Goal: Task Accomplishment & Management: Manage account settings

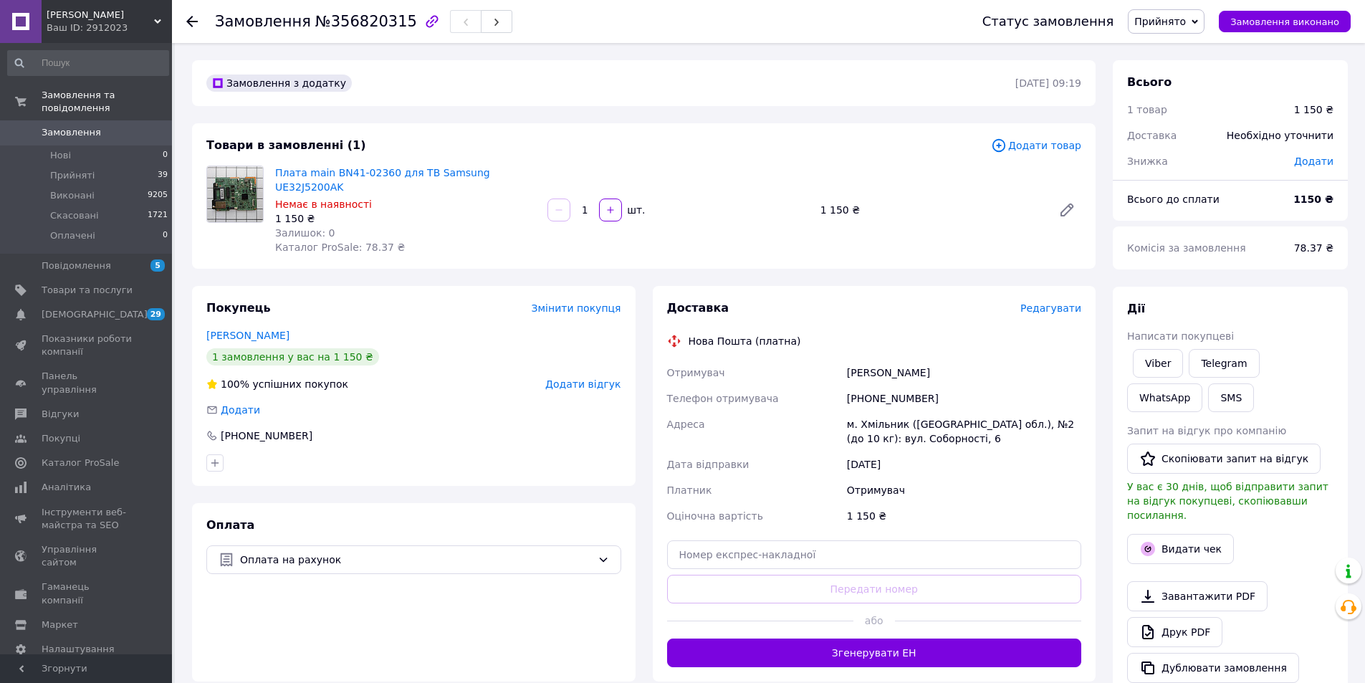
click at [1054, 302] on span "Редагувати" at bounding box center [1050, 307] width 61 height 11
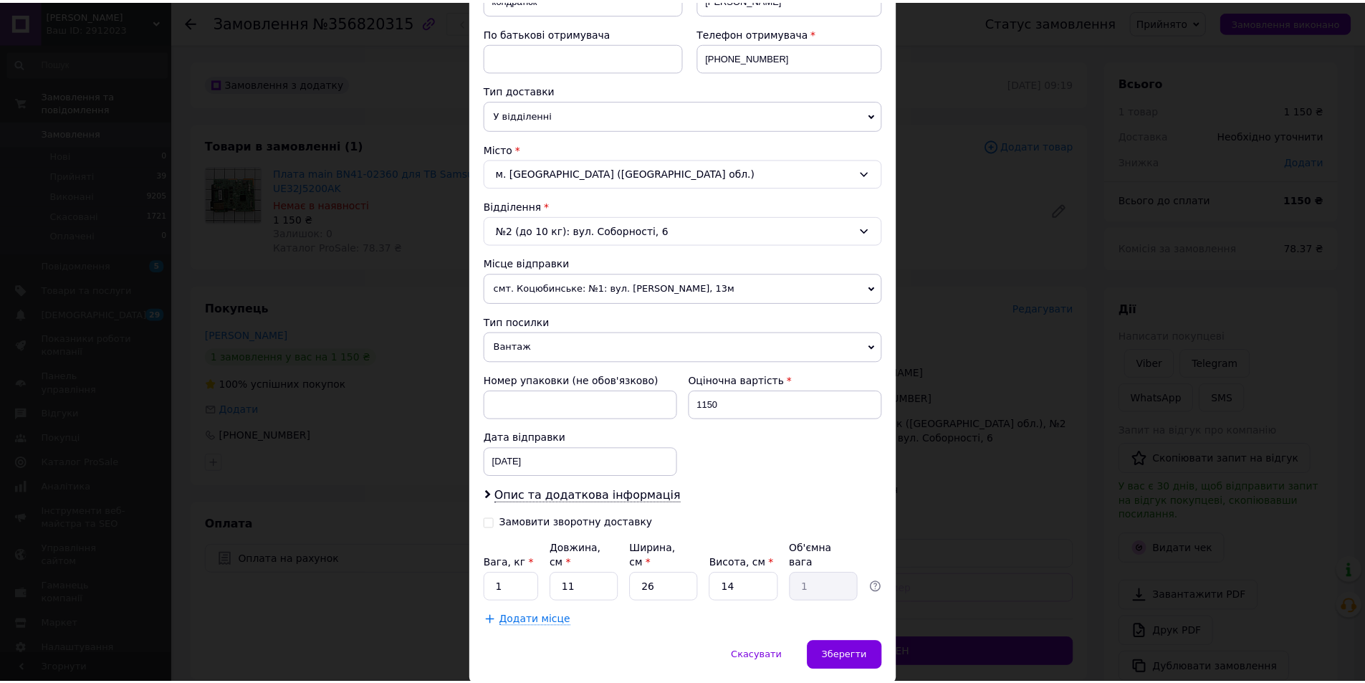
scroll to position [294, 0]
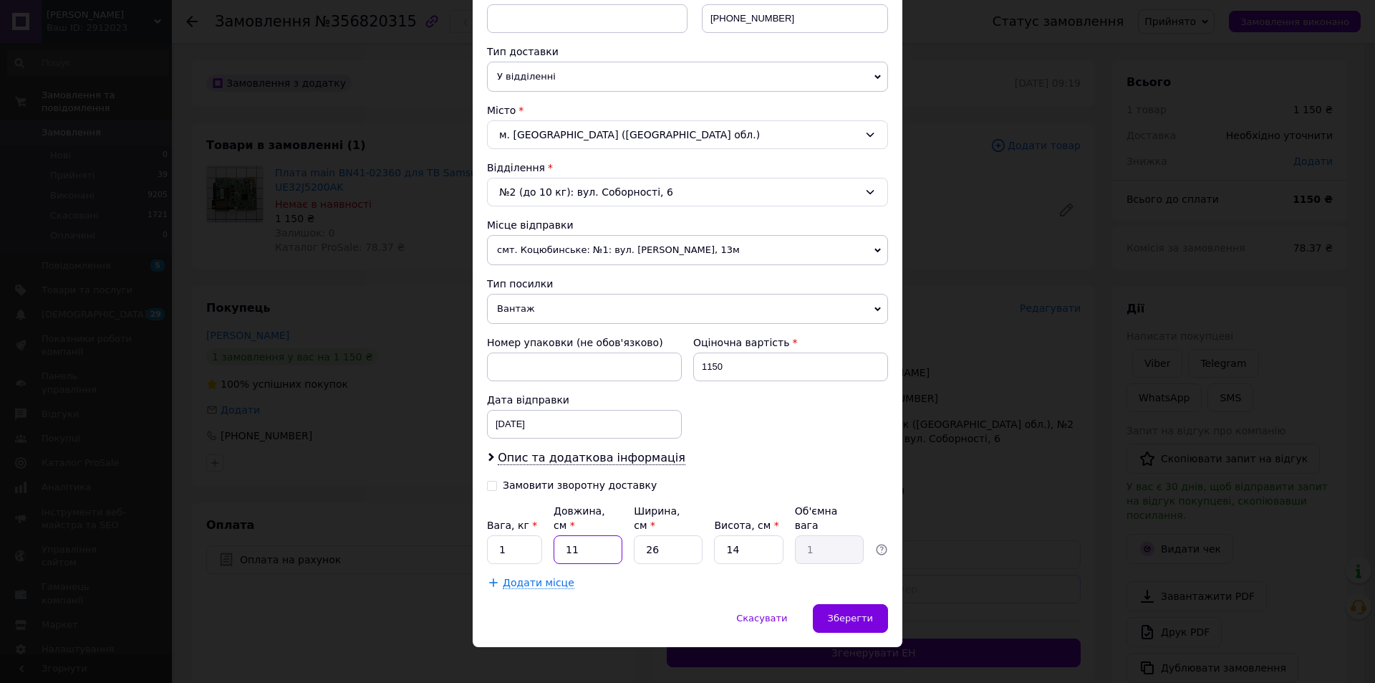
drag, startPoint x: 569, startPoint y: 536, endPoint x: 547, endPoint y: 532, distance: 22.5
click at [547, 532] on div "Вага, кг * 1 Довжина, см * 11 Ширина, см * 26 Висота, см * 14 Об'ємна вага 1" at bounding box center [687, 534] width 401 height 60
type input "3"
type input "0.27"
type input "34"
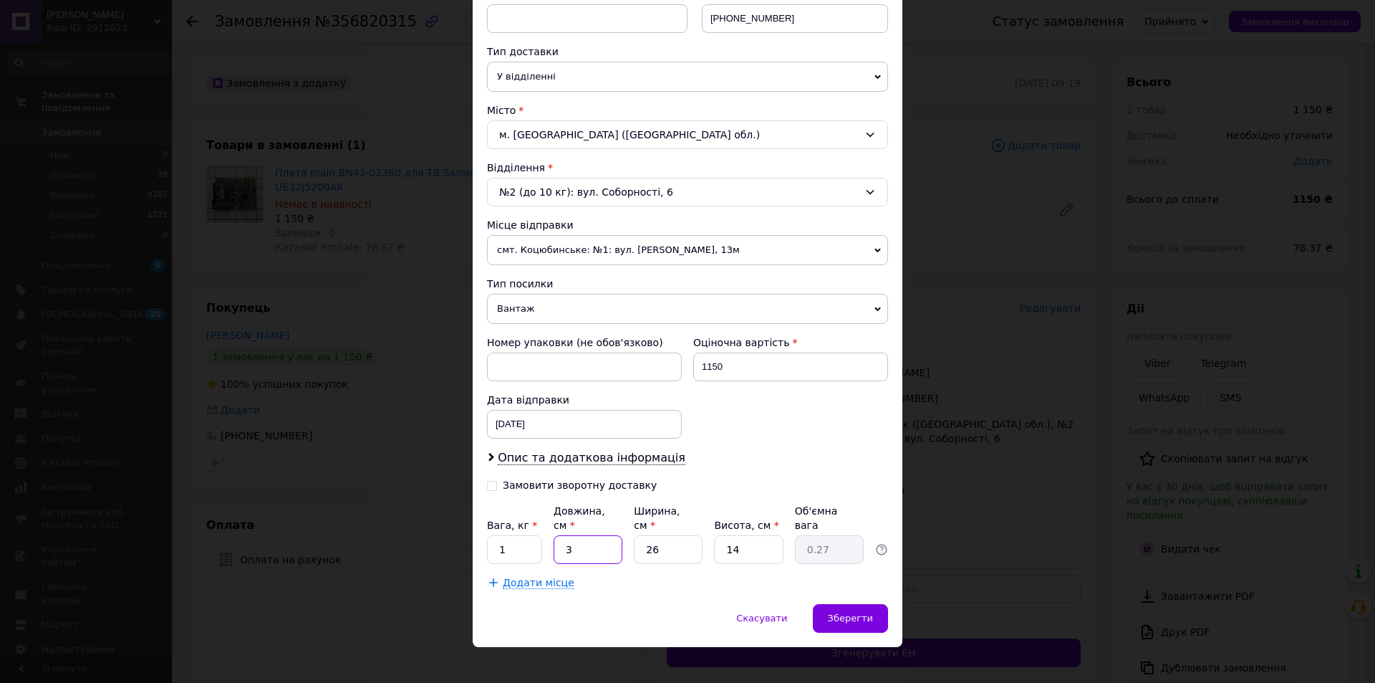
type input "3.09"
type input "34"
drag, startPoint x: 693, startPoint y: 535, endPoint x: 640, endPoint y: 535, distance: 52.3
click at [640, 535] on input "26" at bounding box center [668, 549] width 69 height 29
type input "2"
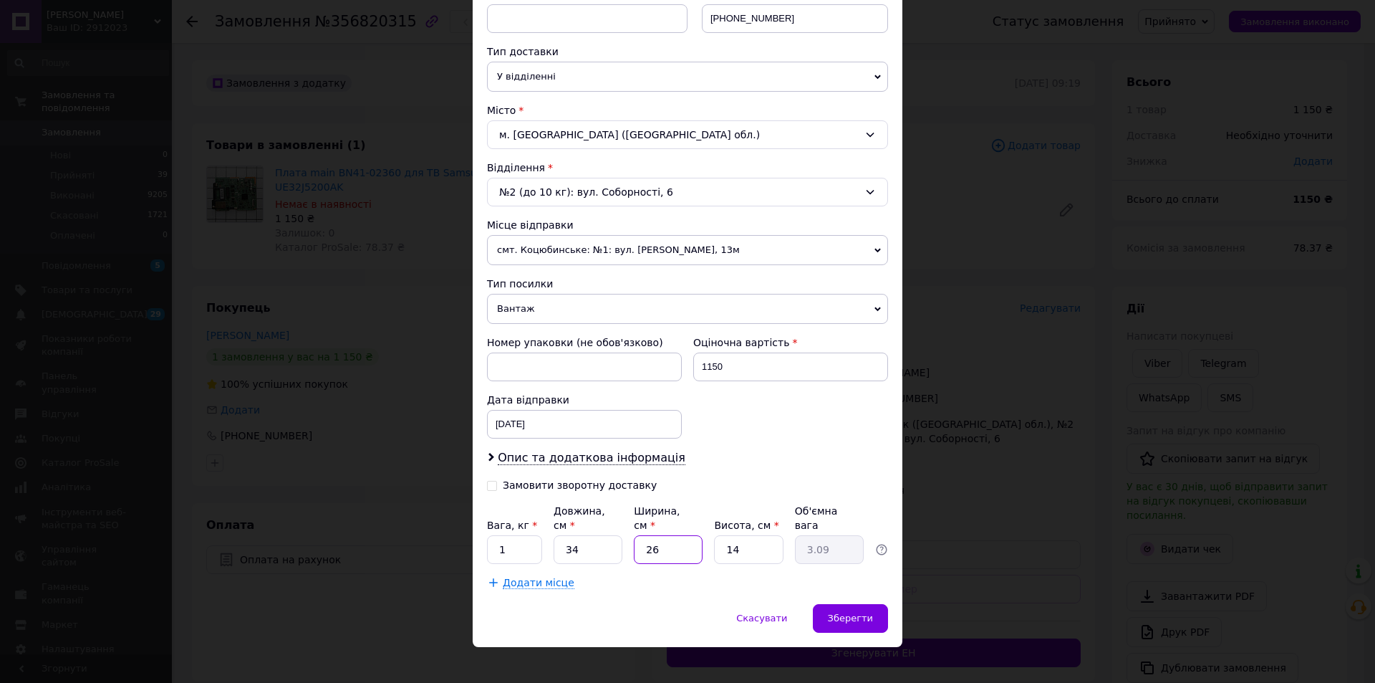
type input "0.24"
type input "24"
type input "2.86"
type input "24"
drag, startPoint x: 746, startPoint y: 533, endPoint x: 713, endPoint y: 534, distance: 33.0
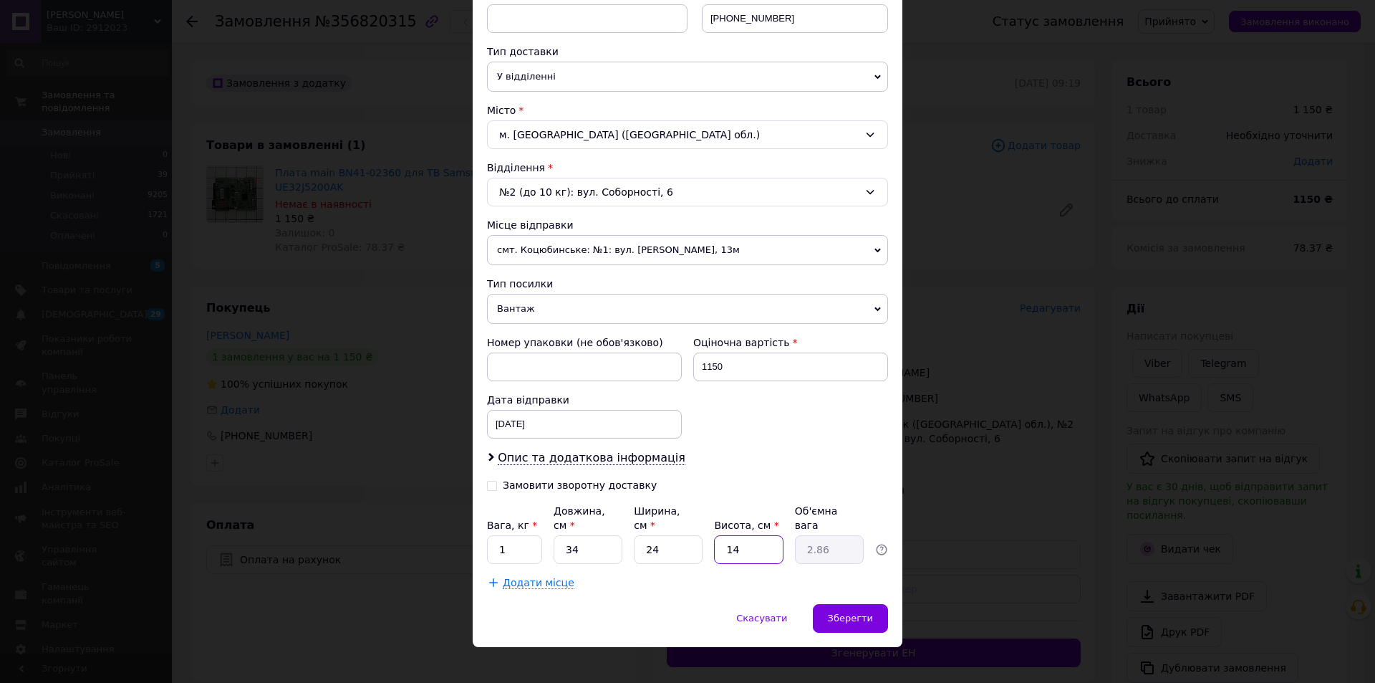
click at [714, 535] on input "14" at bounding box center [748, 549] width 69 height 29
type input "5"
type input "1.02"
type input "5"
click at [845, 604] on div "Зберегти" at bounding box center [850, 618] width 75 height 29
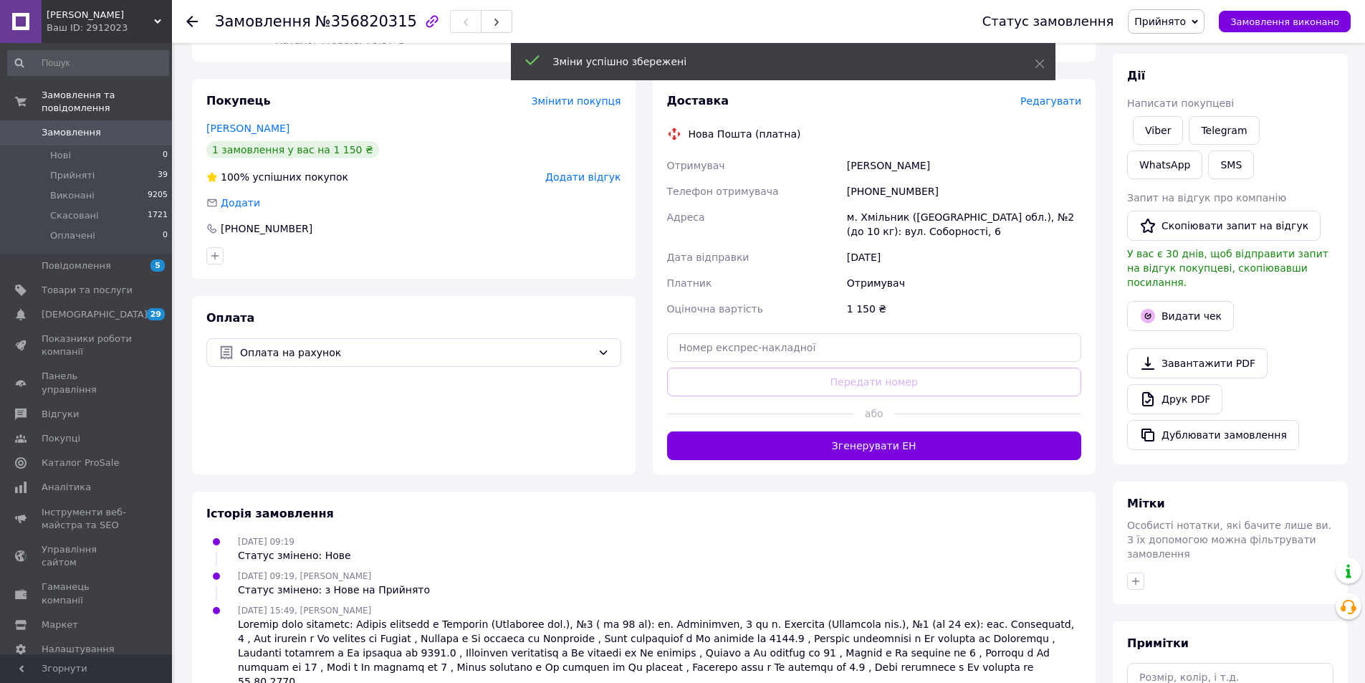
scroll to position [215, 0]
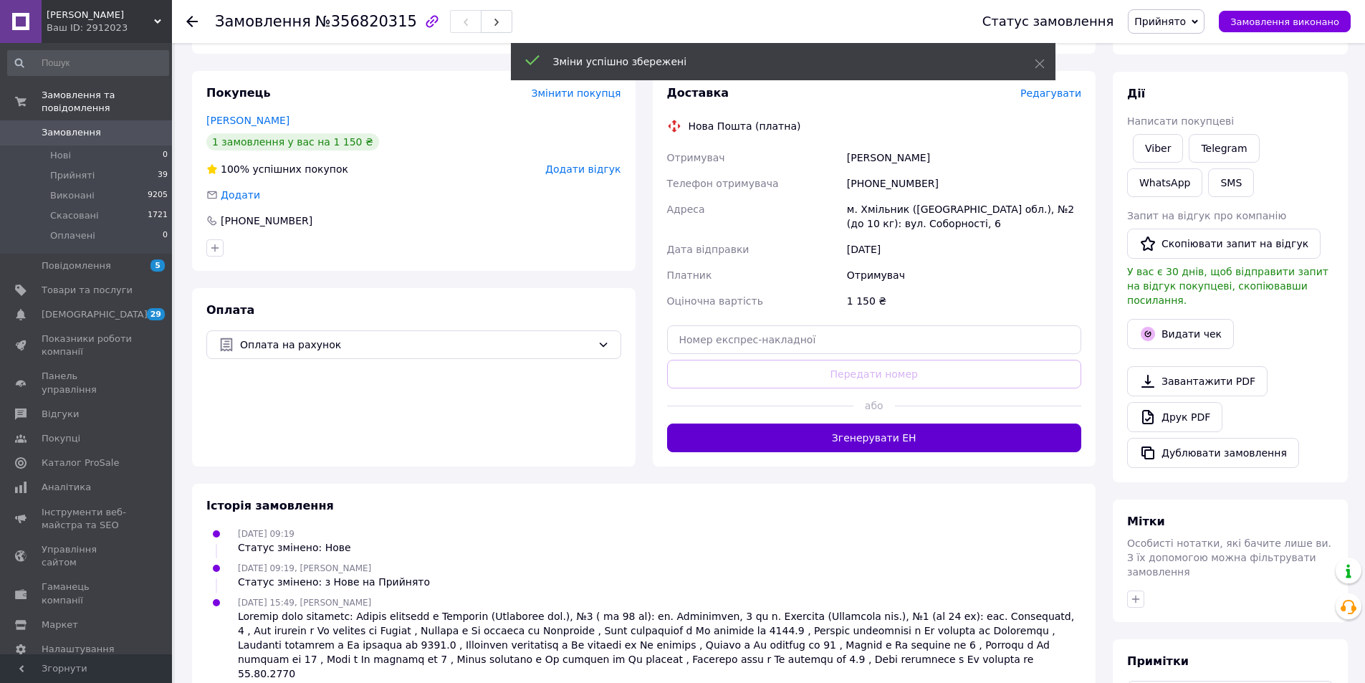
click at [887, 428] on button "Згенерувати ЕН" at bounding box center [874, 437] width 415 height 29
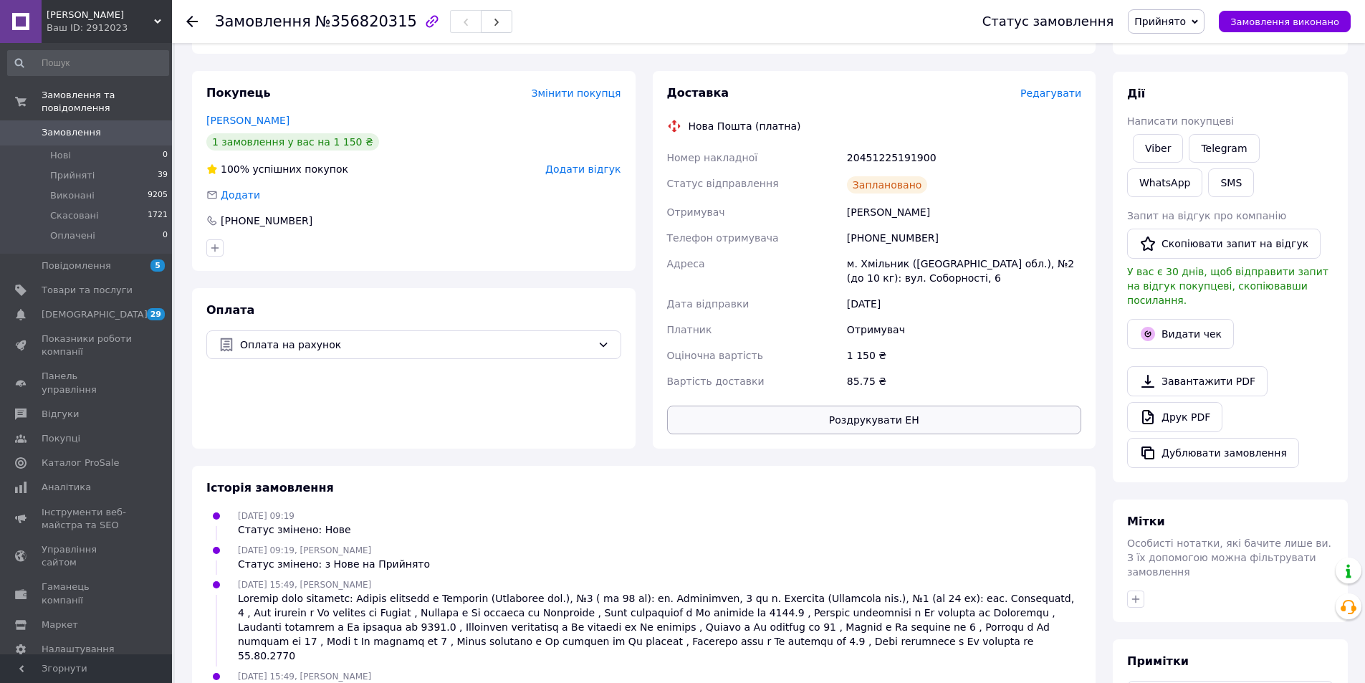
click at [895, 405] on button "Роздрукувати ЕН" at bounding box center [874, 419] width 415 height 29
click at [86, 284] on span "Товари та послуги" at bounding box center [87, 290] width 91 height 13
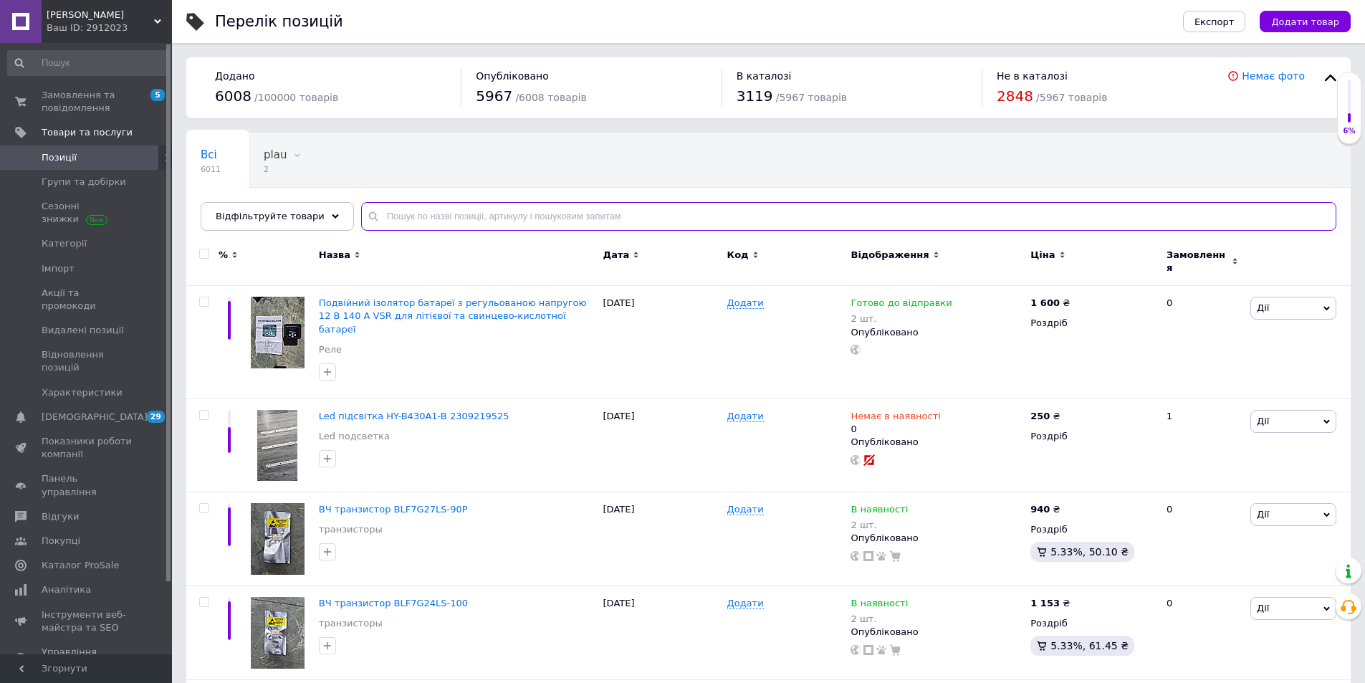
click at [465, 211] on input "text" at bounding box center [848, 216] width 975 height 29
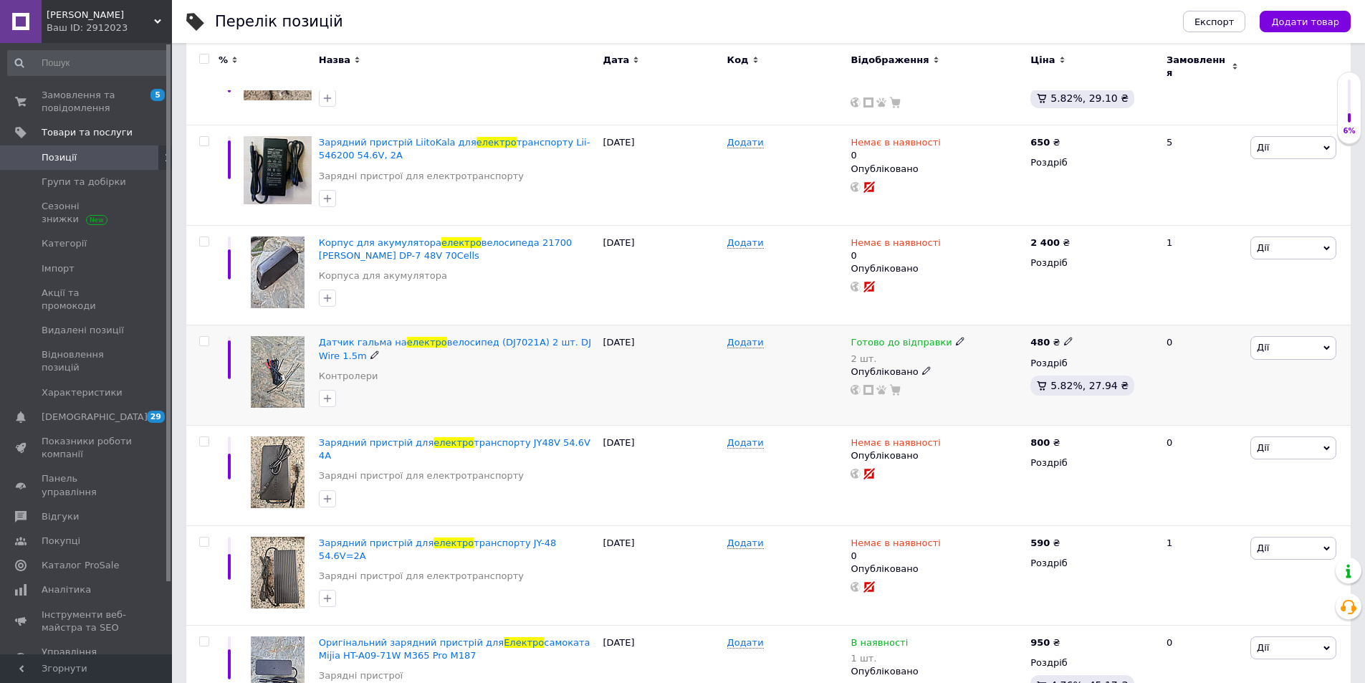
scroll to position [430, 0]
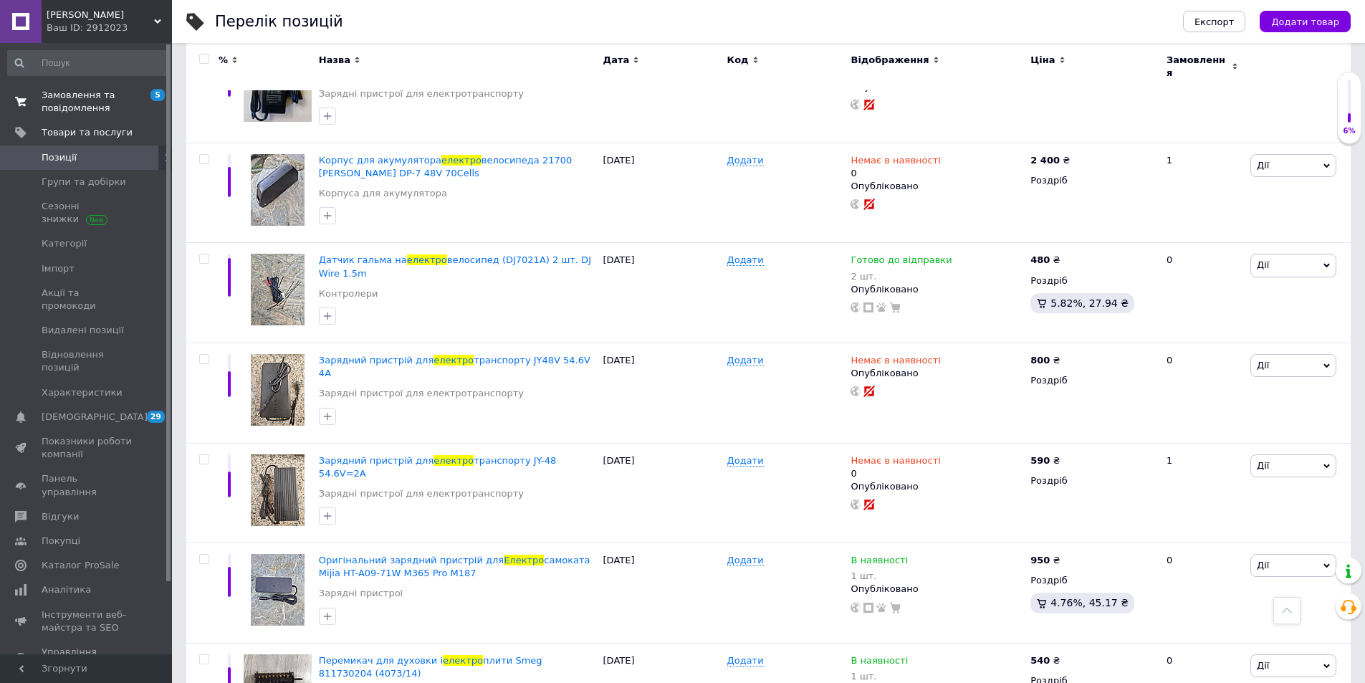
type input "електро"
click at [90, 105] on span "Замовлення та повідомлення" at bounding box center [87, 102] width 91 height 26
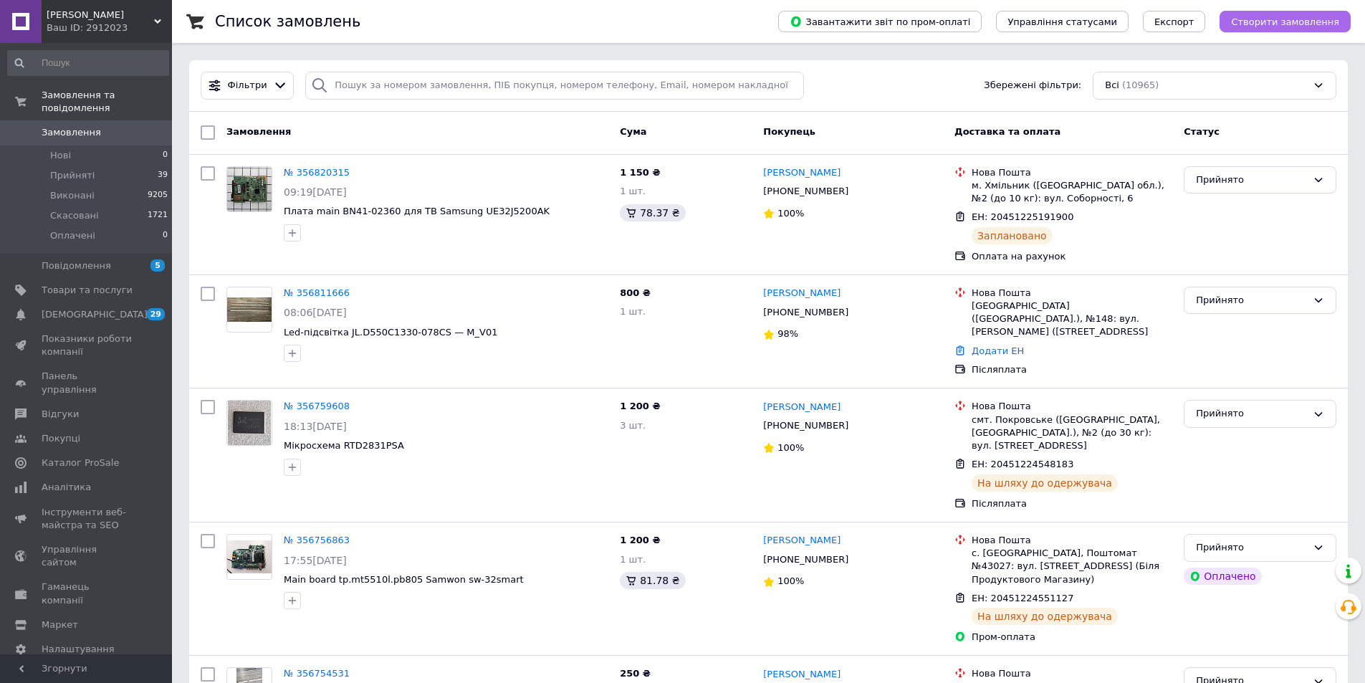
click at [1276, 17] on span "Створити замовлення" at bounding box center [1285, 21] width 108 height 11
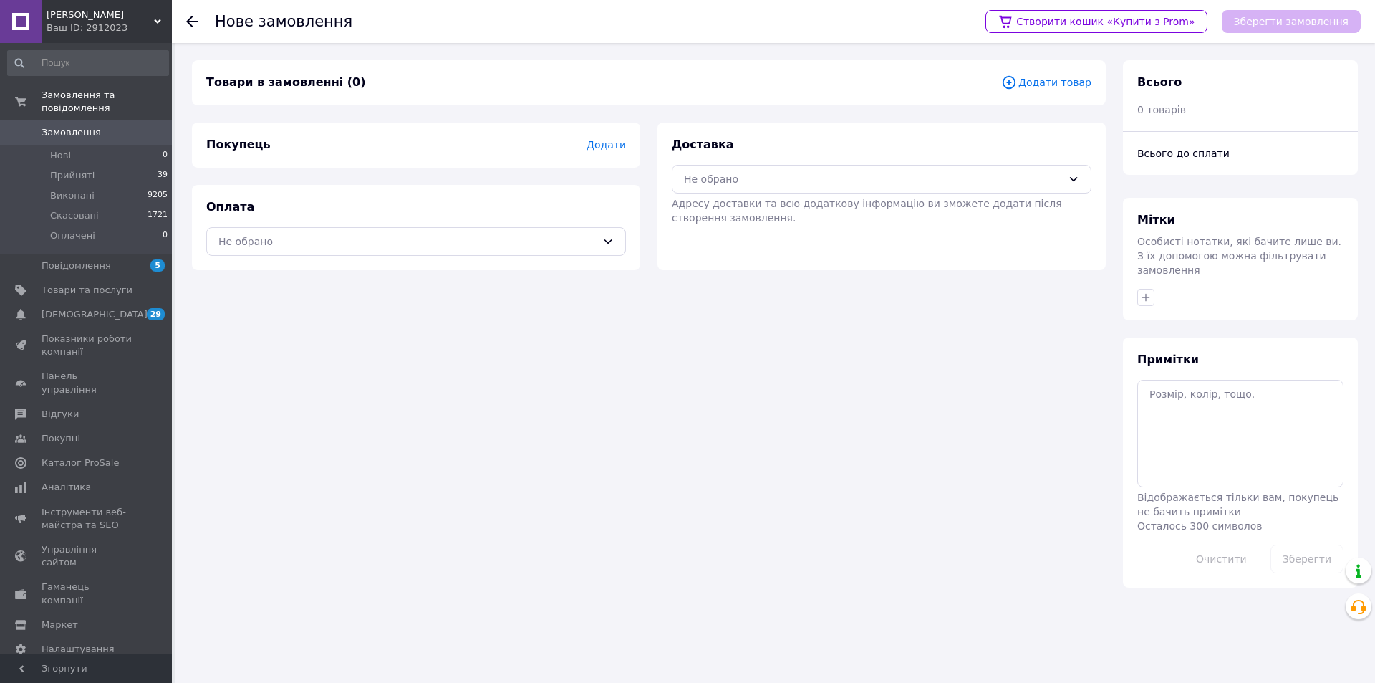
click at [1052, 88] on span "Додати товар" at bounding box center [1046, 82] width 90 height 16
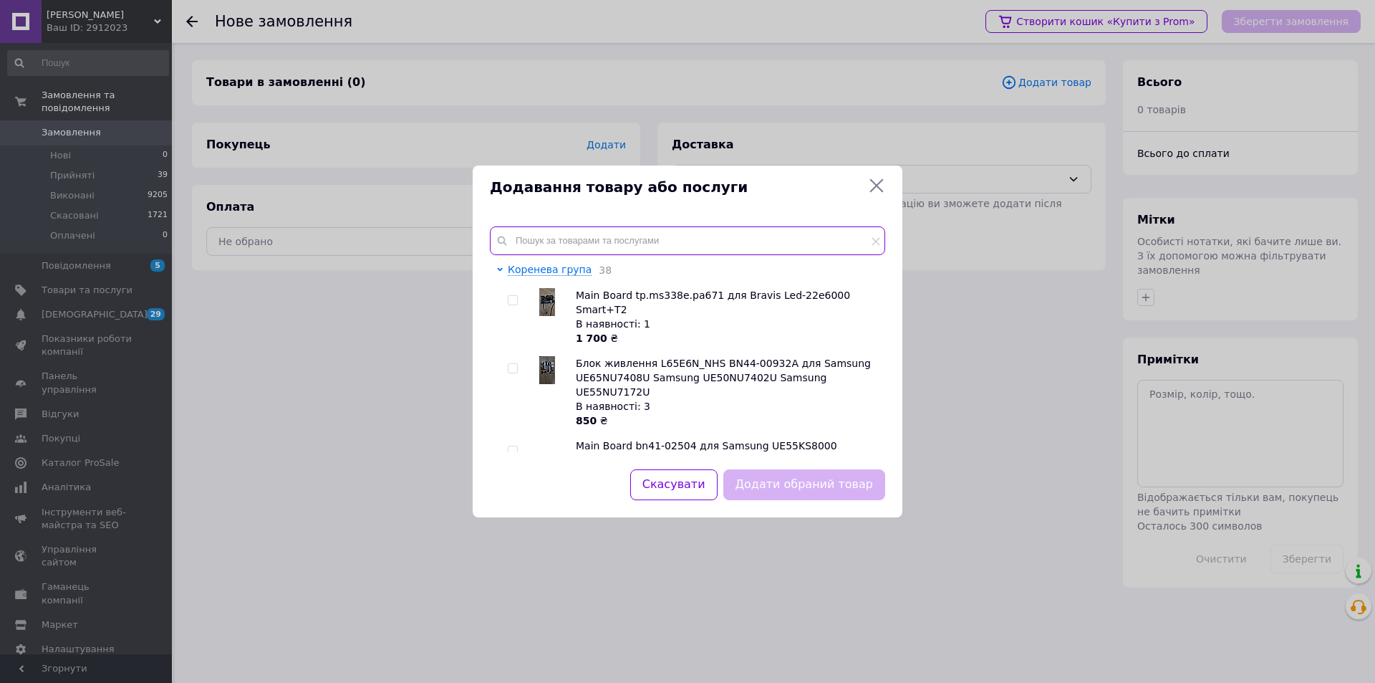
click at [548, 239] on input "text" at bounding box center [687, 240] width 395 height 29
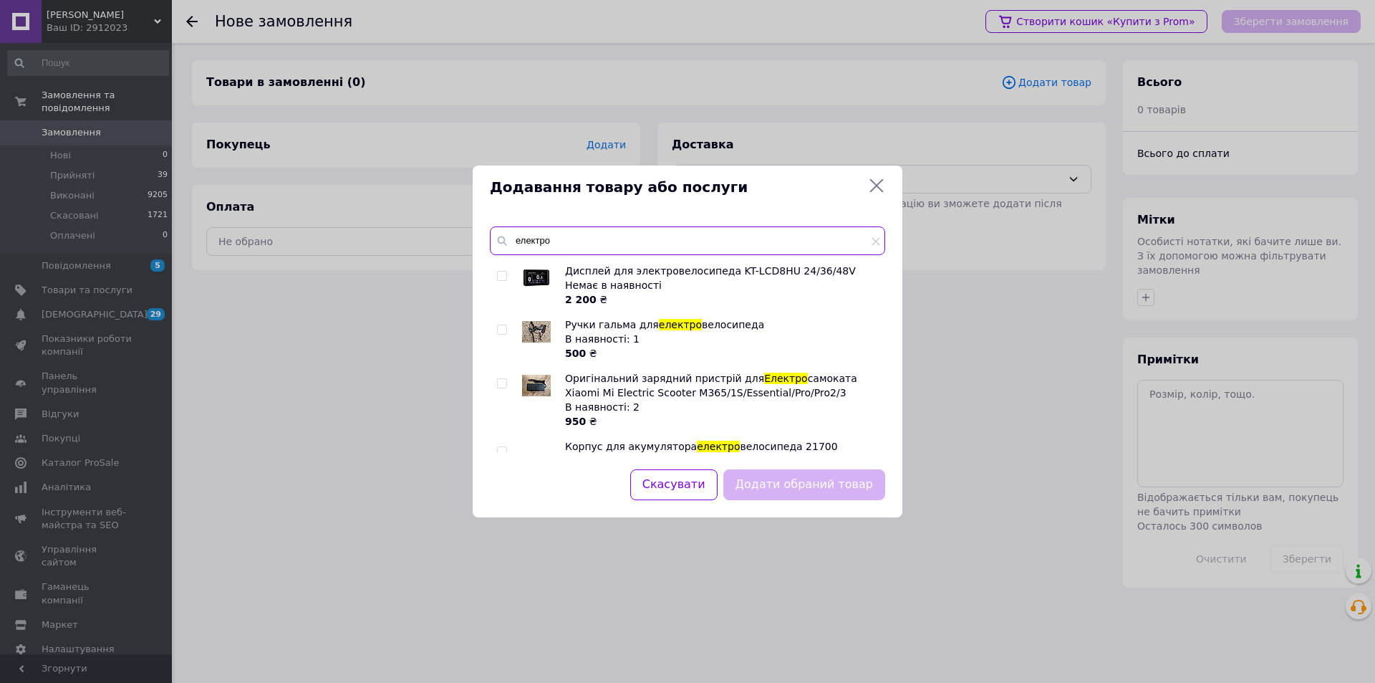
scroll to position [573, 0]
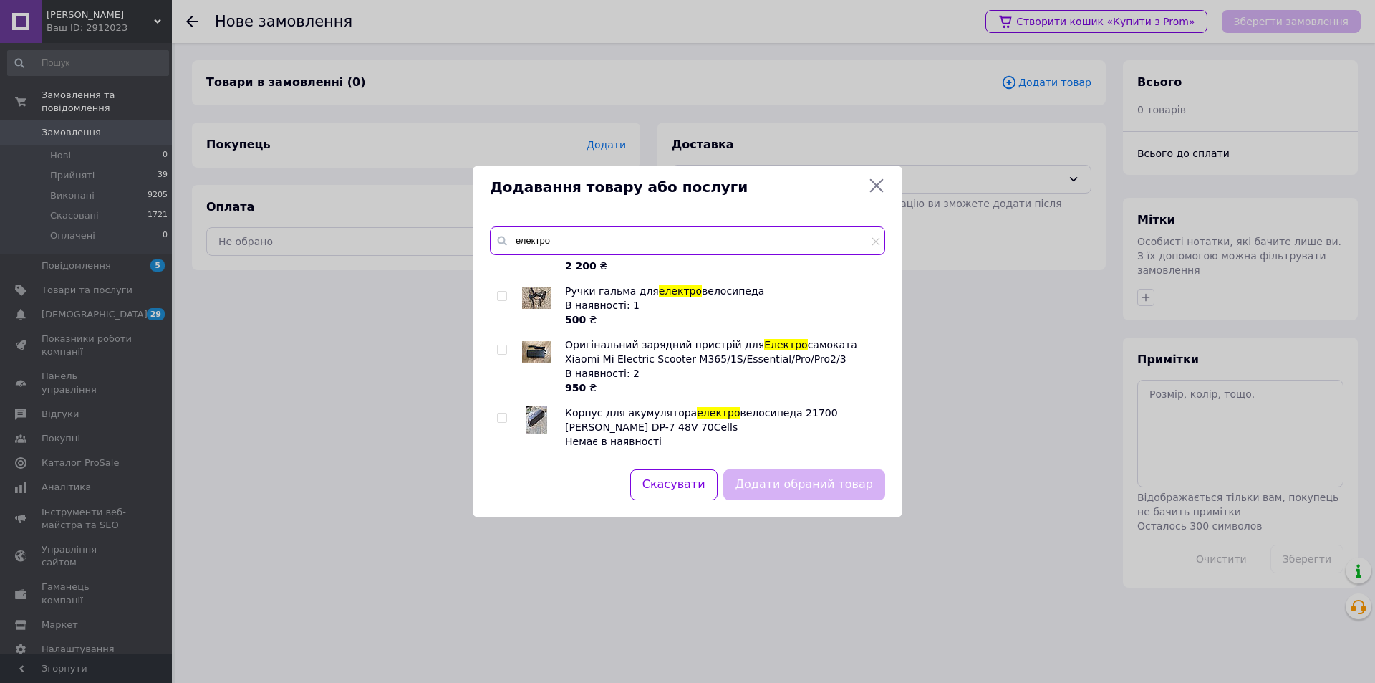
type input "електро"
click at [503, 345] on input "checkbox" at bounding box center [501, 349] width 9 height 9
click at [501, 345] on input "checkbox" at bounding box center [501, 349] width 9 height 9
checkbox input "false"
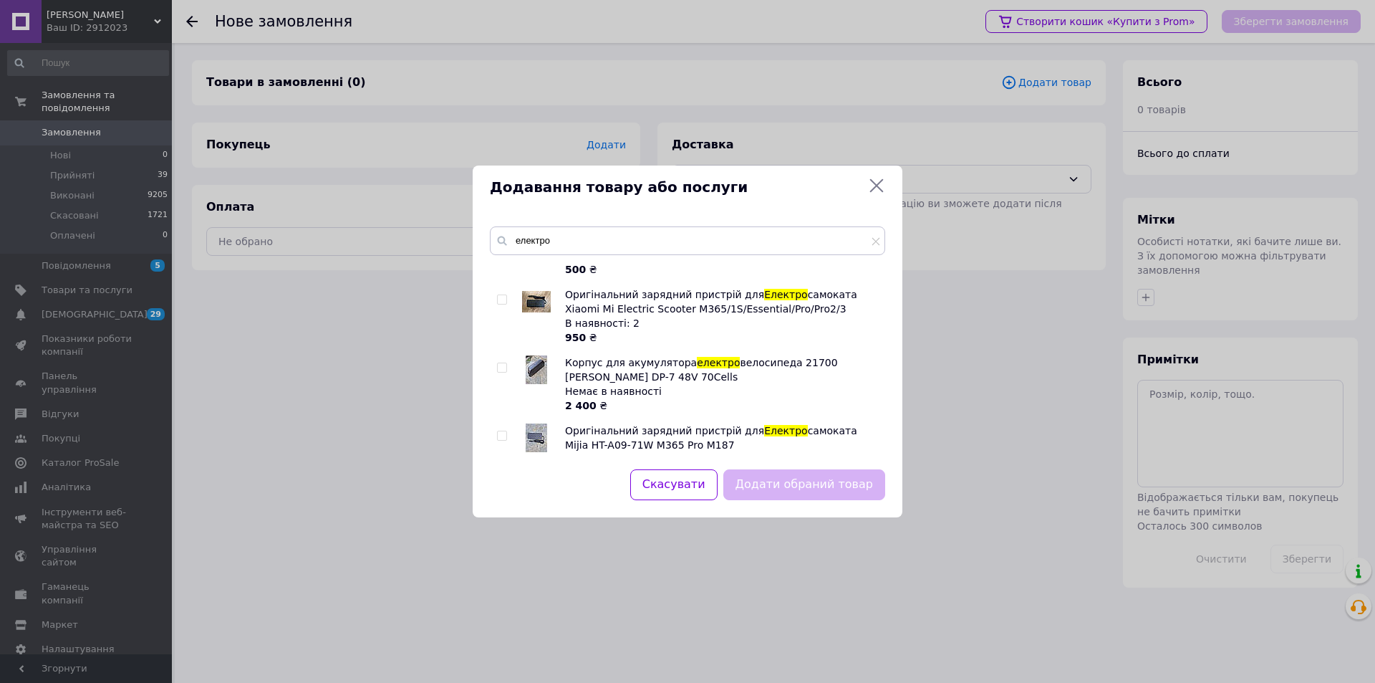
scroll to position [645, 0]
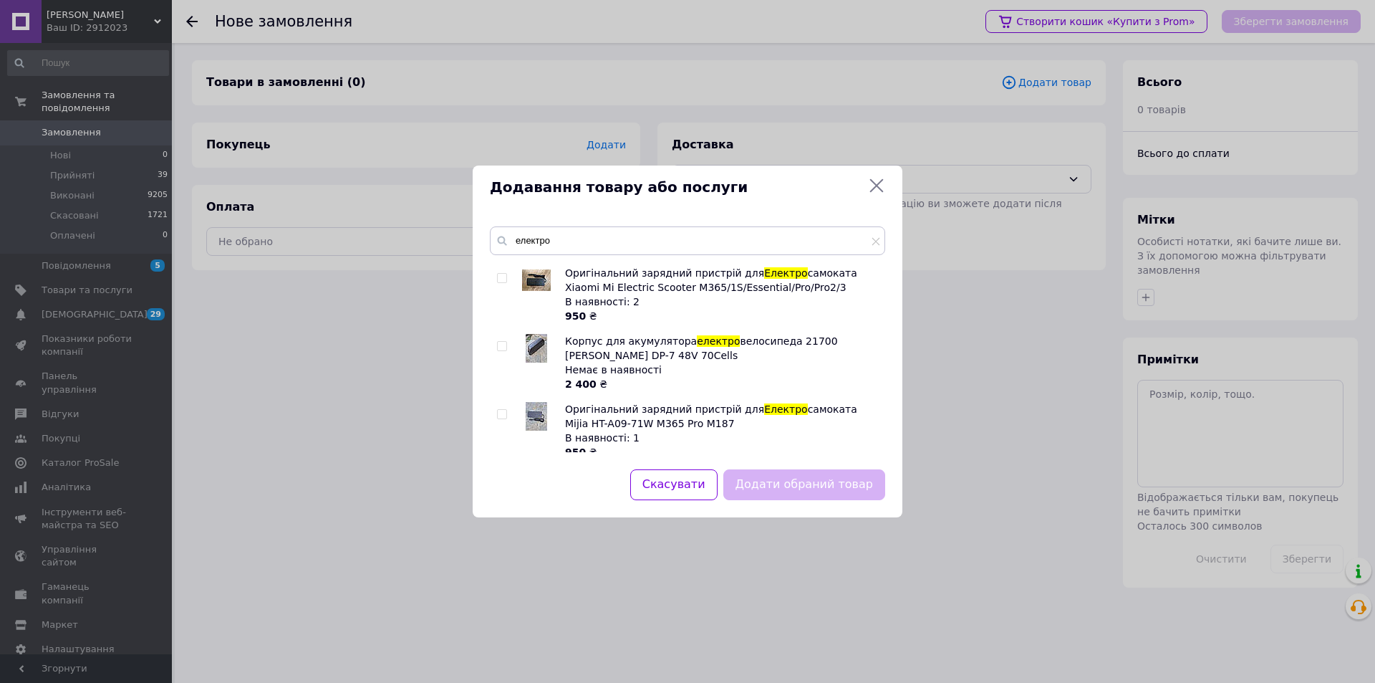
click at [875, 192] on icon at bounding box center [876, 185] width 17 height 17
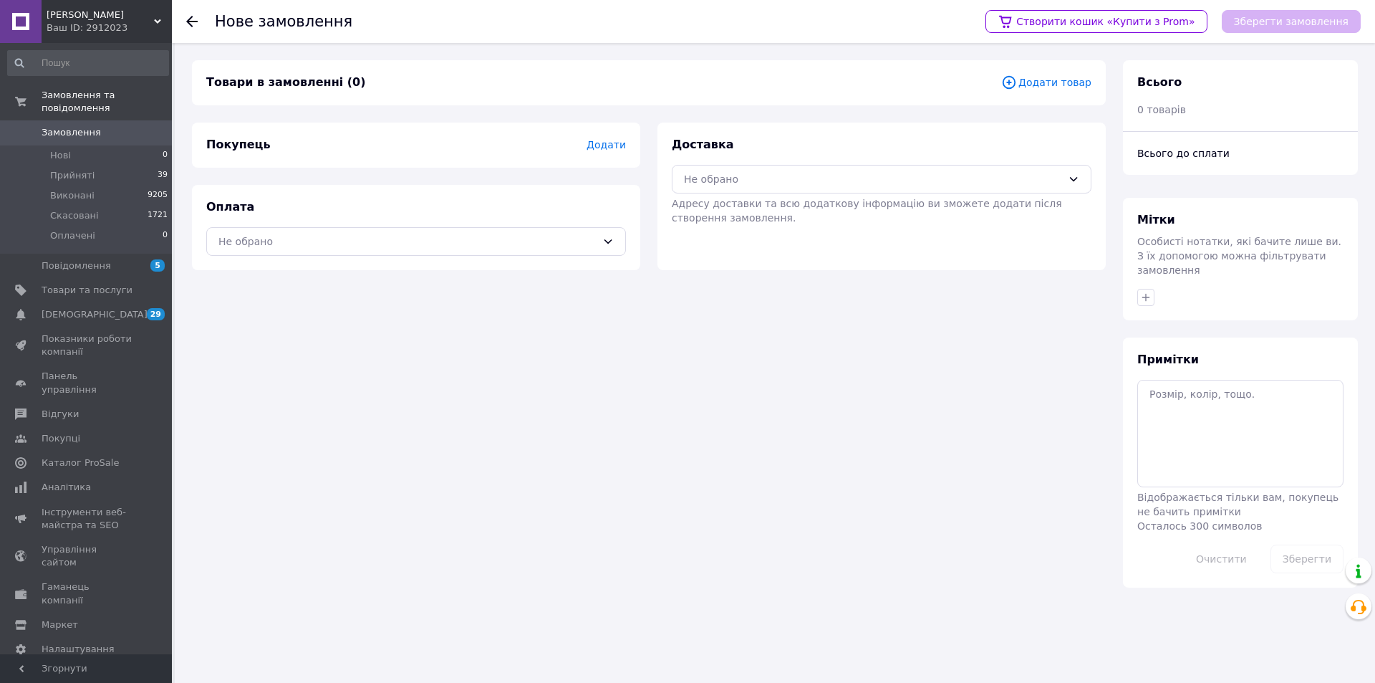
click at [615, 144] on span "Додати" at bounding box center [606, 144] width 39 height 11
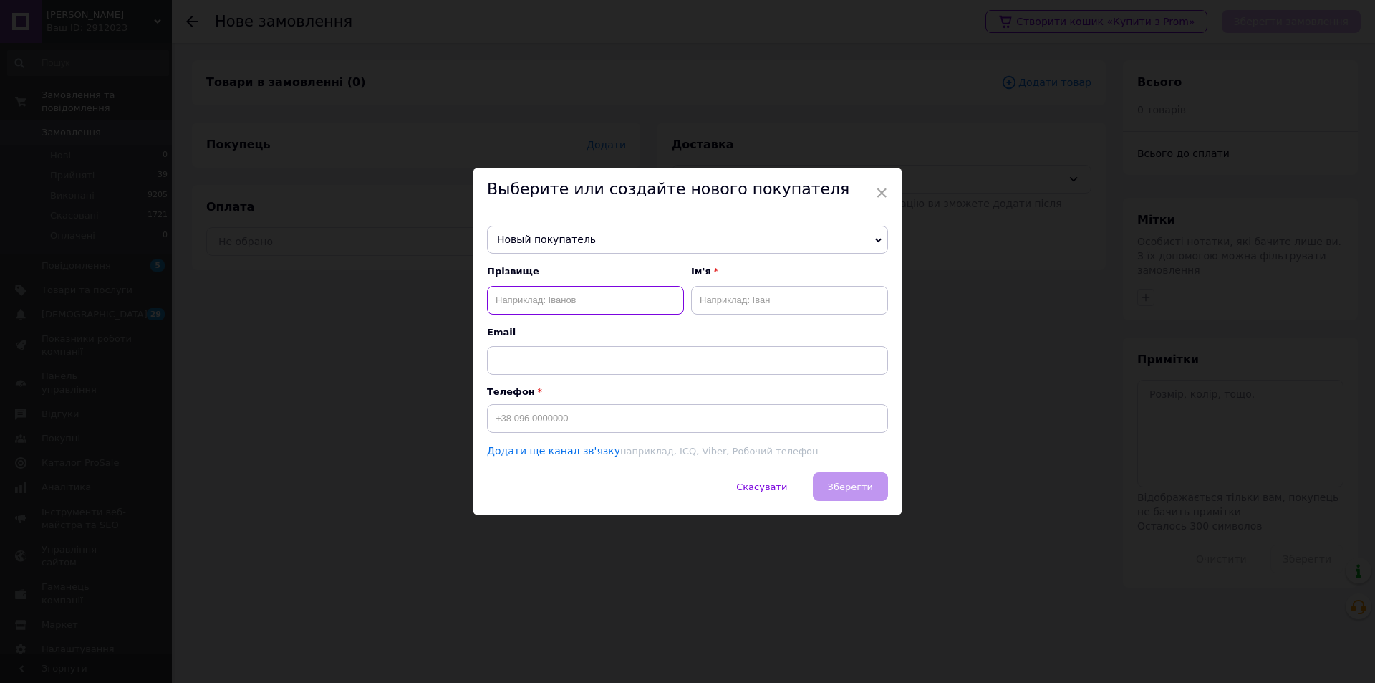
click at [560, 295] on input "text" at bounding box center [585, 300] width 197 height 29
type input "[PERSON_NAME]"
click at [719, 294] on input "text" at bounding box center [789, 300] width 197 height 29
type input "[PERSON_NAME]"
click at [582, 426] on input at bounding box center [687, 418] width 401 height 29
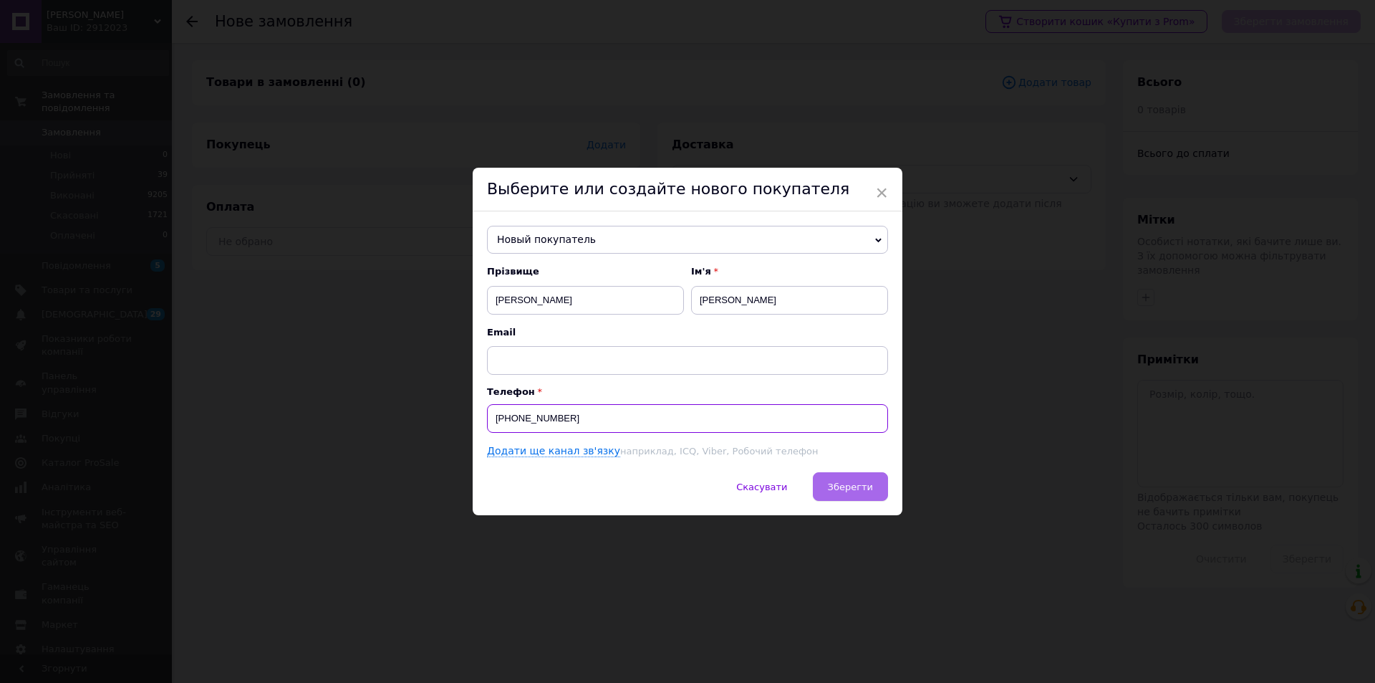
type input "[PHONE_NUMBER]"
click at [858, 485] on span "Зберегти" at bounding box center [850, 486] width 45 height 11
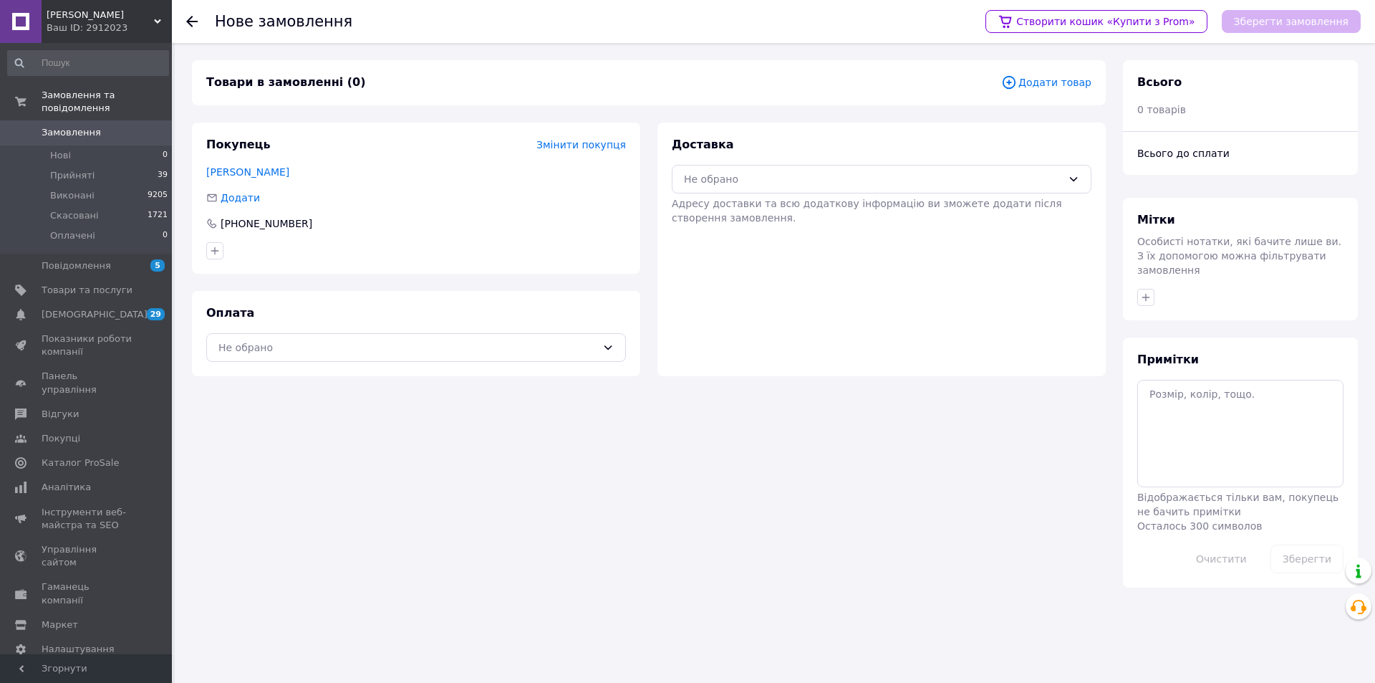
click at [1078, 80] on span "Додати товар" at bounding box center [1046, 82] width 90 height 16
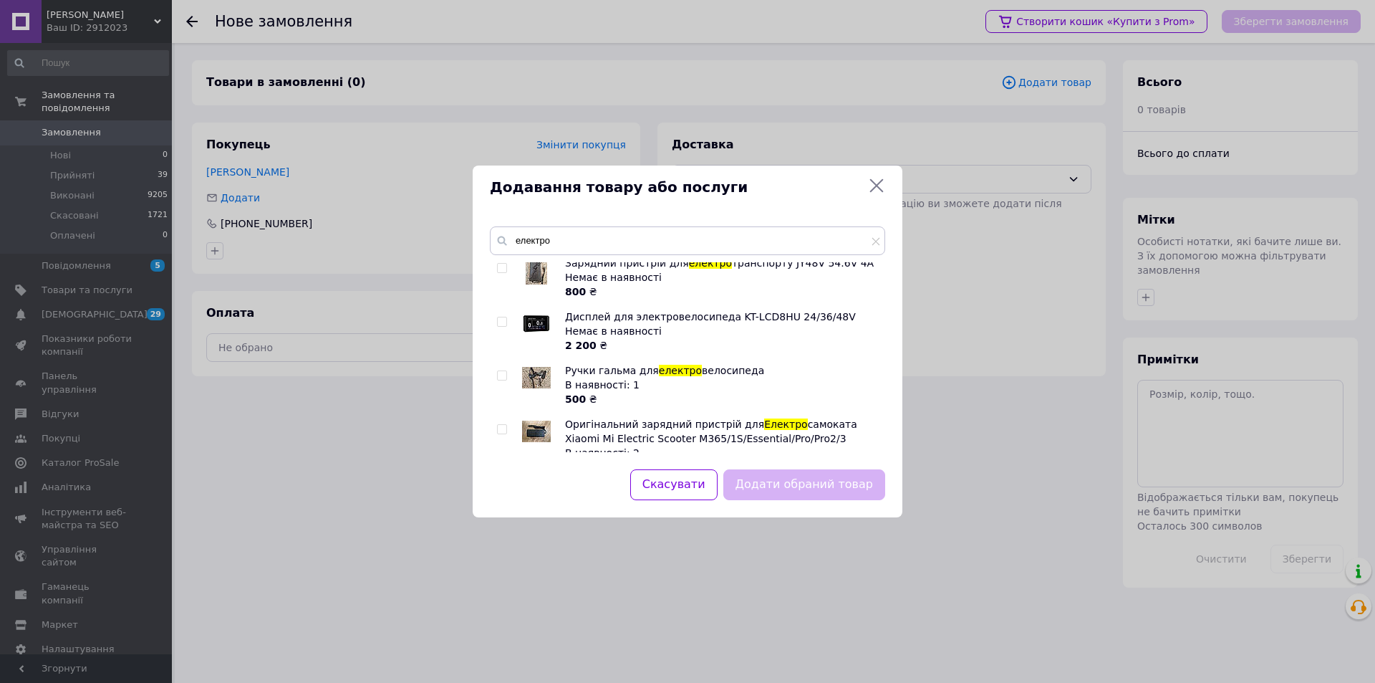
scroll to position [501, 0]
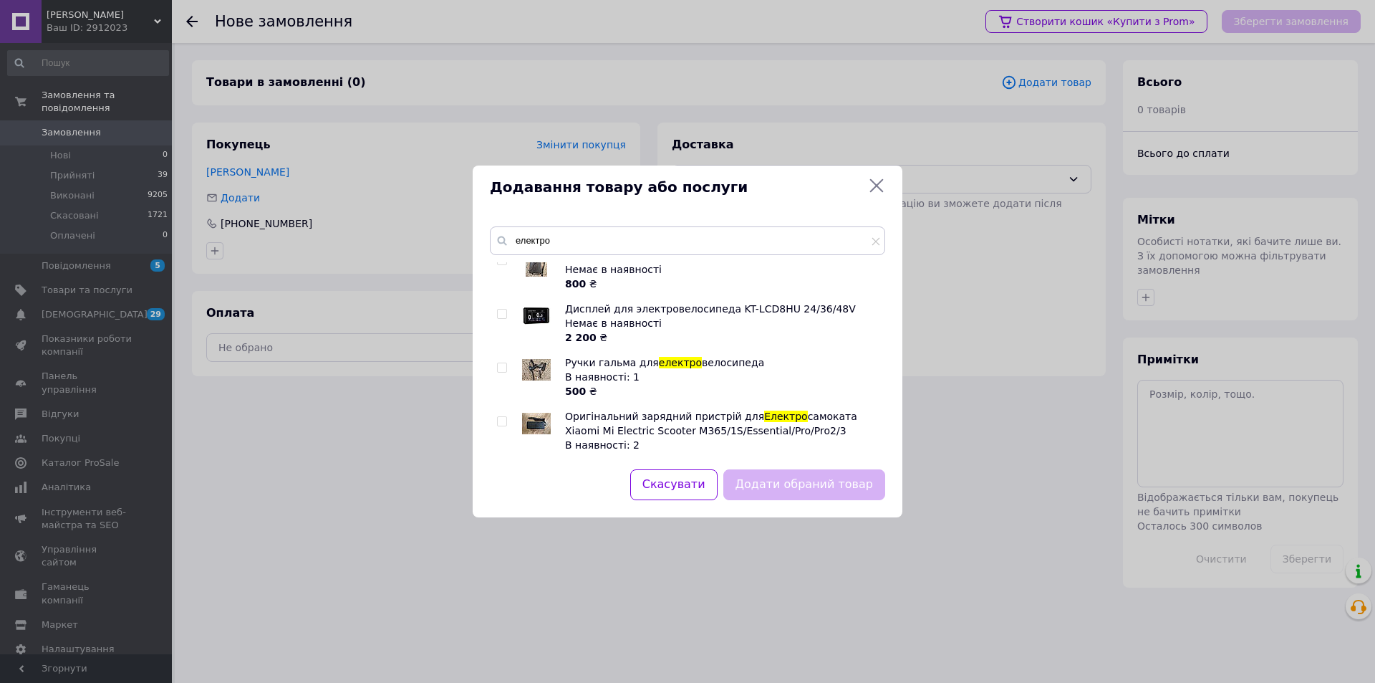
click at [505, 417] on input "checkbox" at bounding box center [501, 421] width 9 height 9
checkbox input "true"
click at [809, 483] on button "Додати обраний товар" at bounding box center [805, 484] width 162 height 31
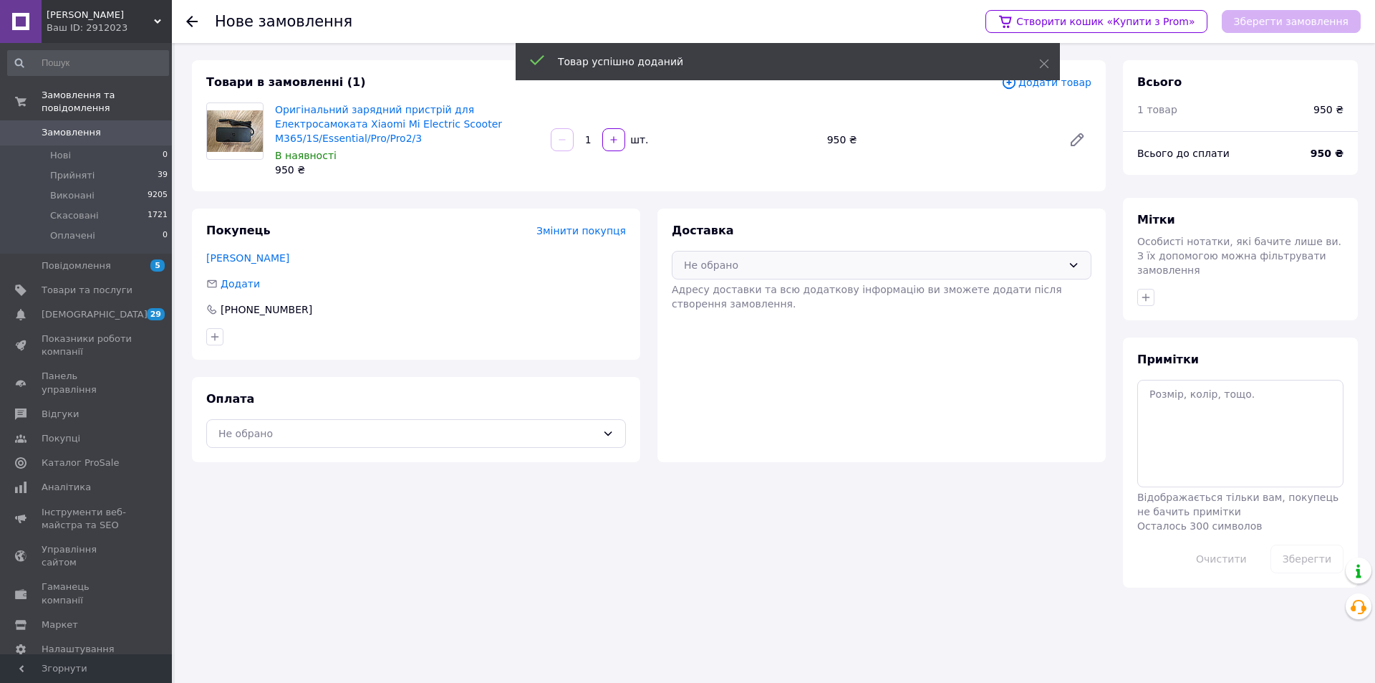
click at [797, 257] on div "Не обрано" at bounding box center [873, 265] width 378 height 16
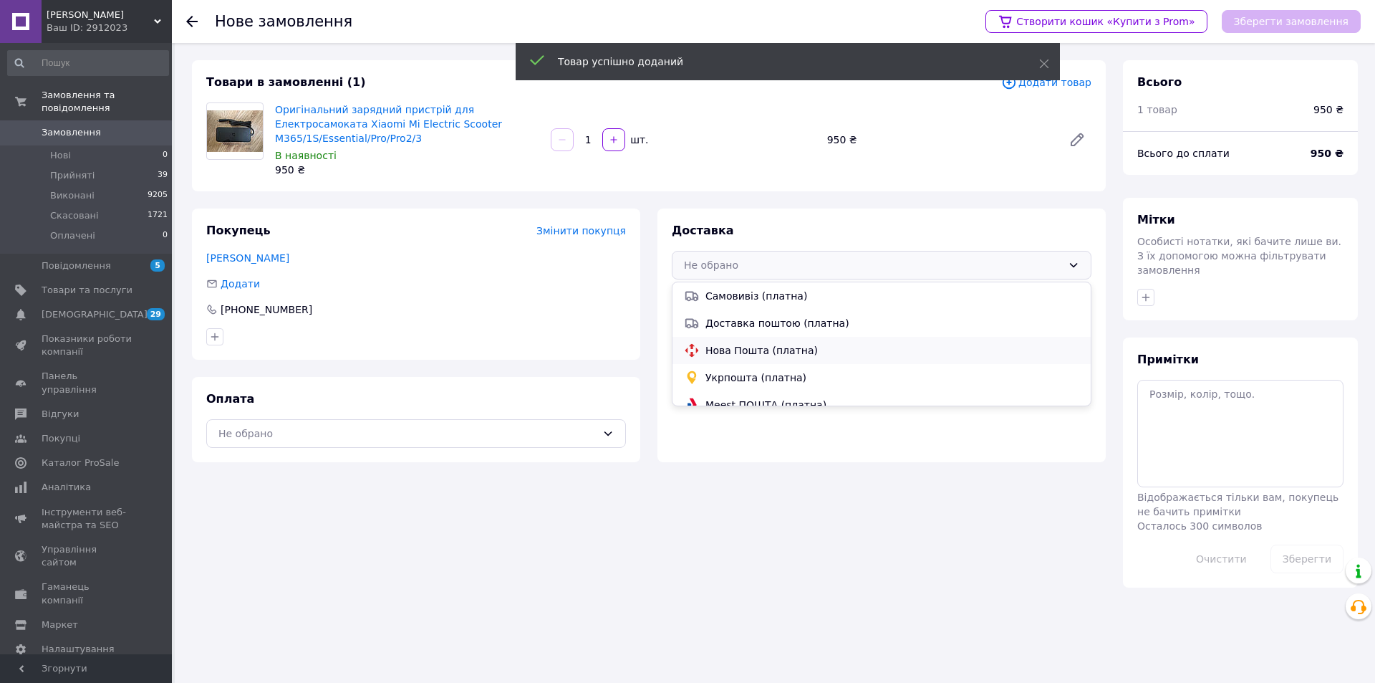
click at [759, 343] on span "Нова Пошта (платна)" at bounding box center [893, 350] width 374 height 14
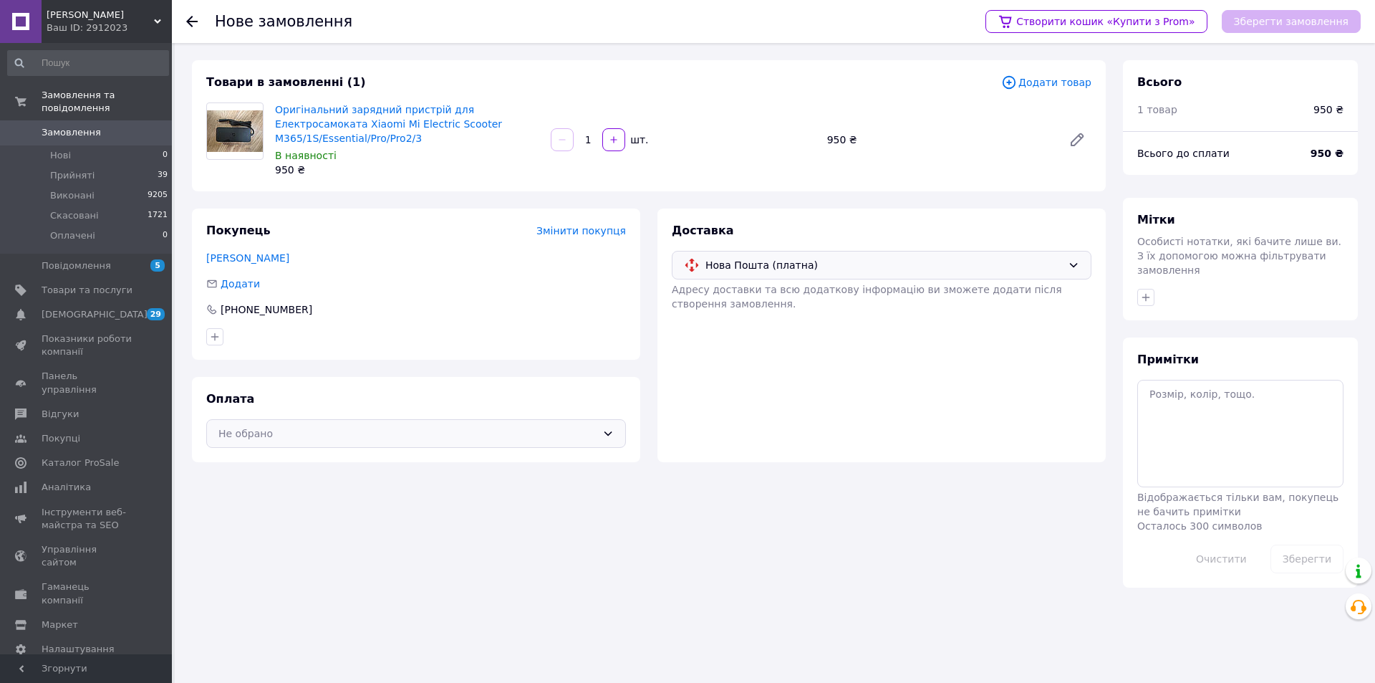
click at [602, 428] on icon at bounding box center [607, 433] width 11 height 11
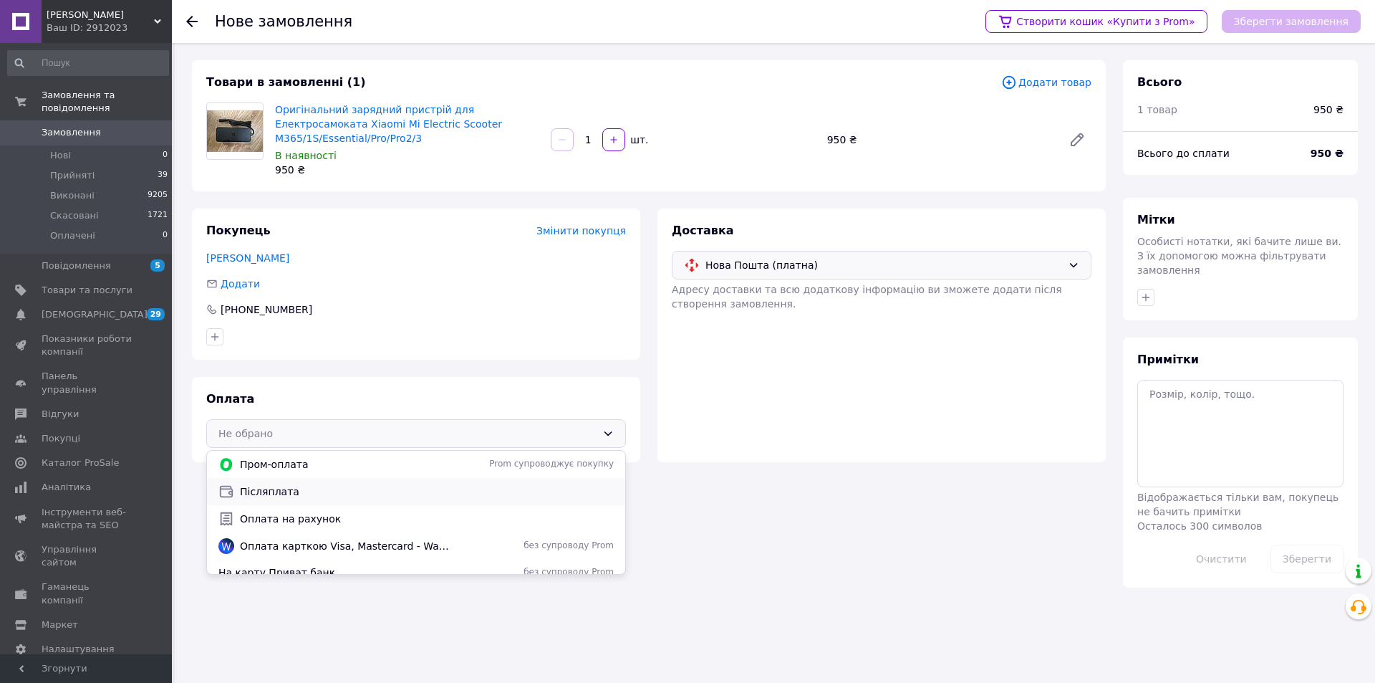
click at [282, 484] on span "Післяплата" at bounding box center [427, 491] width 374 height 14
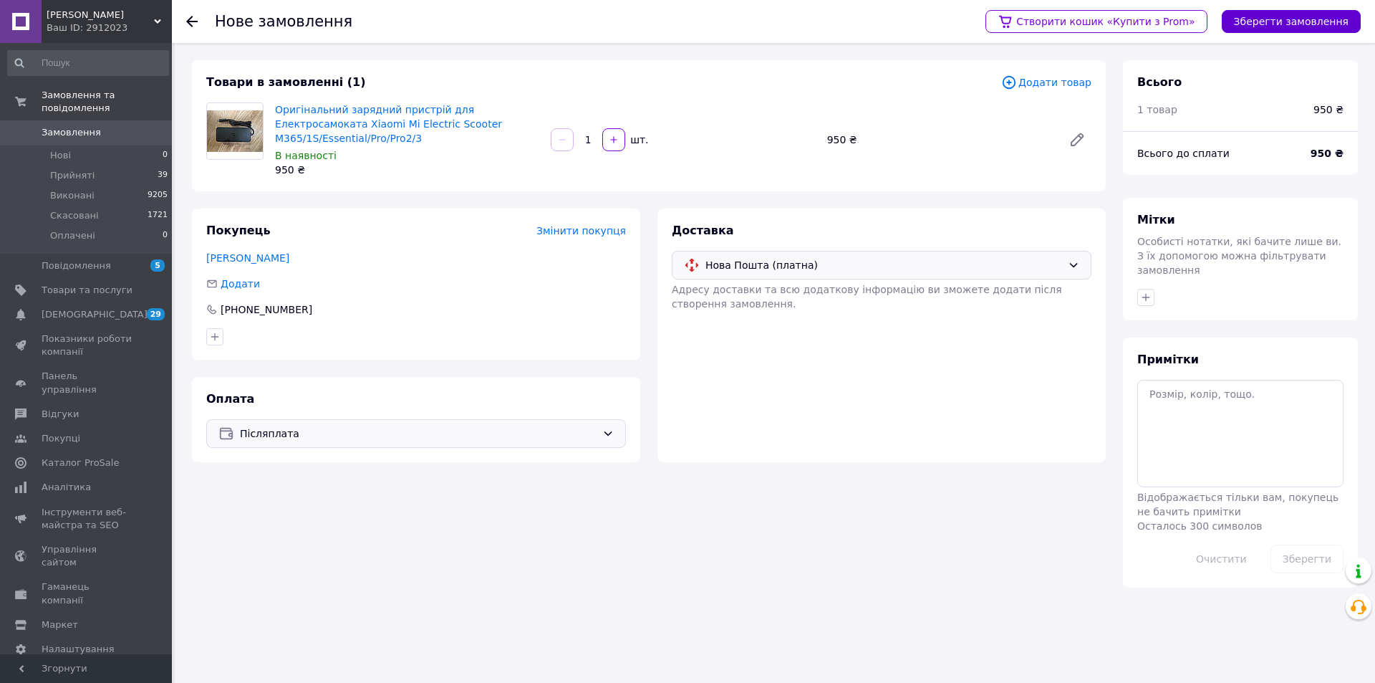
click at [1279, 16] on button "Зберегти замовлення" at bounding box center [1291, 21] width 139 height 23
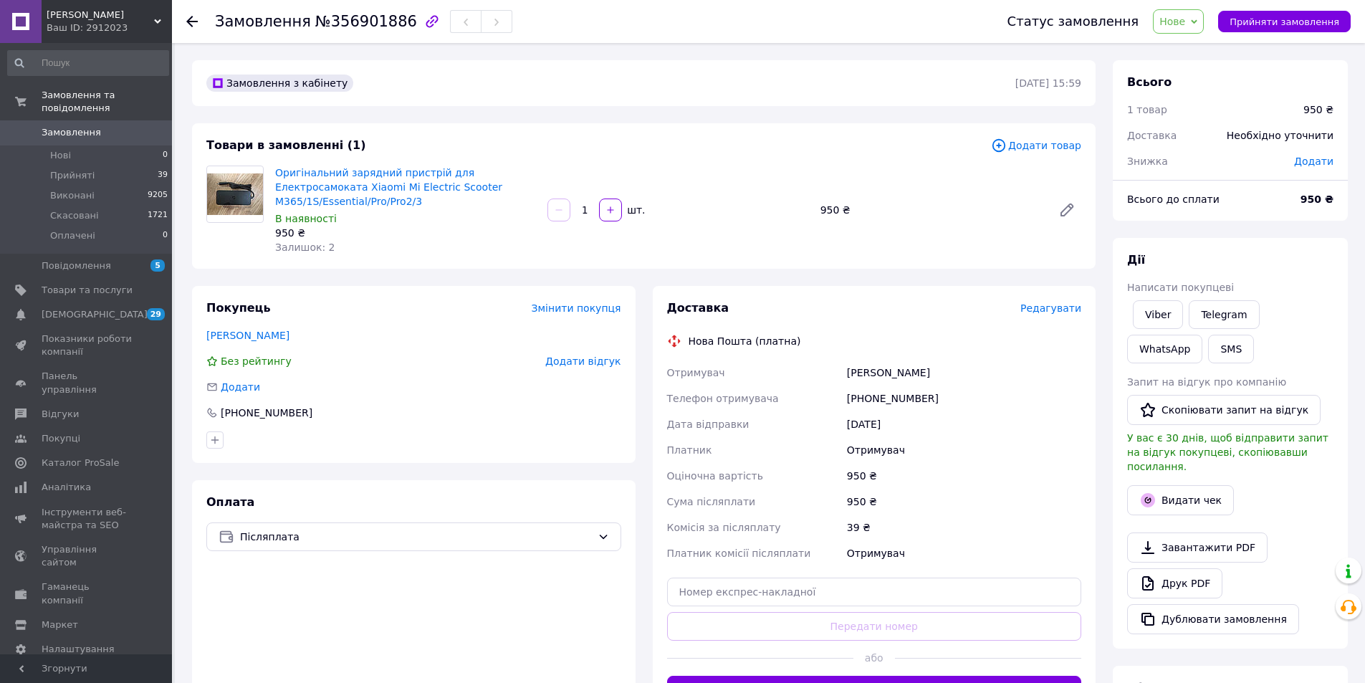
click at [591, 302] on span "Змінити покупця" at bounding box center [577, 307] width 90 height 11
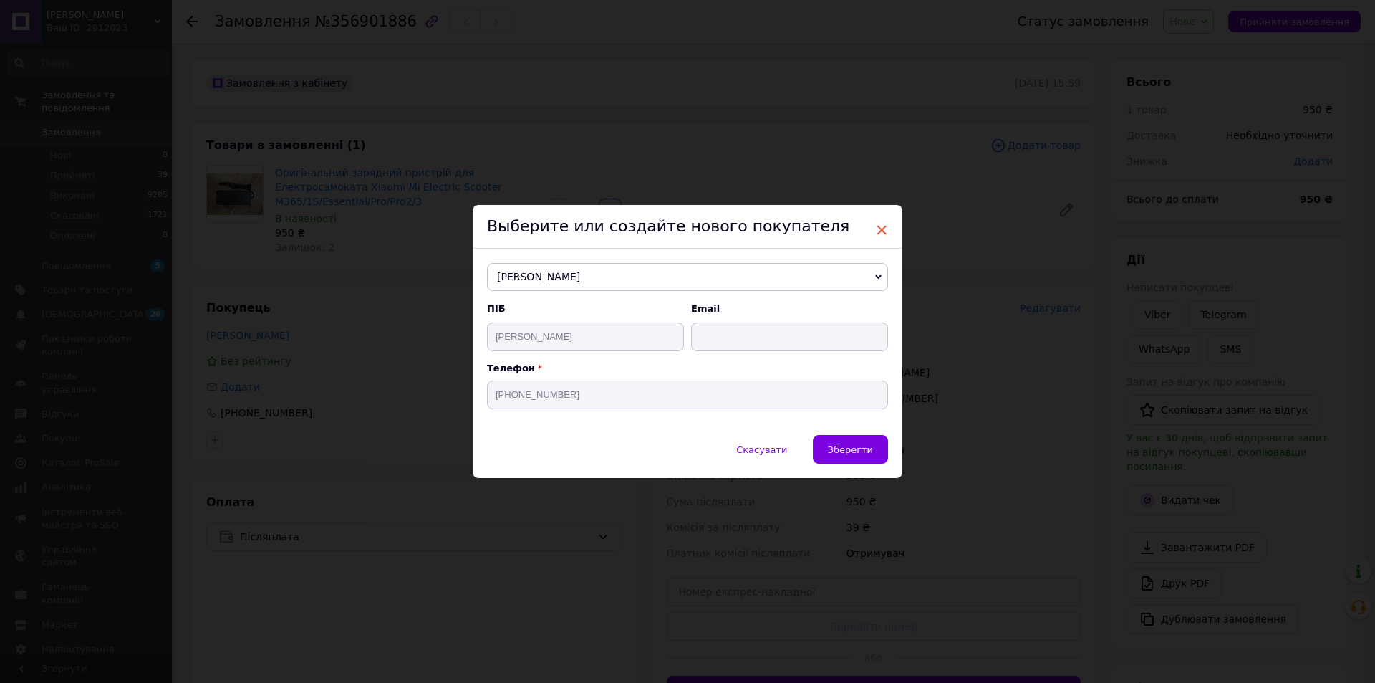
click at [878, 231] on span "×" at bounding box center [881, 230] width 13 height 24
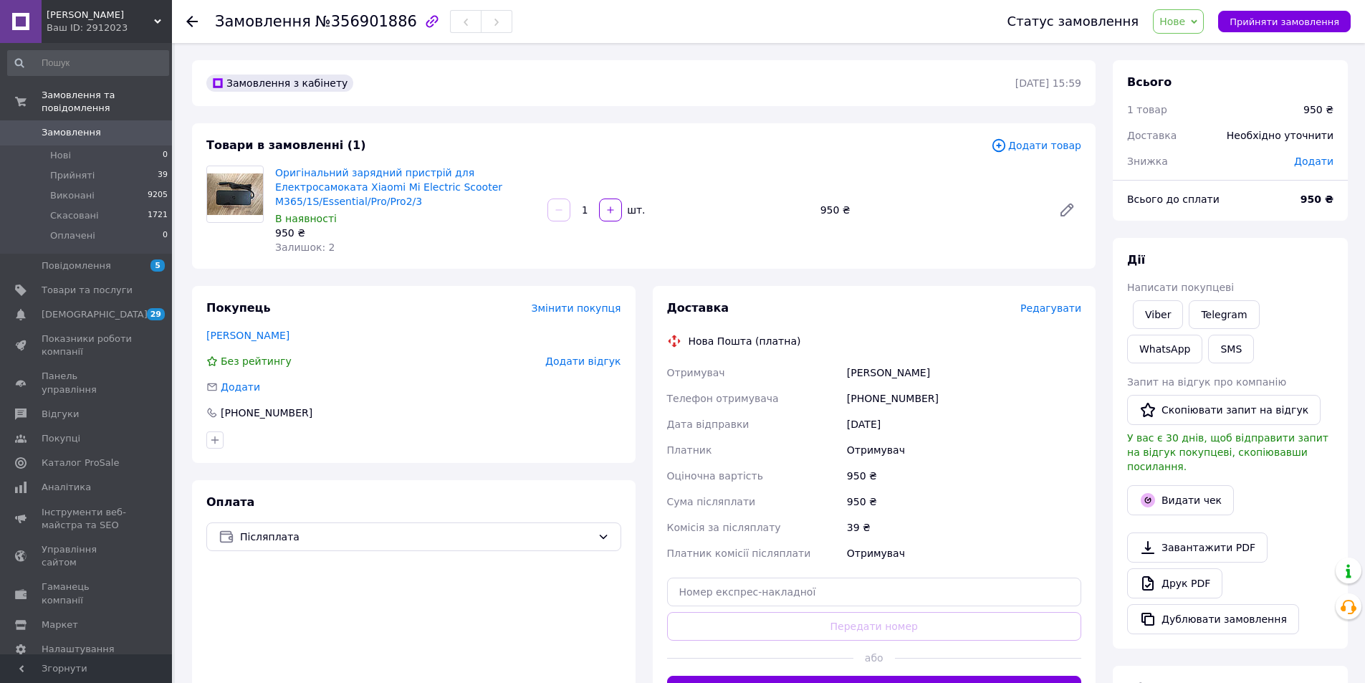
click at [1057, 302] on span "Редагувати" at bounding box center [1050, 307] width 61 height 11
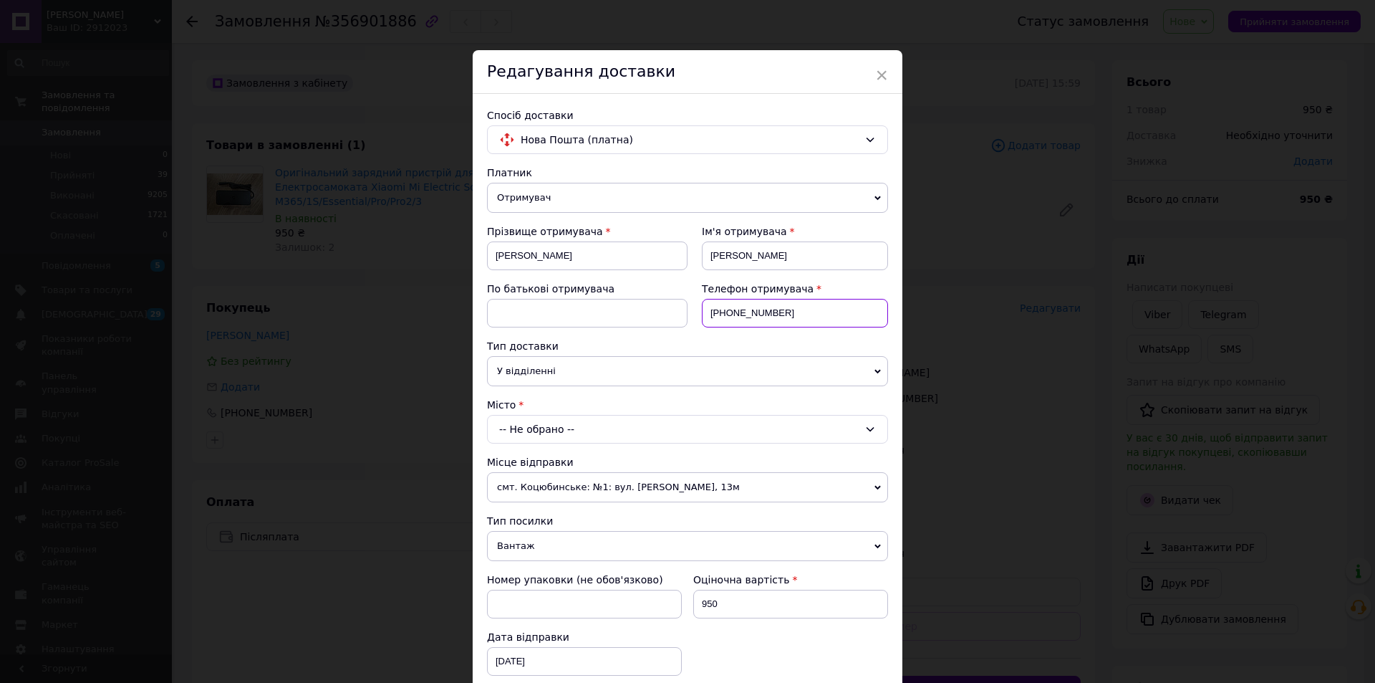
click at [785, 308] on input "[PHONE_NUMBER]" at bounding box center [795, 313] width 186 height 29
click at [739, 311] on input "[PHONE_NUMBER]" at bounding box center [795, 313] width 186 height 29
type input "[PHONE_NUMBER]"
click at [621, 430] on div "-- Не обрано --" at bounding box center [687, 429] width 401 height 29
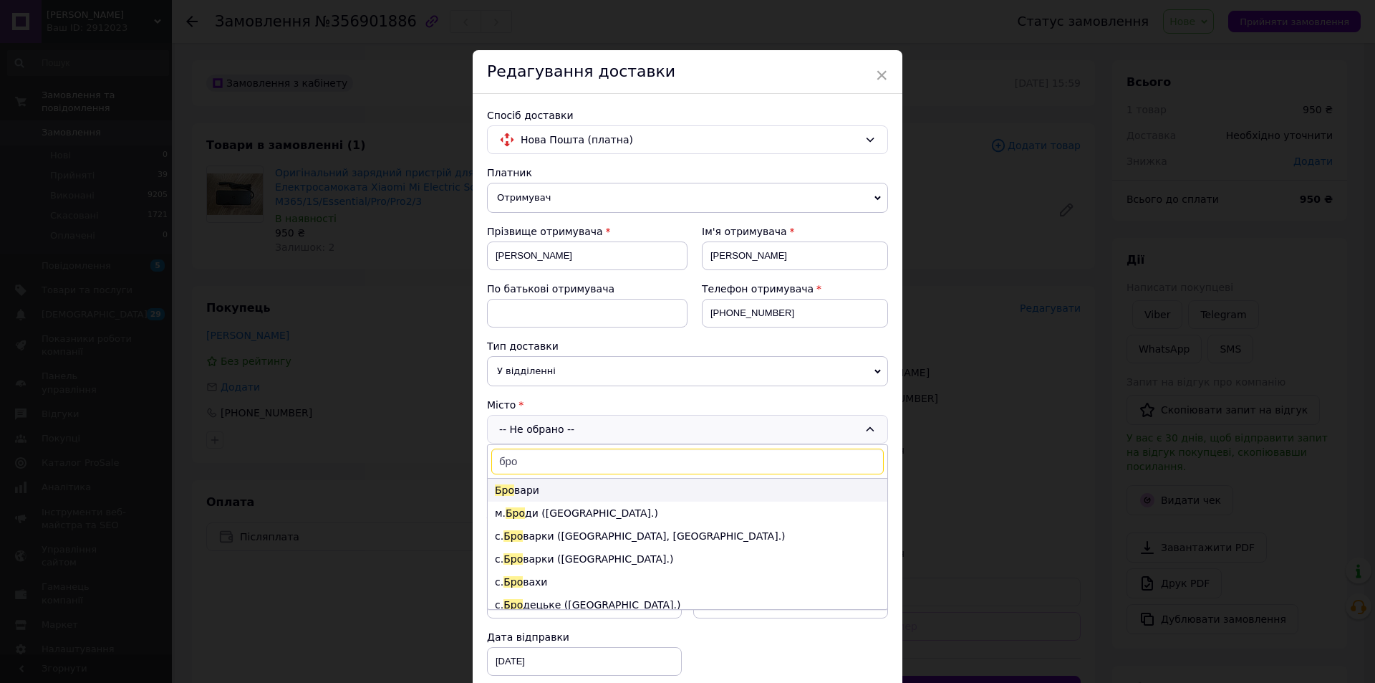
type input "бро"
click at [591, 492] on li "Бро вари" at bounding box center [688, 490] width 400 height 23
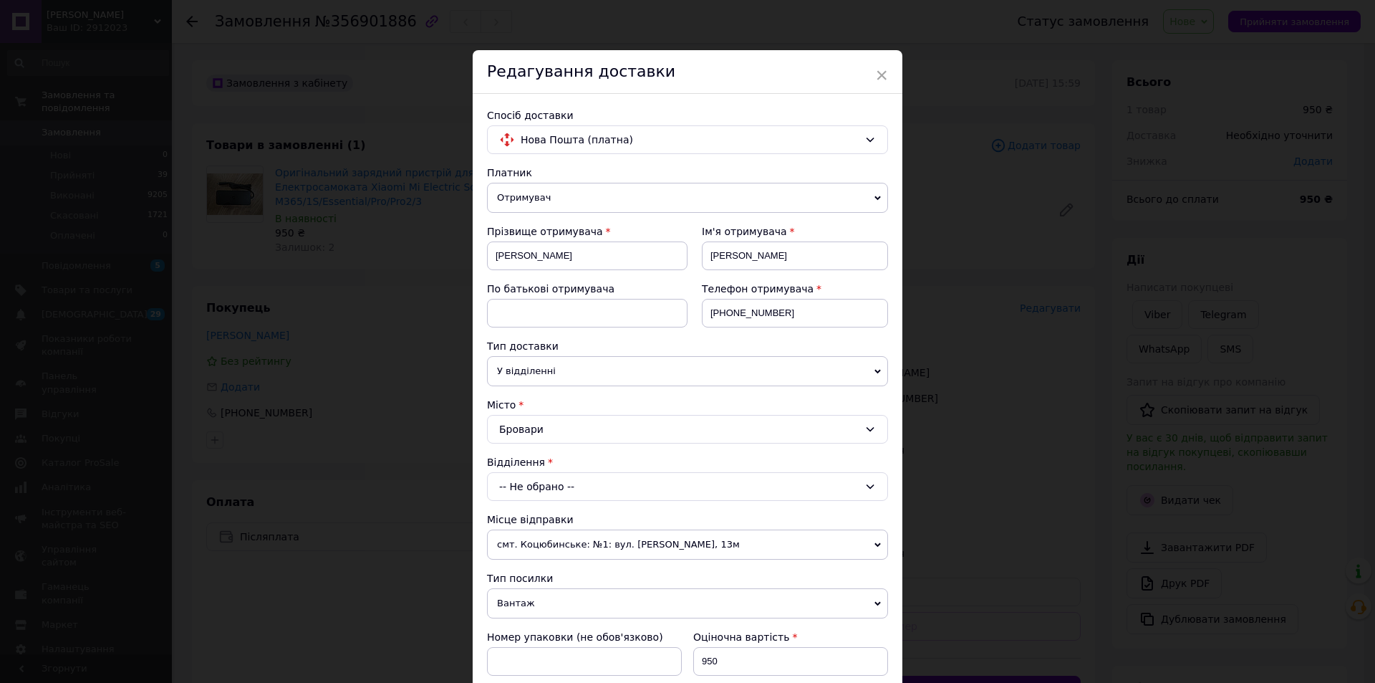
click at [605, 481] on div "-- Не обрано --" at bounding box center [687, 486] width 401 height 29
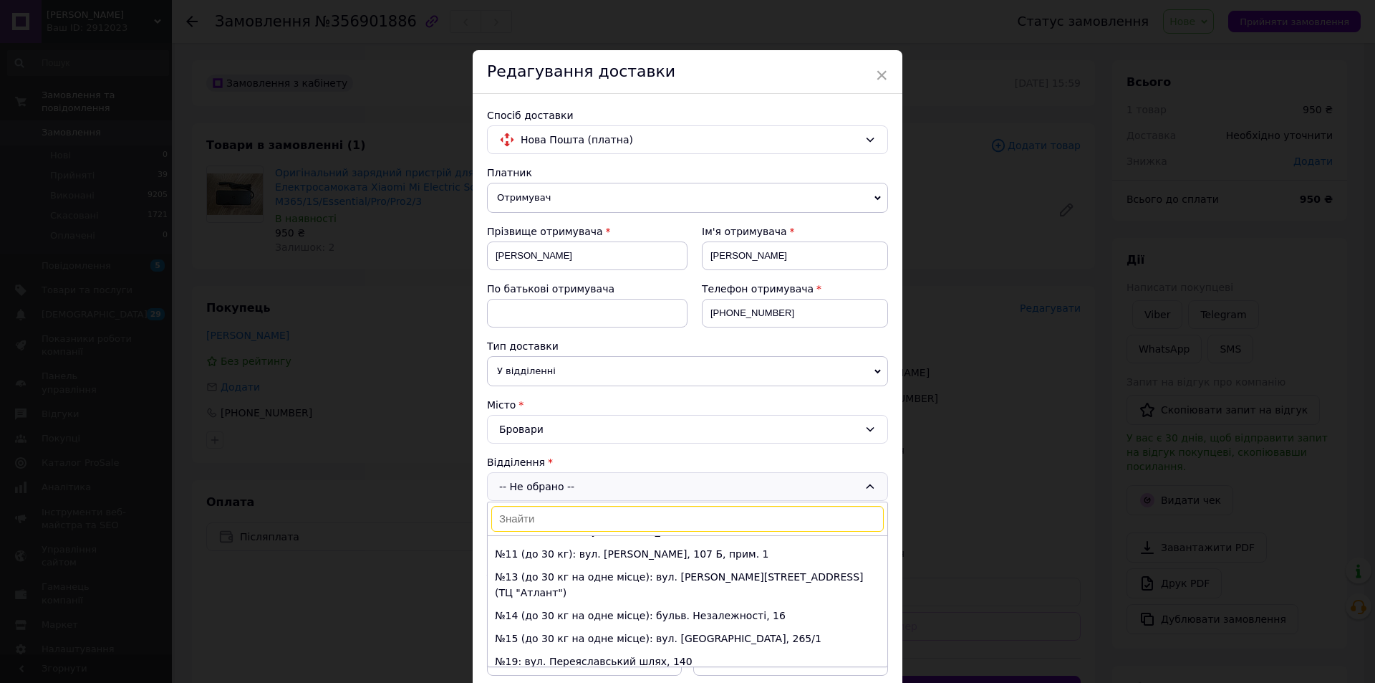
scroll to position [215, 0]
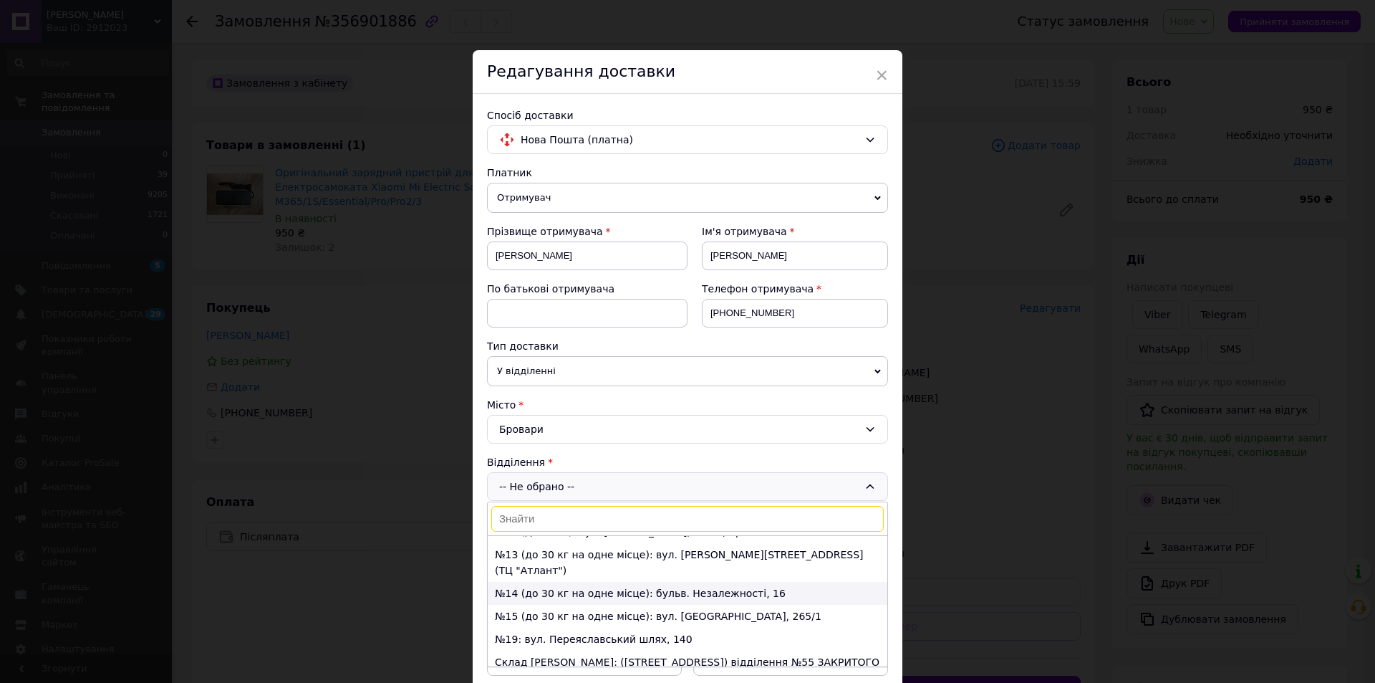
click at [585, 582] on li "№14 (до 30 кг на одне місце): бульв. Незалежності, 16" at bounding box center [688, 593] width 400 height 23
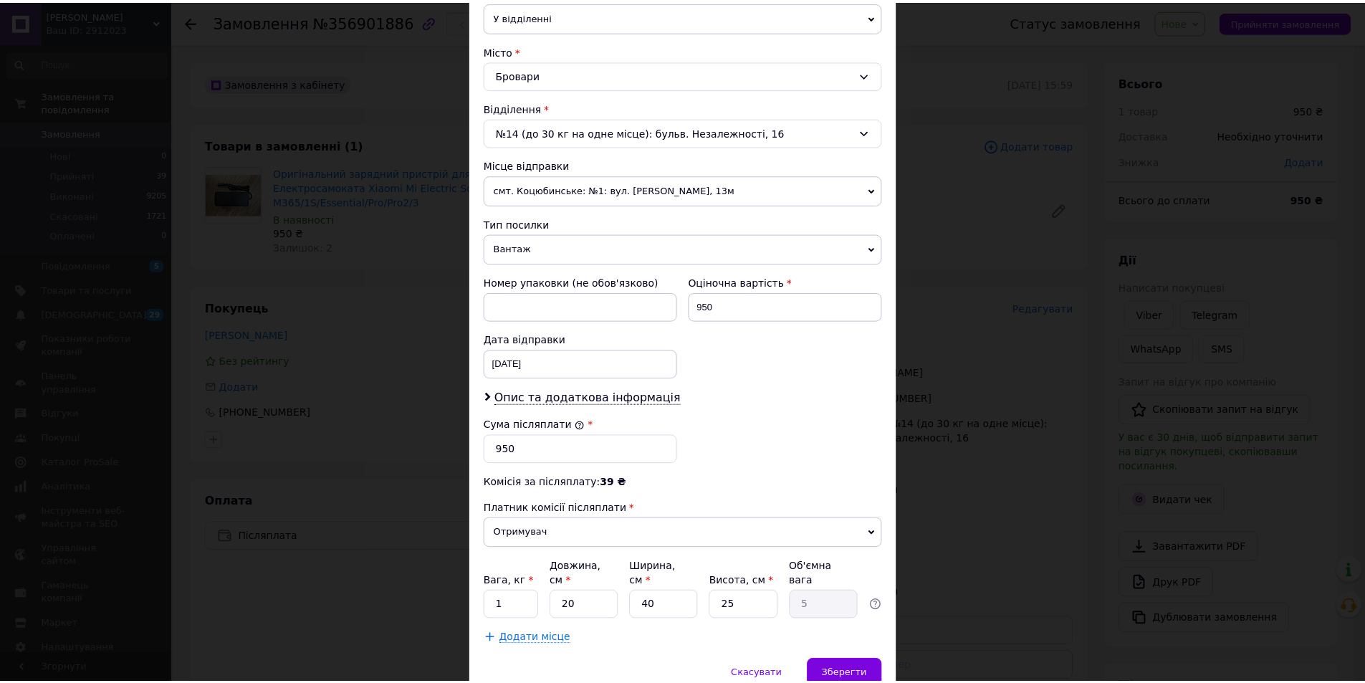
scroll to position [358, 0]
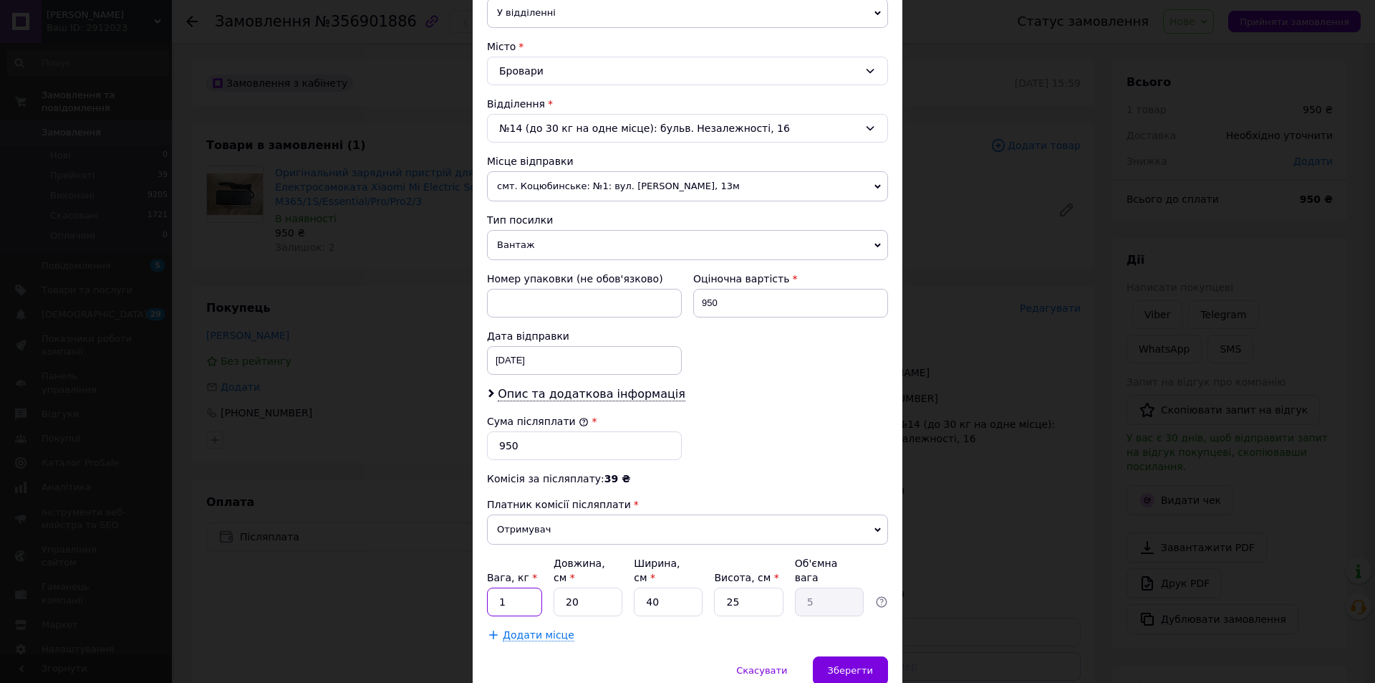
click at [519, 587] on input "1" at bounding box center [514, 601] width 55 height 29
type input "0.5"
drag, startPoint x: 588, startPoint y: 587, endPoint x: 562, endPoint y: 585, distance: 25.8
click at [562, 587] on input "20" at bounding box center [588, 601] width 69 height 29
type input "2"
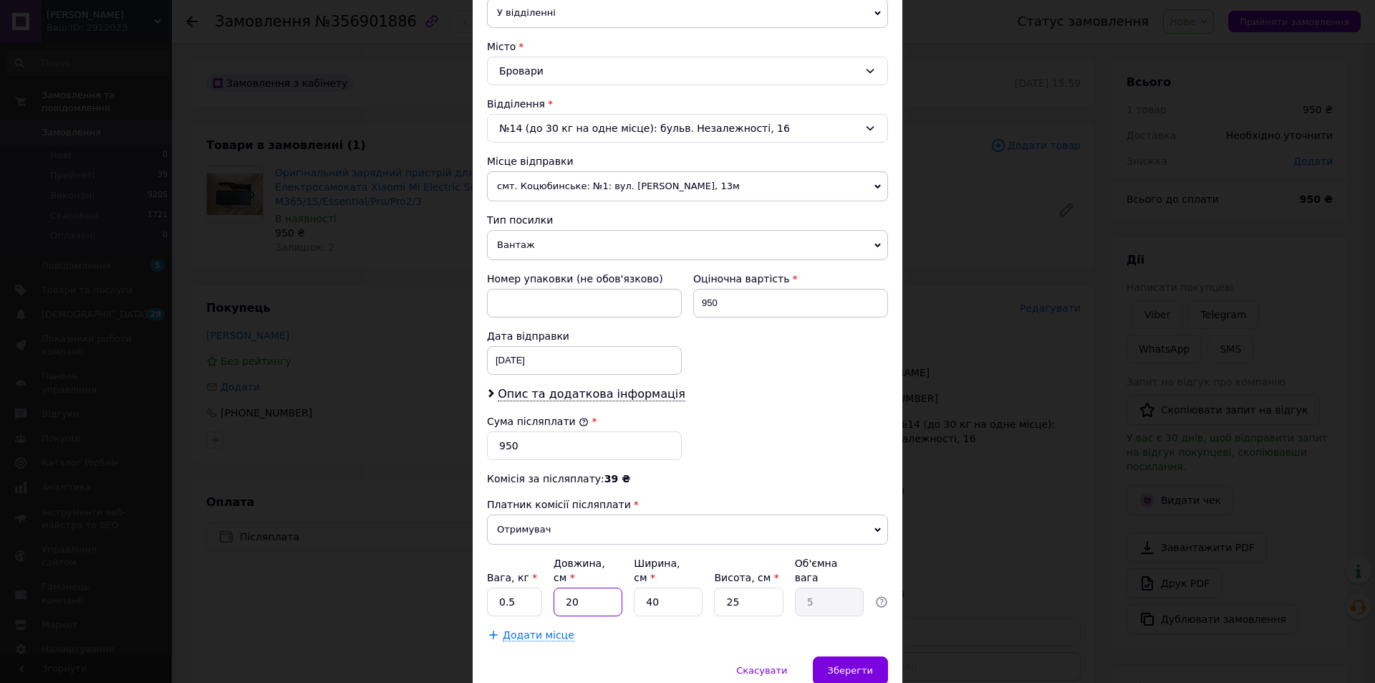
type input "0.5"
type input "20"
type input "5"
drag, startPoint x: 670, startPoint y: 588, endPoint x: 625, endPoint y: 591, distance: 45.2
click at [625, 591] on div "Вага, кг * 0.5 Довжина, см * 20 Ширина, см * 40 Висота, см * 25 Об'ємна вага 5" at bounding box center [687, 586] width 401 height 60
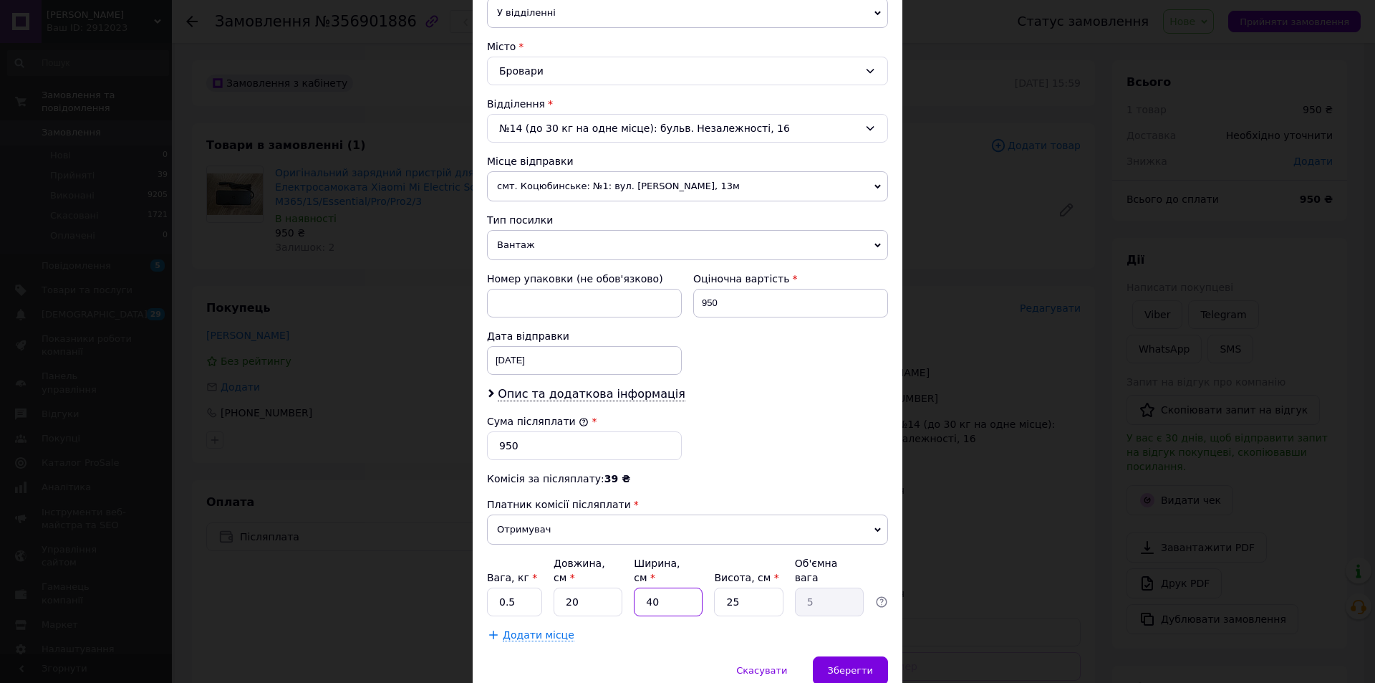
type input "2"
type input "0.25"
type input "20"
type input "2.5"
type input "20"
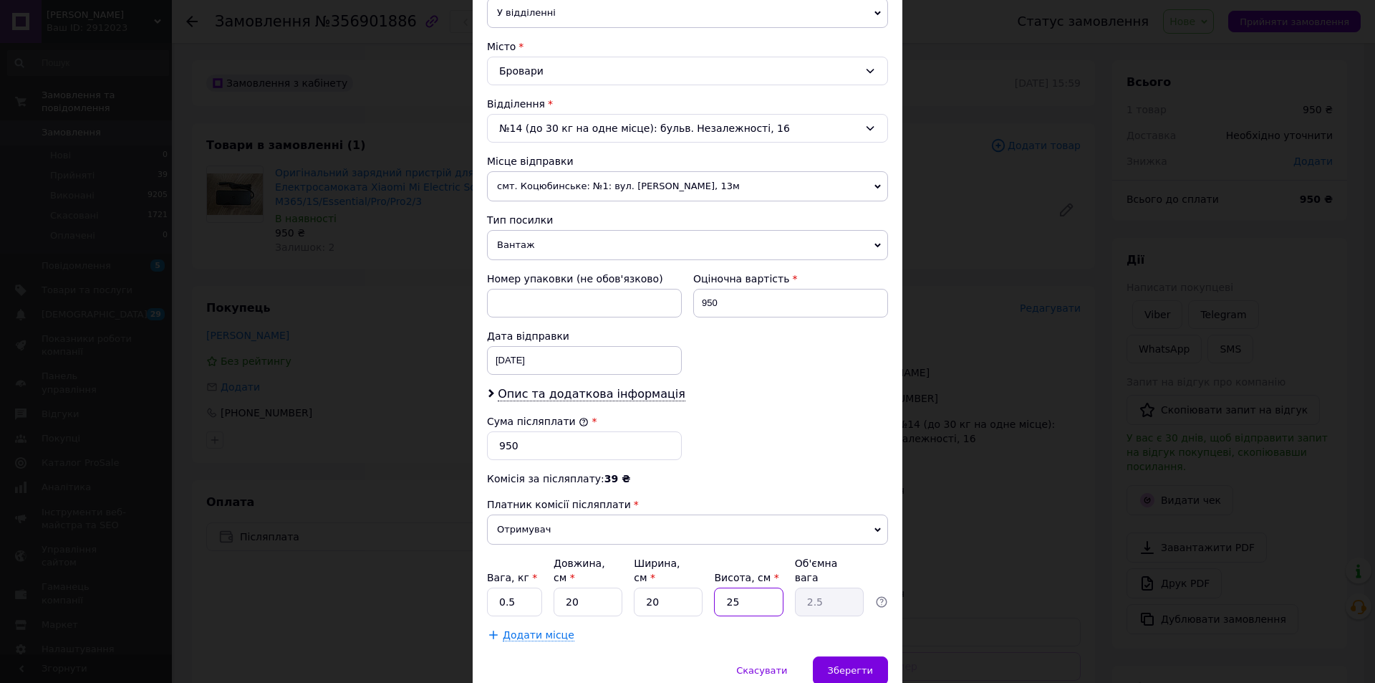
drag, startPoint x: 741, startPoint y: 587, endPoint x: 725, endPoint y: 585, distance: 16.5
click at [725, 587] on input "25" at bounding box center [748, 601] width 69 height 29
type input "5"
type input "0.5"
type input "5"
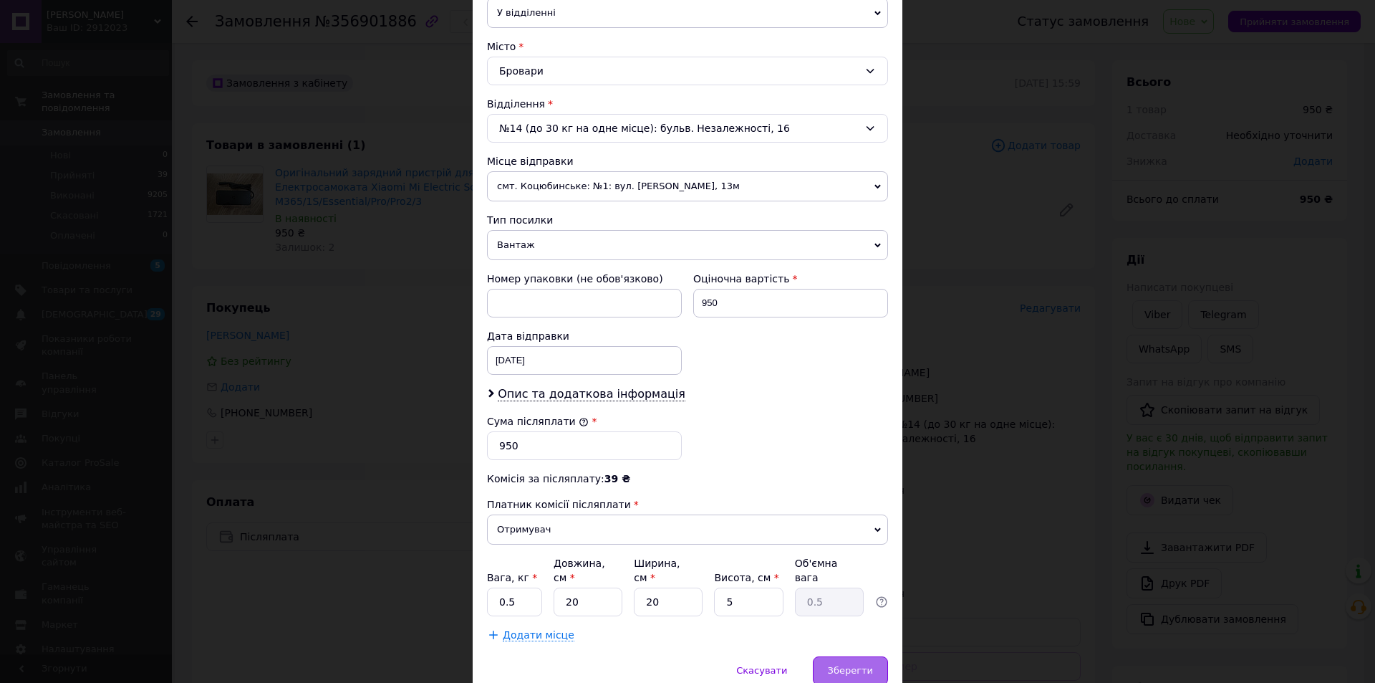
click at [875, 656] on div "Зберегти" at bounding box center [850, 670] width 75 height 29
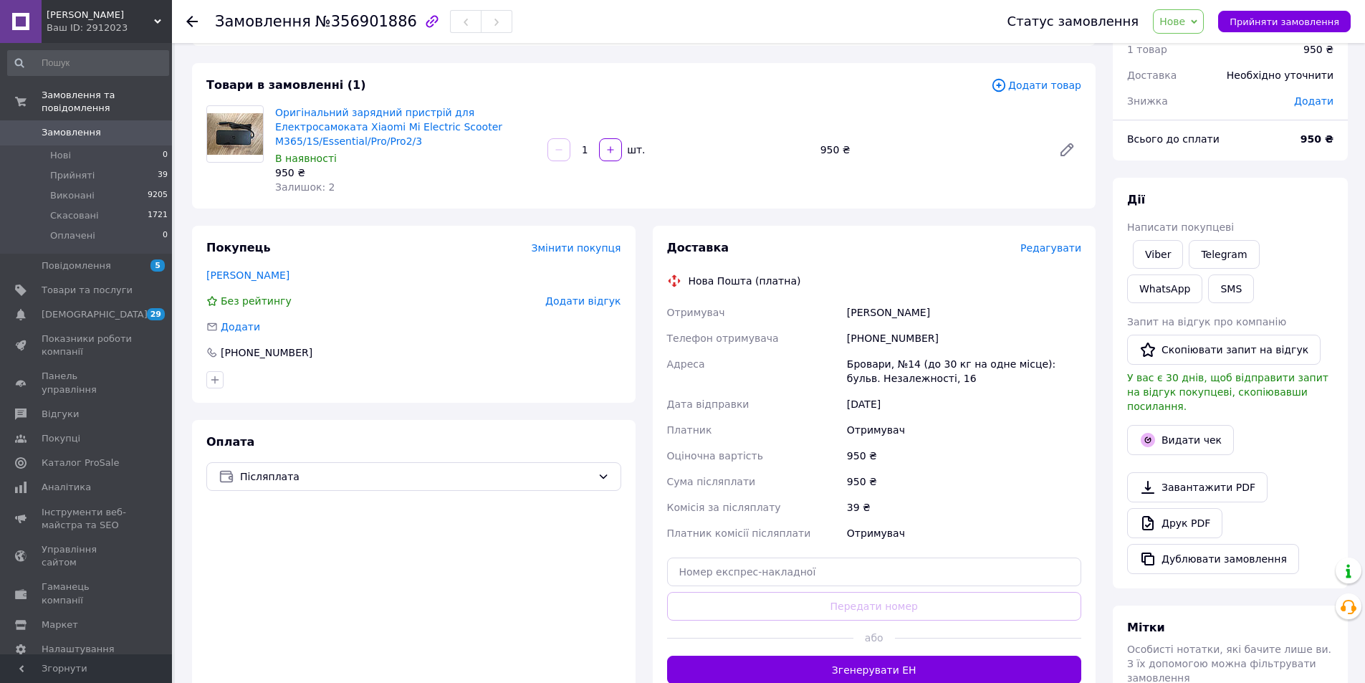
scroll to position [143, 0]
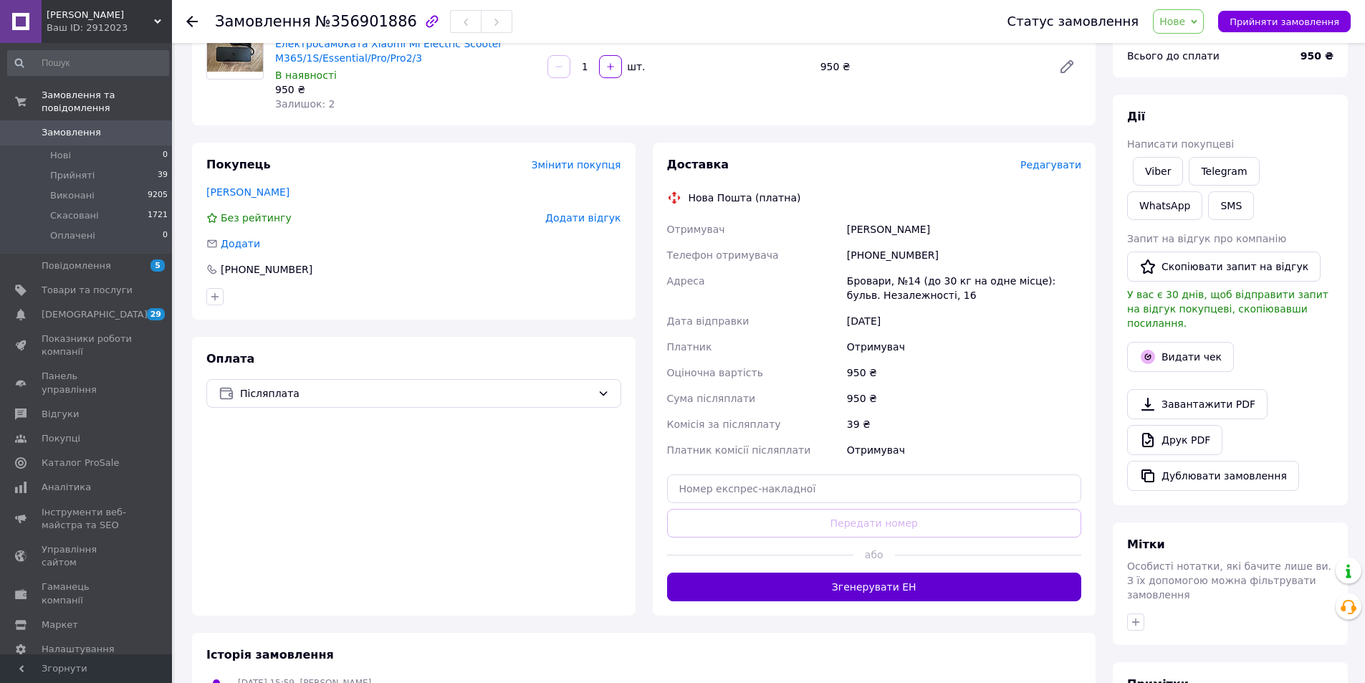
click at [896, 572] on button "Згенерувати ЕН" at bounding box center [874, 586] width 415 height 29
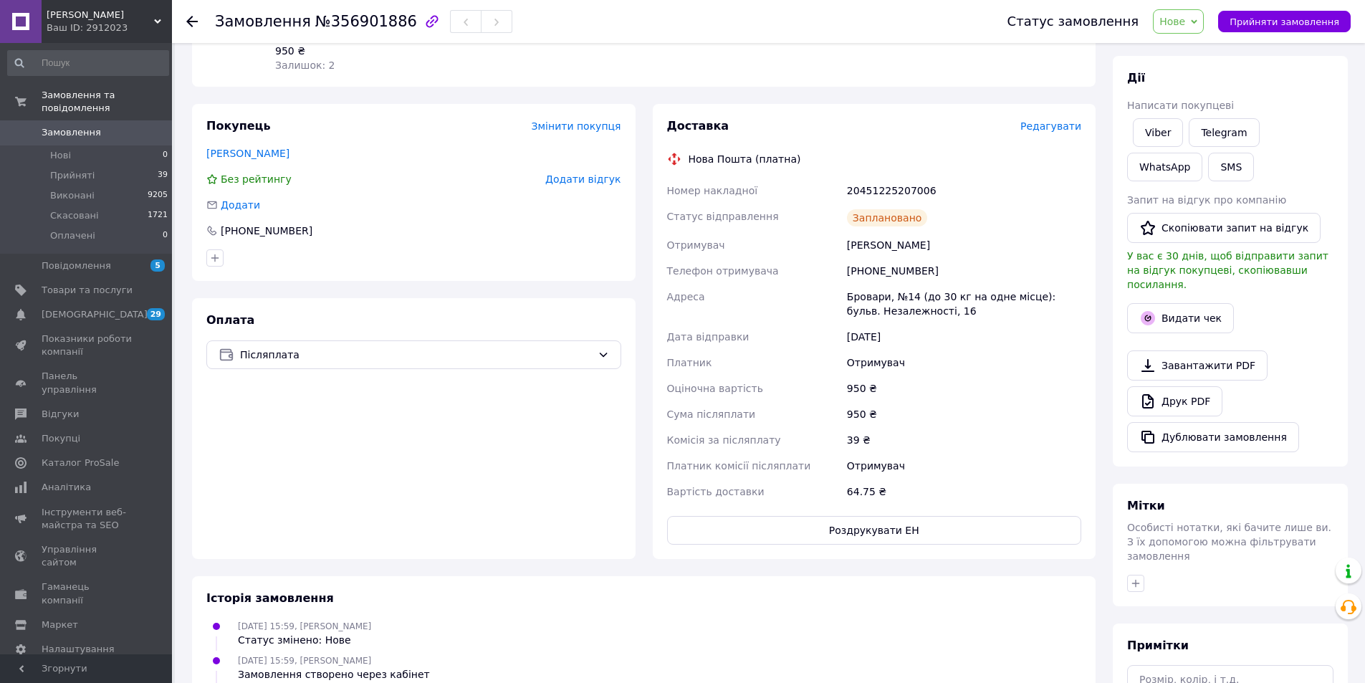
scroll to position [215, 0]
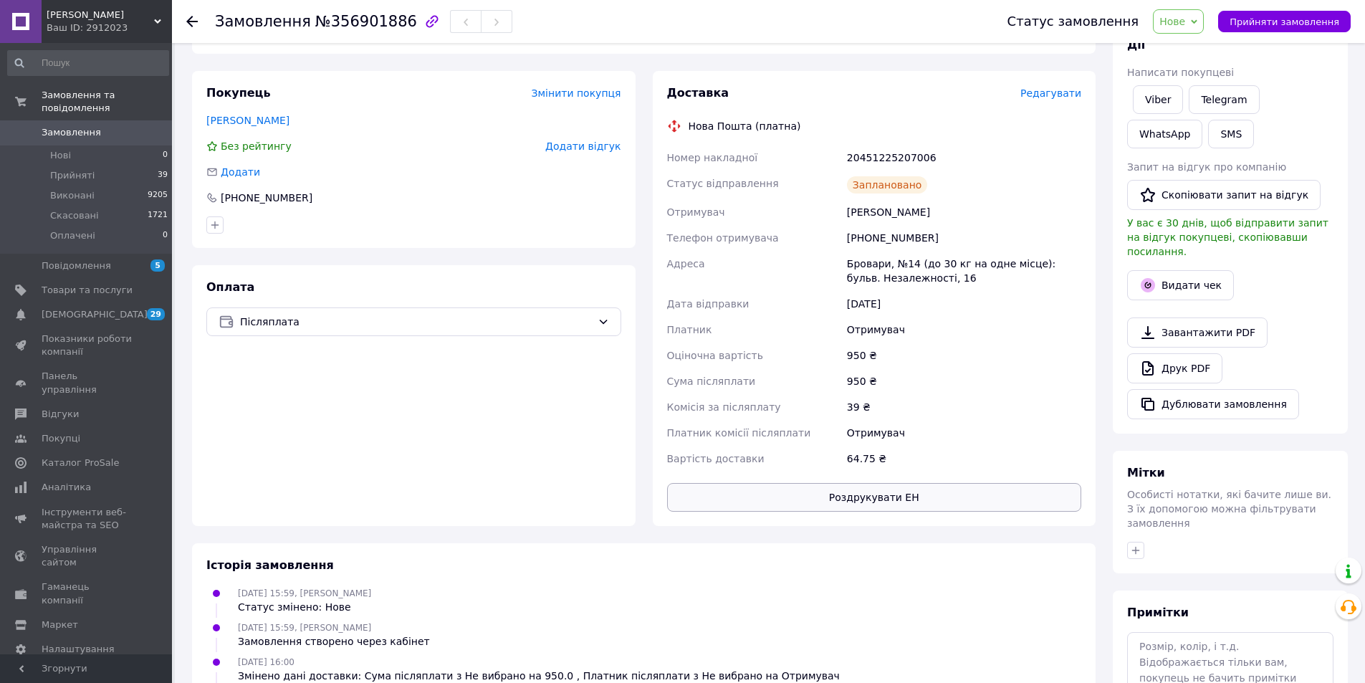
click at [915, 490] on button "Роздрукувати ЕН" at bounding box center [874, 497] width 415 height 29
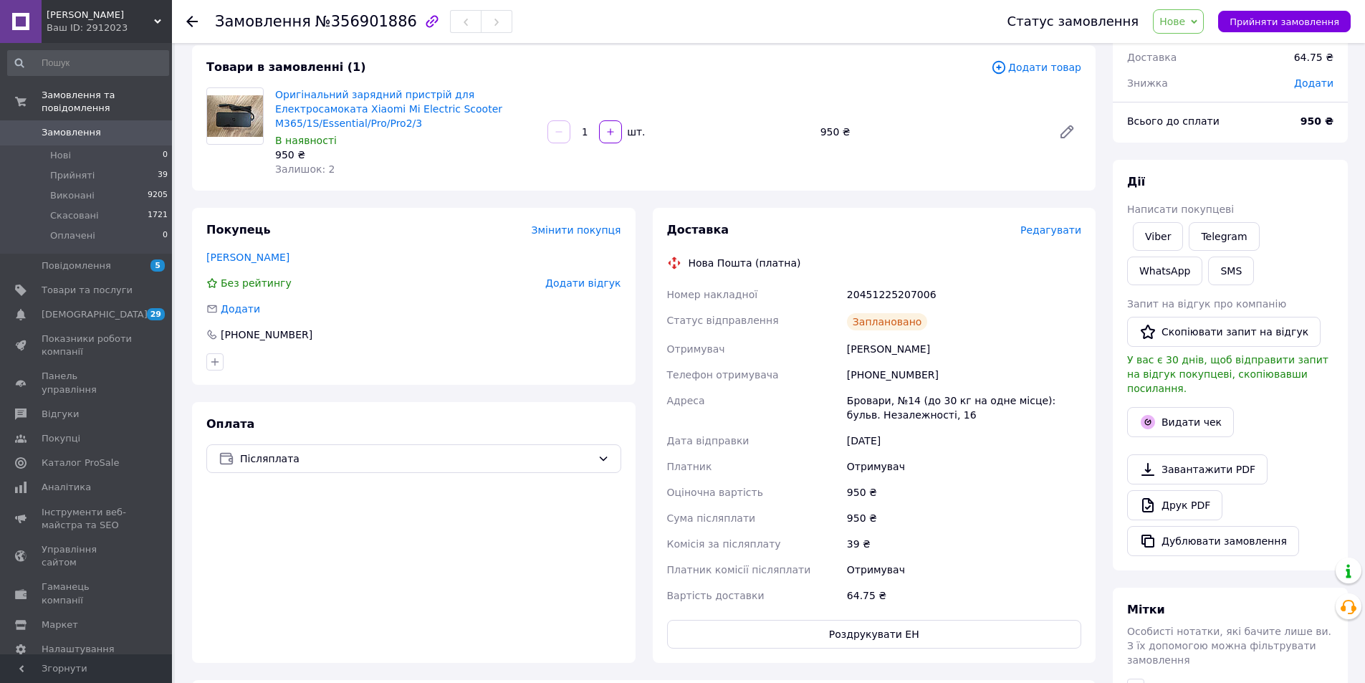
scroll to position [0, 0]
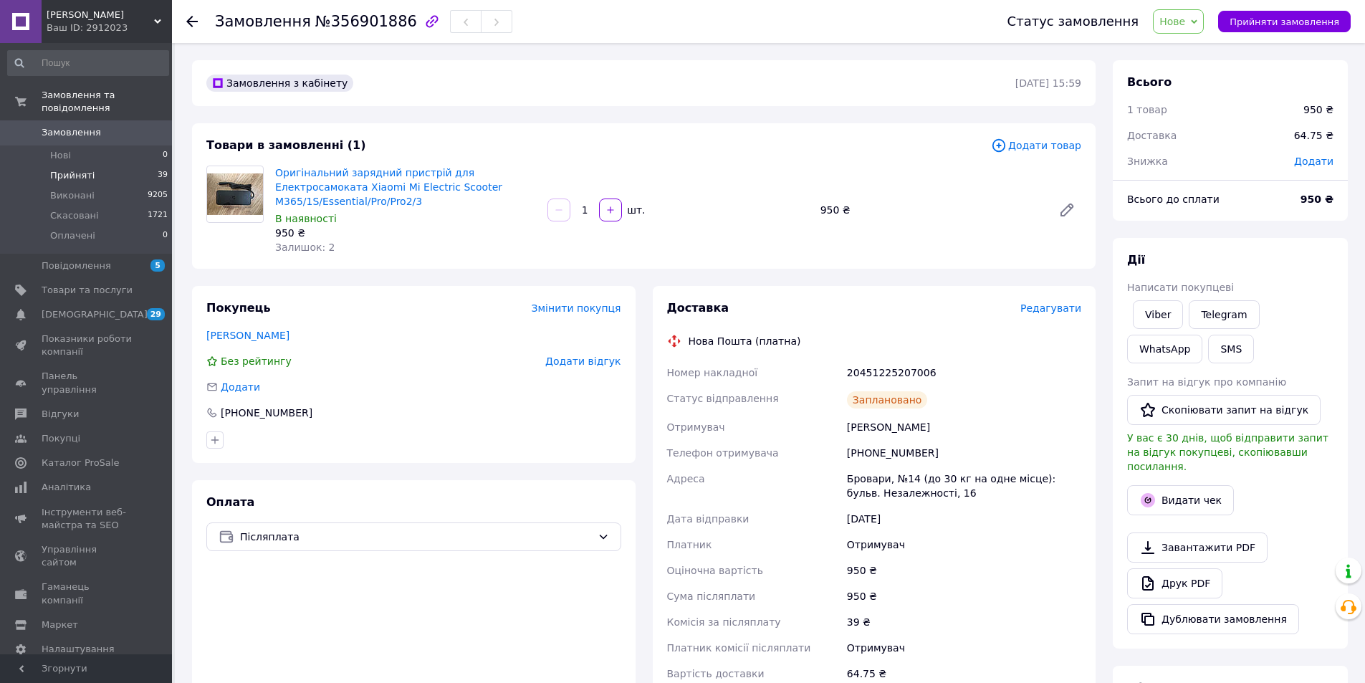
click at [75, 165] on li "Прийняті 39" at bounding box center [88, 175] width 176 height 20
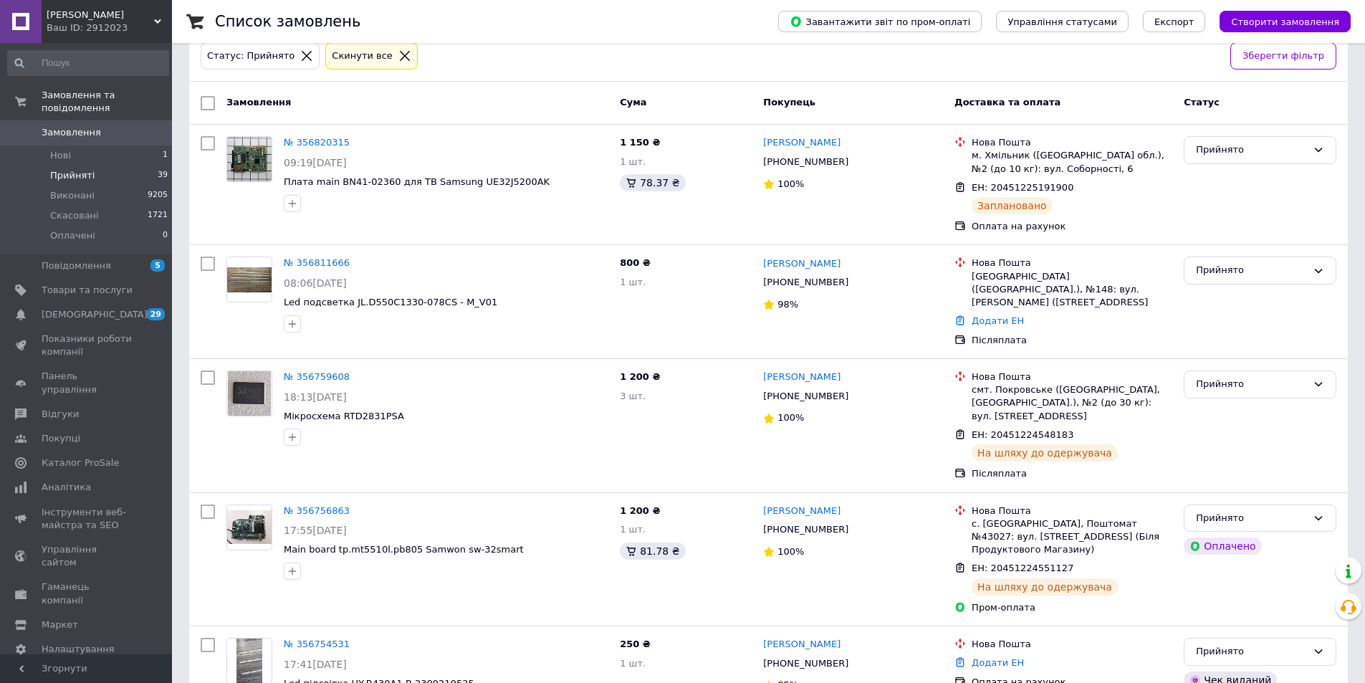
scroll to position [287, 0]
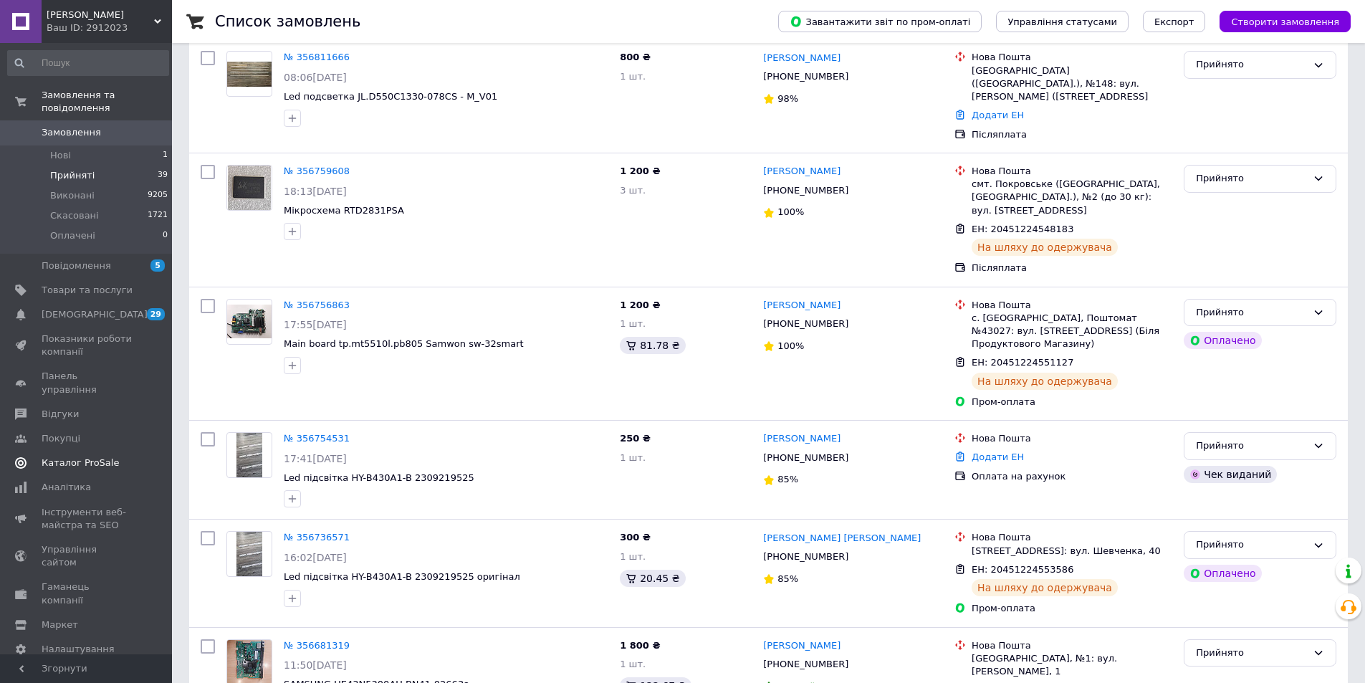
click at [92, 451] on link "Каталог ProSale" at bounding box center [88, 463] width 176 height 24
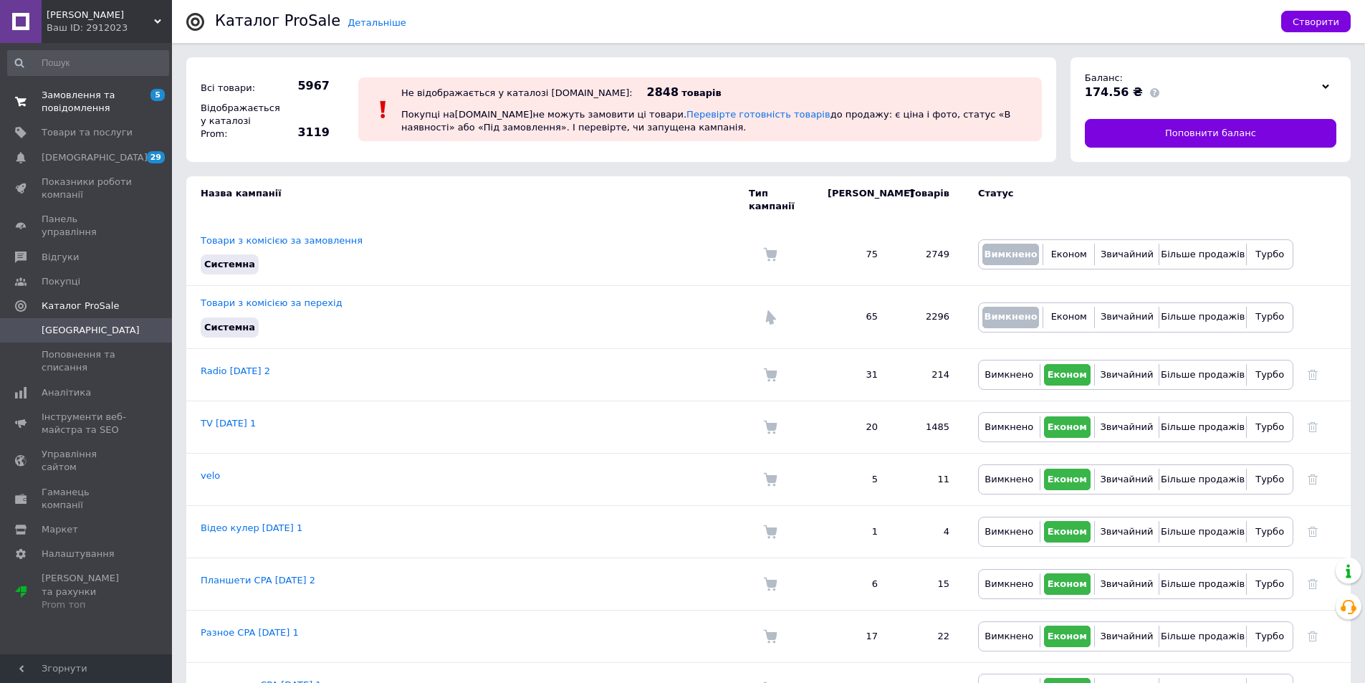
click at [67, 109] on span "Замовлення та повідомлення" at bounding box center [87, 102] width 91 height 26
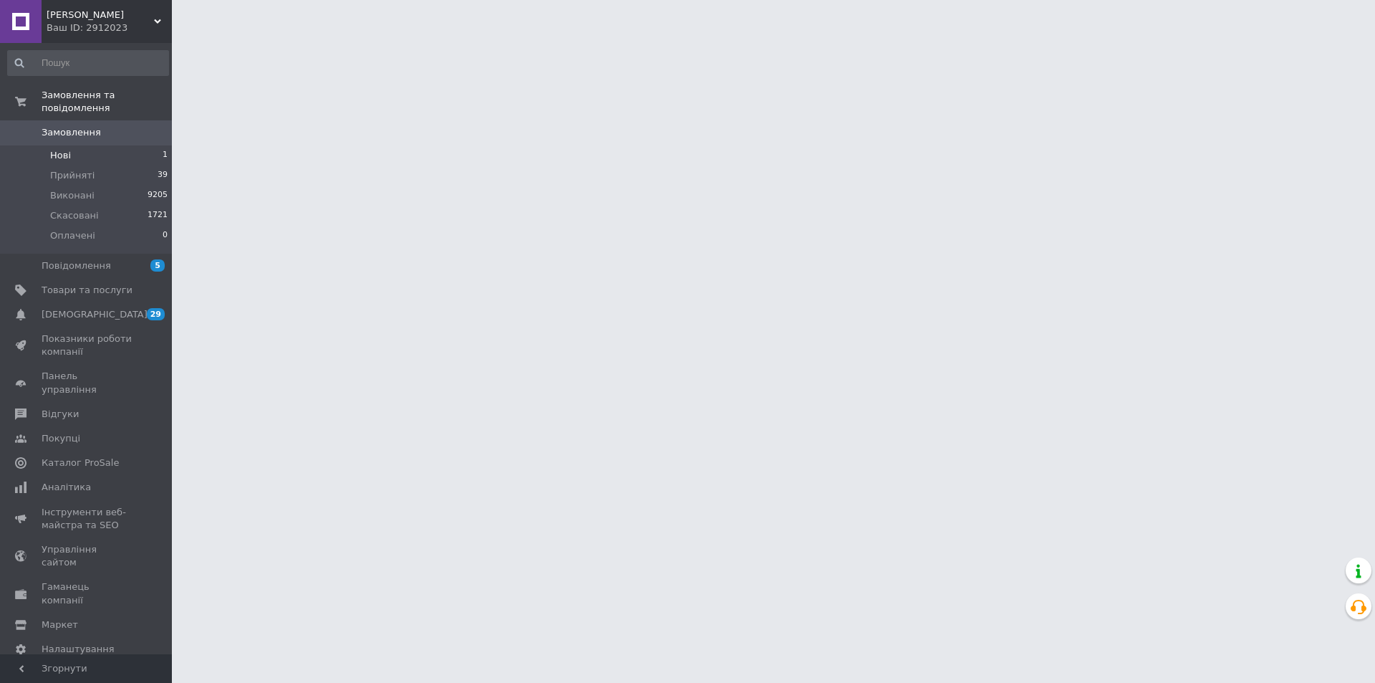
click at [83, 145] on li "Нові 1" at bounding box center [88, 155] width 176 height 20
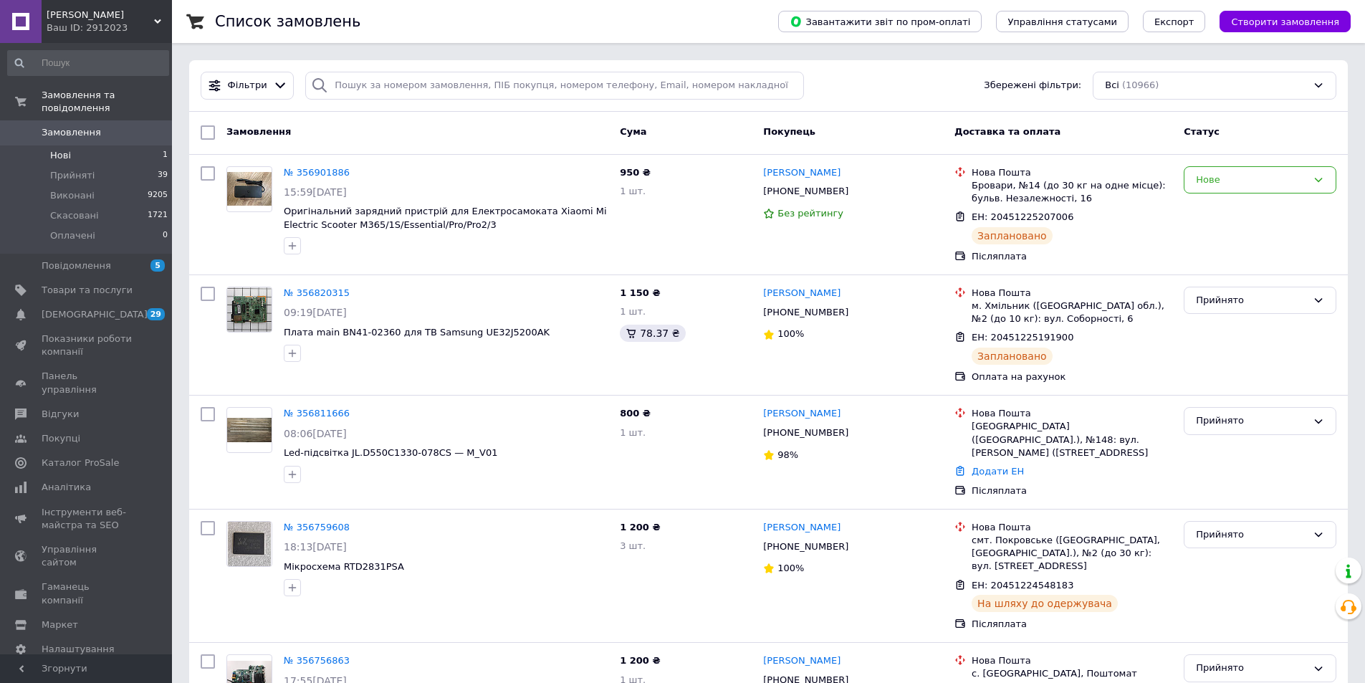
click at [80, 145] on li "Нові 1" at bounding box center [88, 155] width 176 height 20
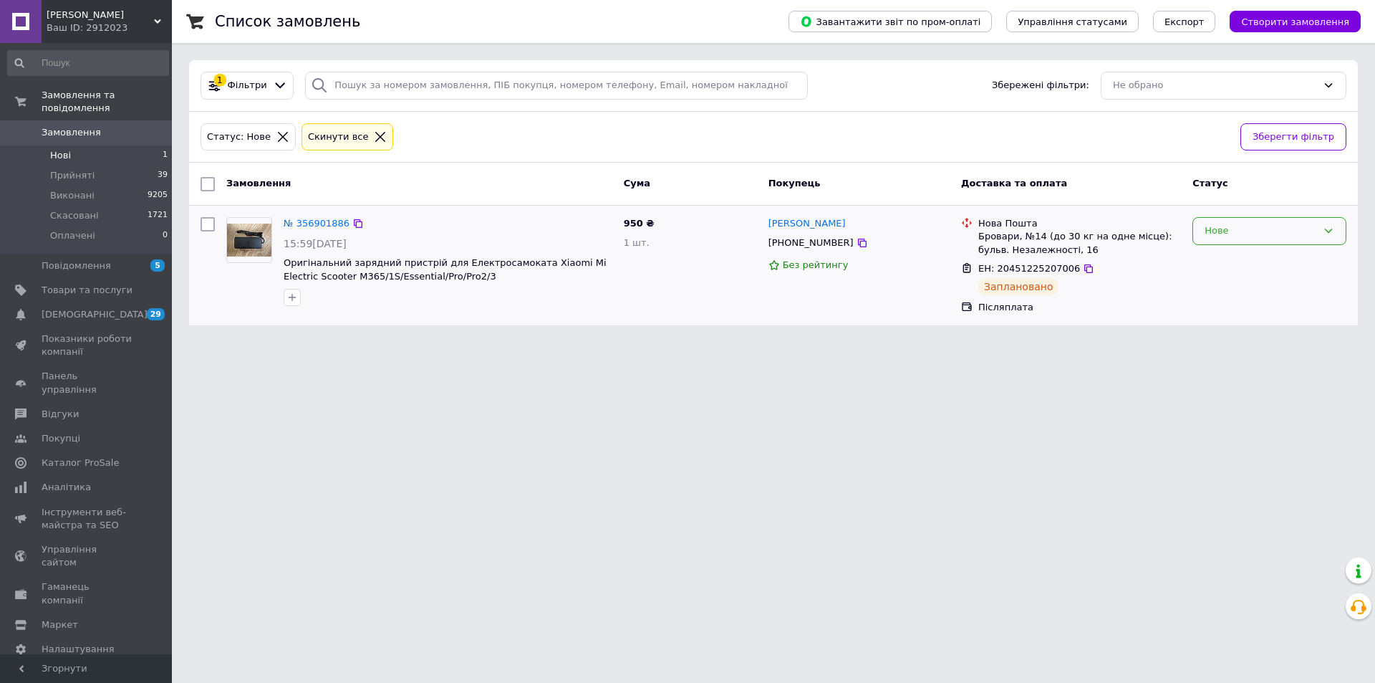
click at [1262, 237] on div "Нове" at bounding box center [1261, 230] width 112 height 15
click at [1252, 254] on li "Прийнято" at bounding box center [1269, 261] width 153 height 27
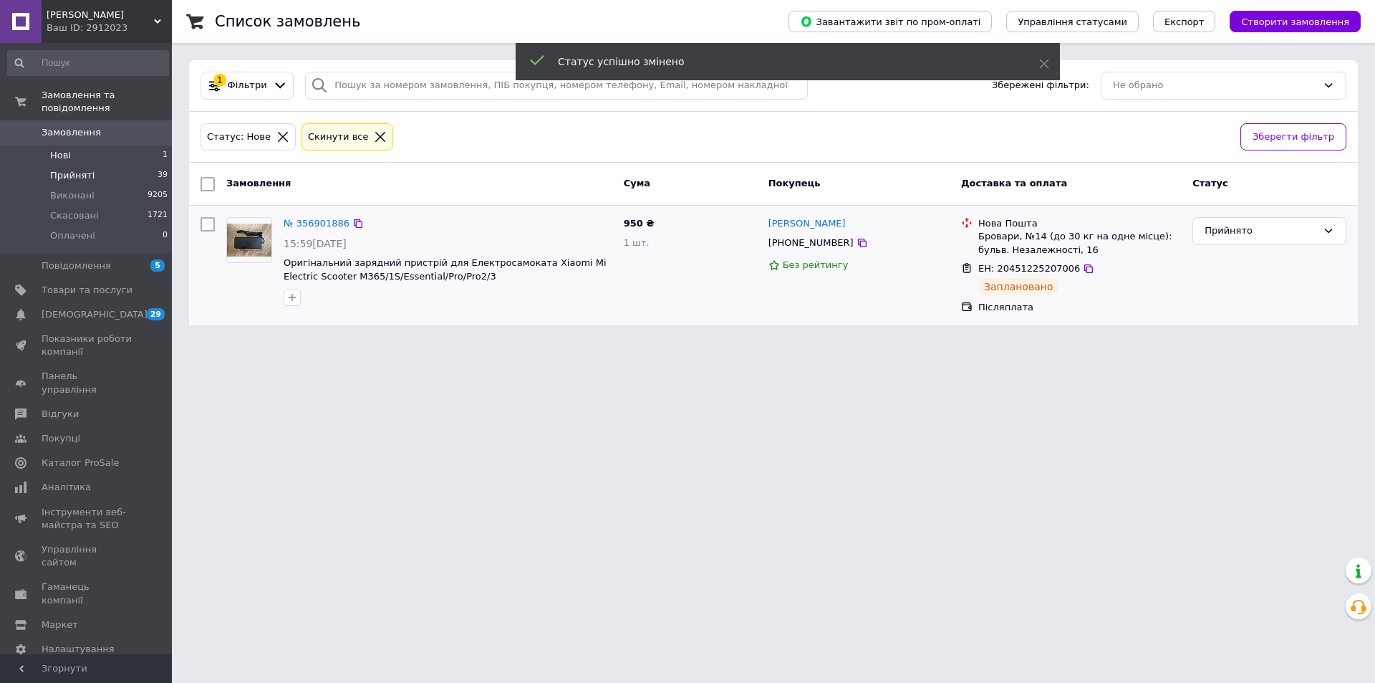
click at [117, 165] on li "Прийняті 39" at bounding box center [88, 175] width 176 height 20
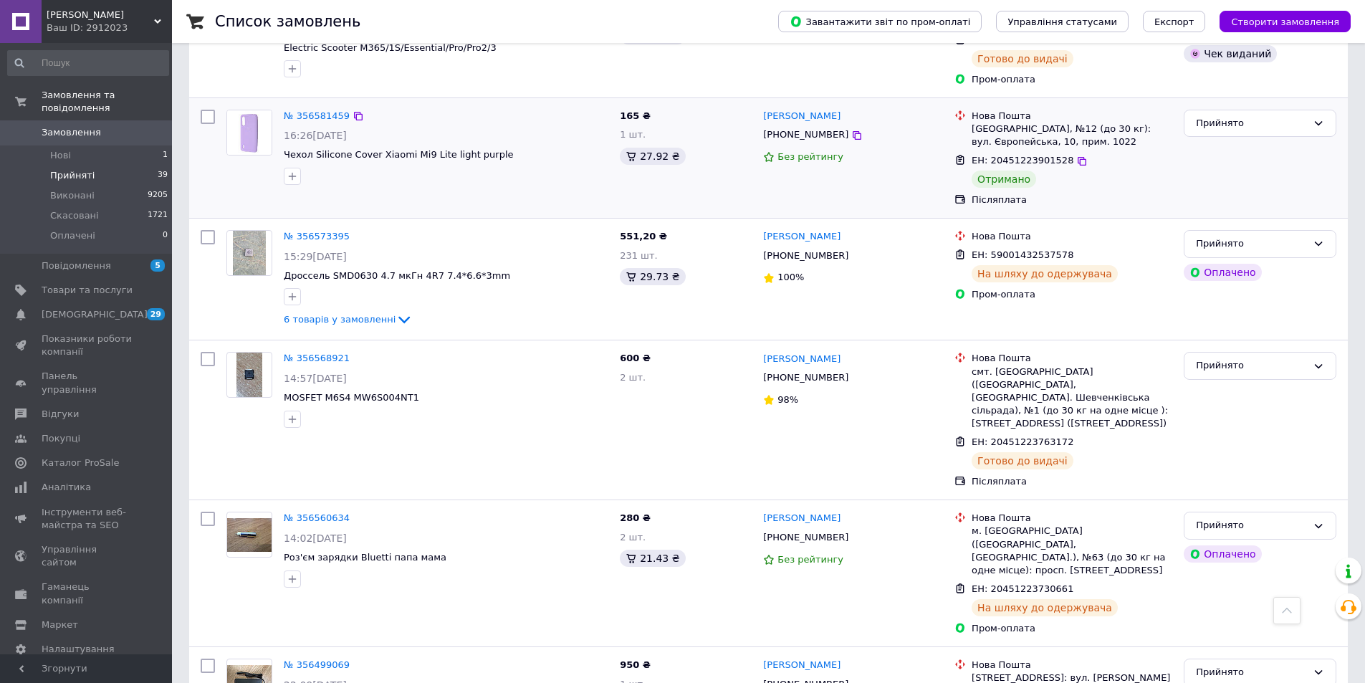
scroll to position [1146, 0]
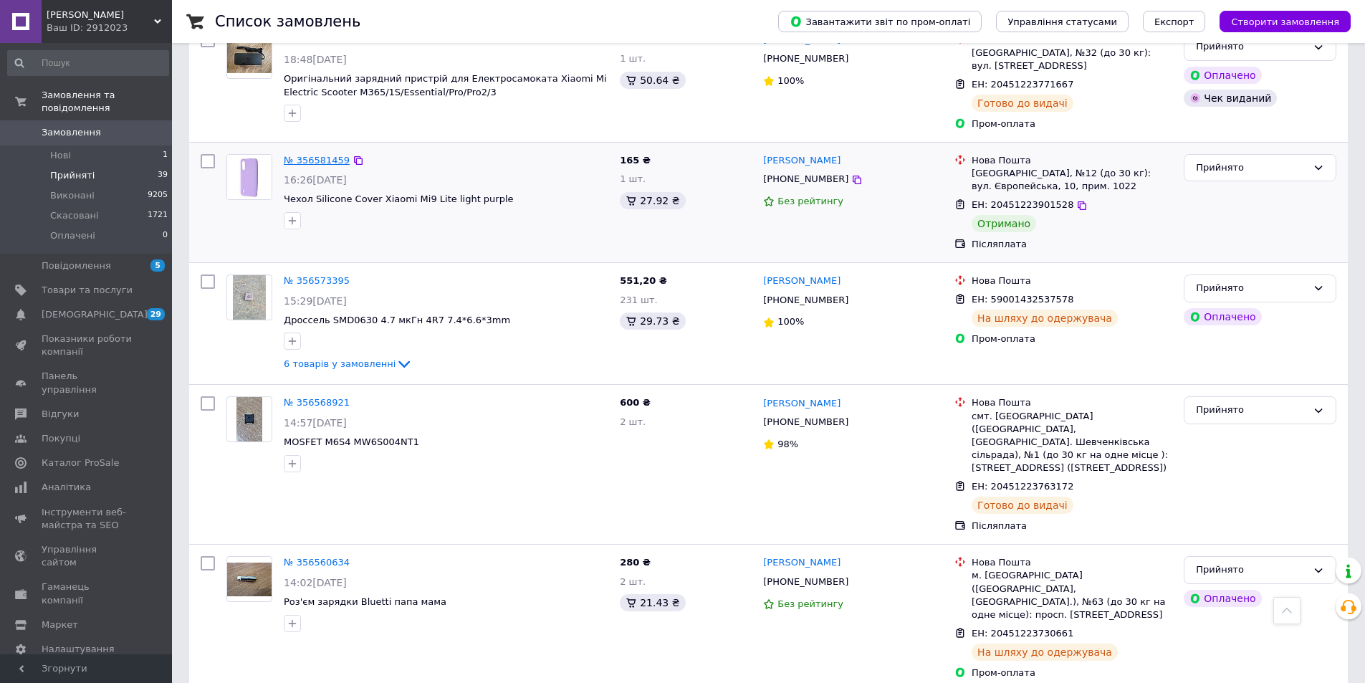
click at [308, 155] on link "№ 356581459" at bounding box center [317, 160] width 66 height 11
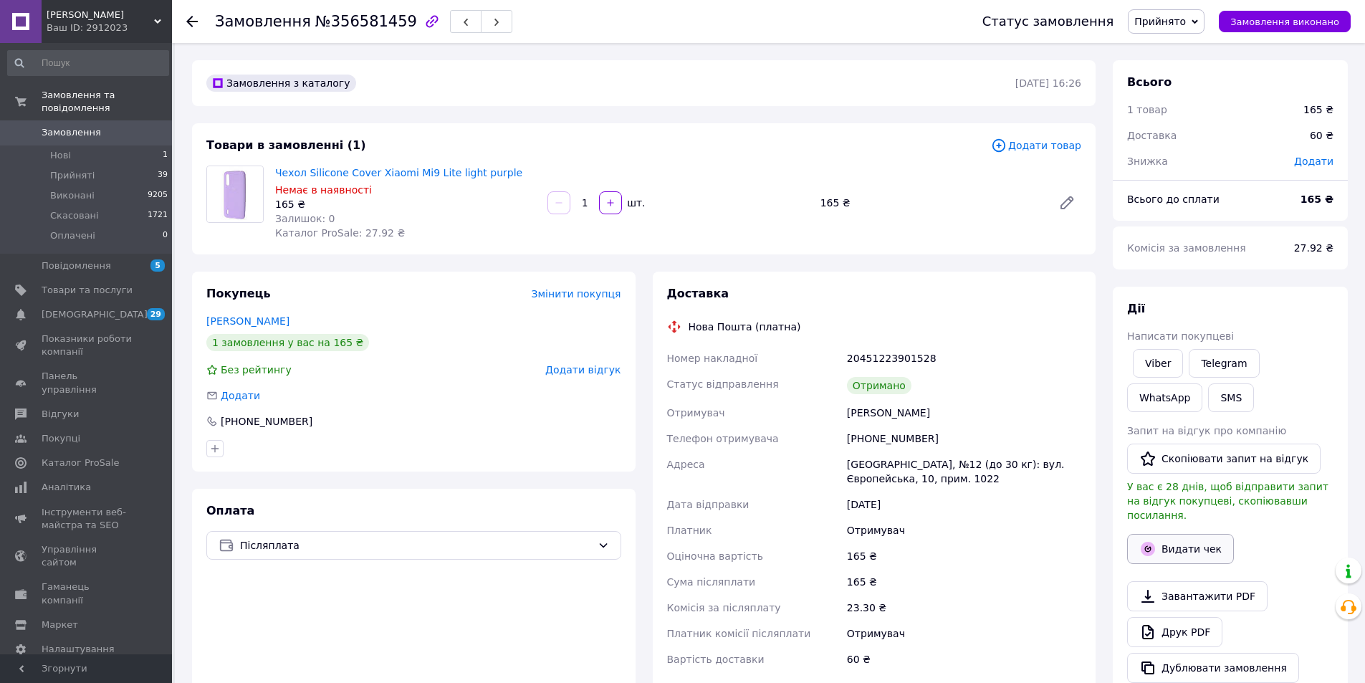
click at [1173, 534] on button "Видати чек" at bounding box center [1180, 549] width 107 height 30
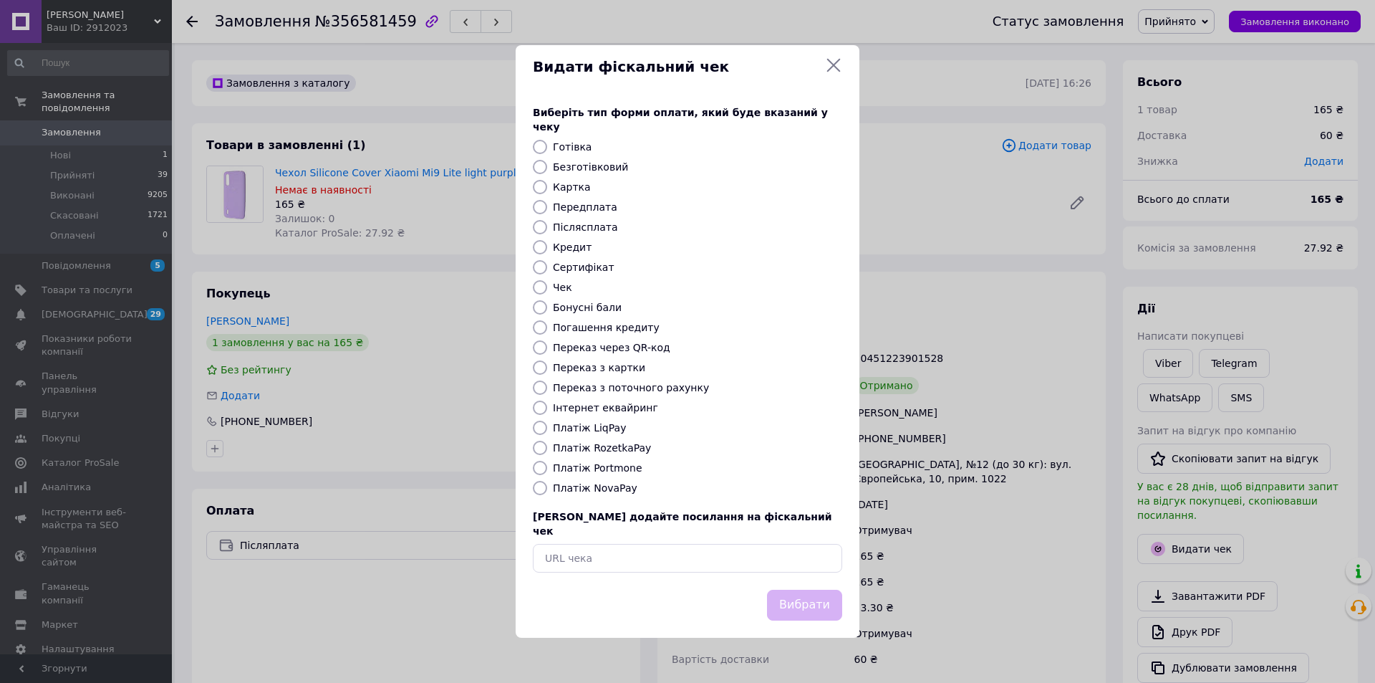
click at [559, 226] on label "Післясплата" at bounding box center [585, 226] width 65 height 11
click at [547, 226] on input "Післясплата" at bounding box center [540, 227] width 14 height 14
radio input "true"
click at [822, 590] on button "Вибрати" at bounding box center [804, 605] width 75 height 31
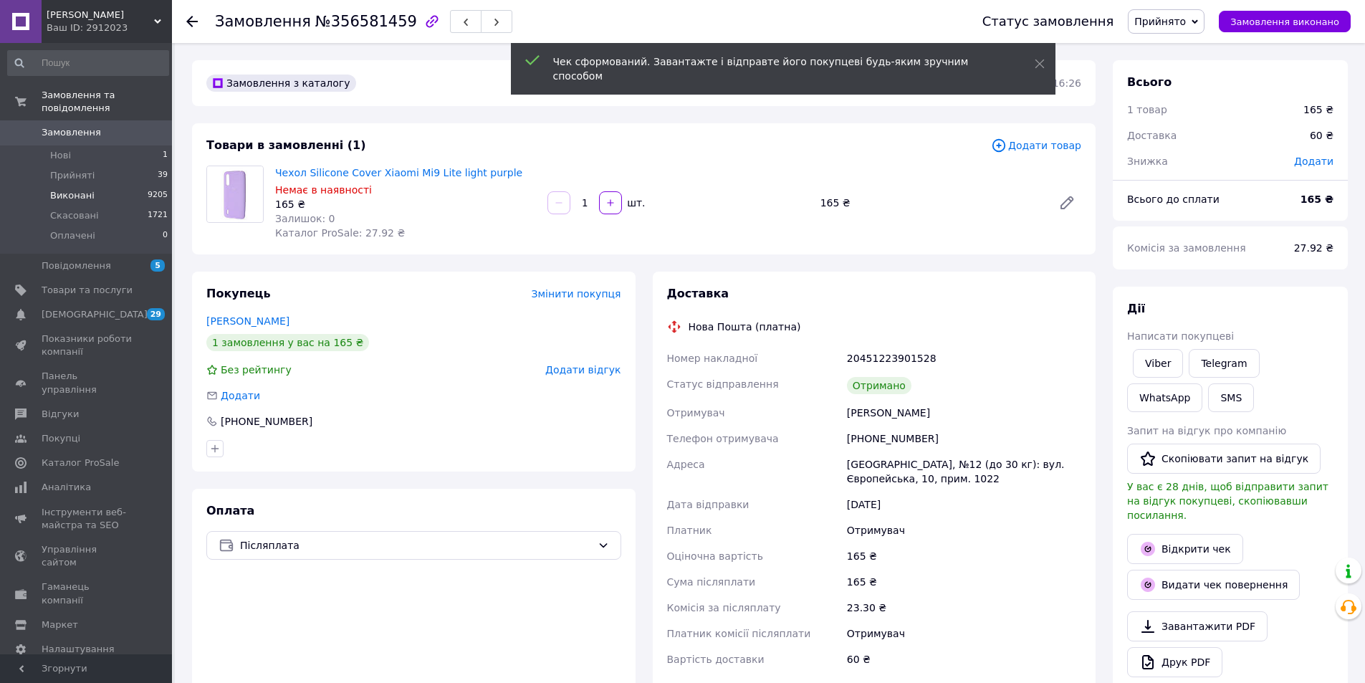
click at [108, 186] on li "Виконані 9205" at bounding box center [88, 196] width 176 height 20
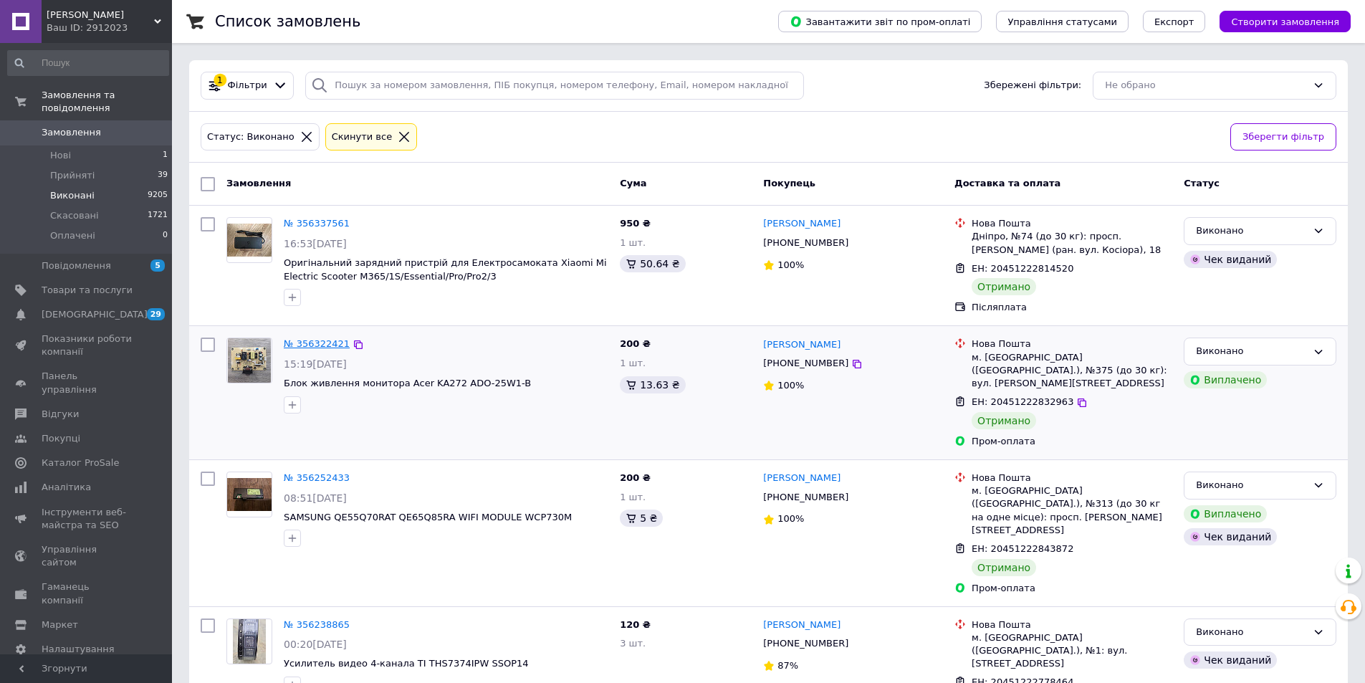
click at [305, 345] on link "№ 356322421" at bounding box center [317, 343] width 66 height 11
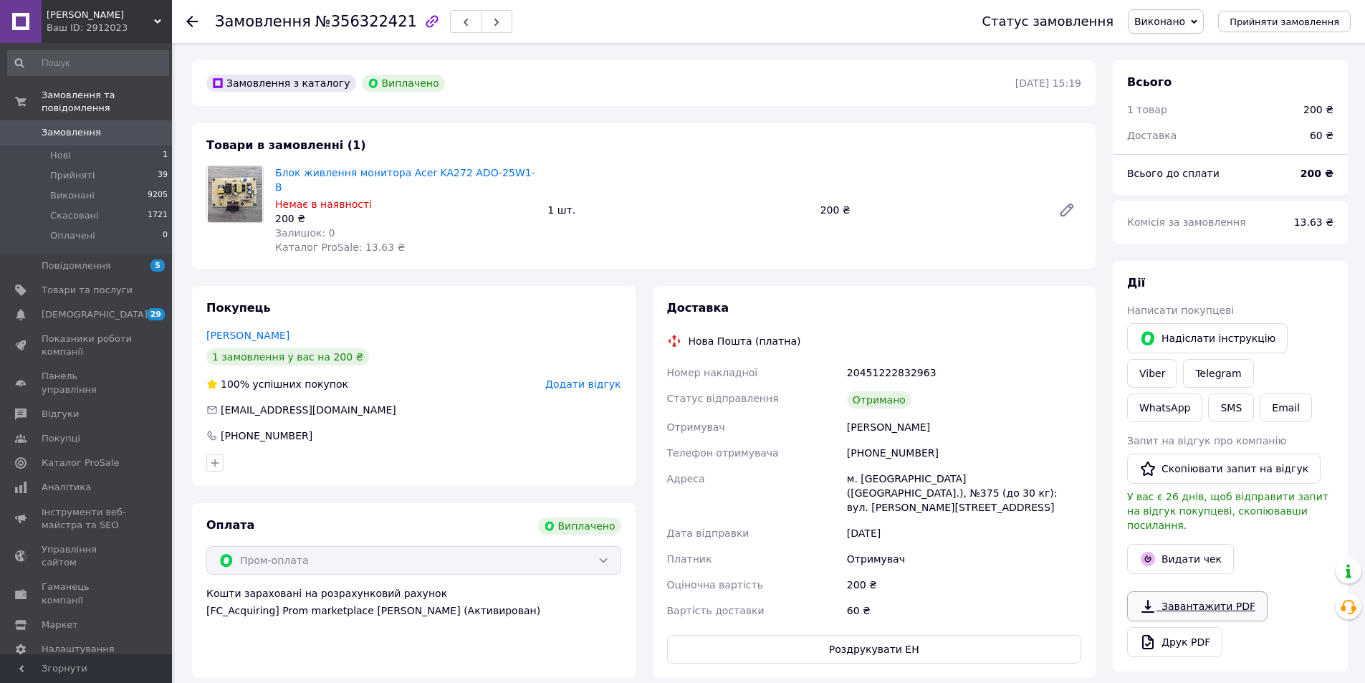
scroll to position [54, 0]
click at [1174, 546] on button "Видати чек" at bounding box center [1180, 559] width 107 height 30
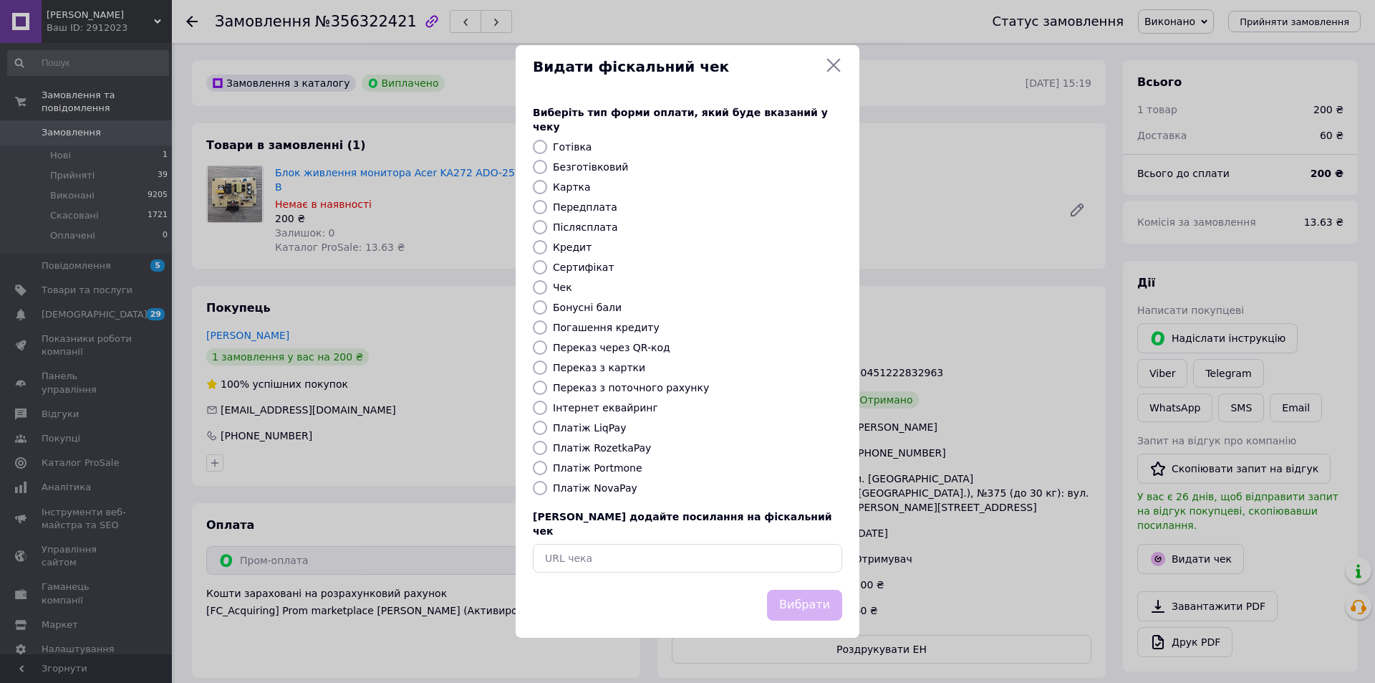
click at [610, 446] on label "Платіж RozetkaPay" at bounding box center [602, 447] width 98 height 11
click at [547, 446] on input "Платіж RozetkaPay" at bounding box center [540, 448] width 14 height 14
radio input "true"
click at [803, 595] on button "Вибрати" at bounding box center [804, 605] width 75 height 31
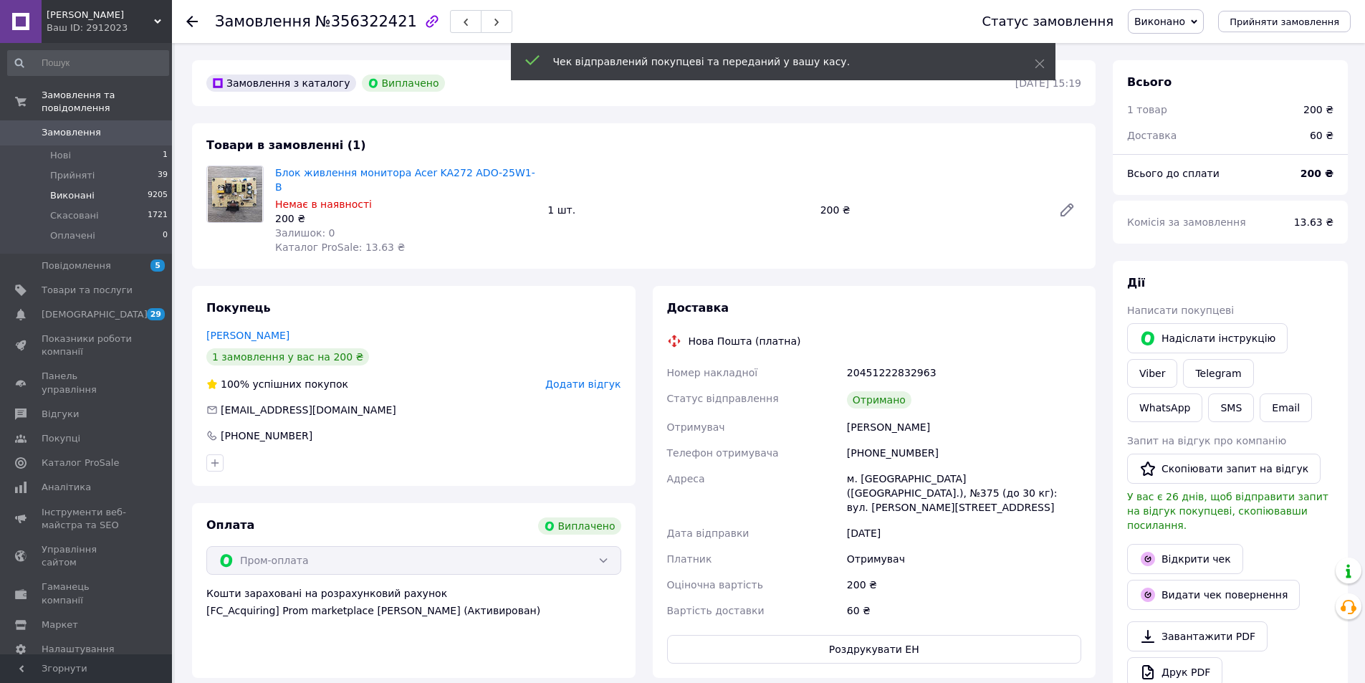
click at [66, 189] on span "Виконані" at bounding box center [72, 195] width 44 height 13
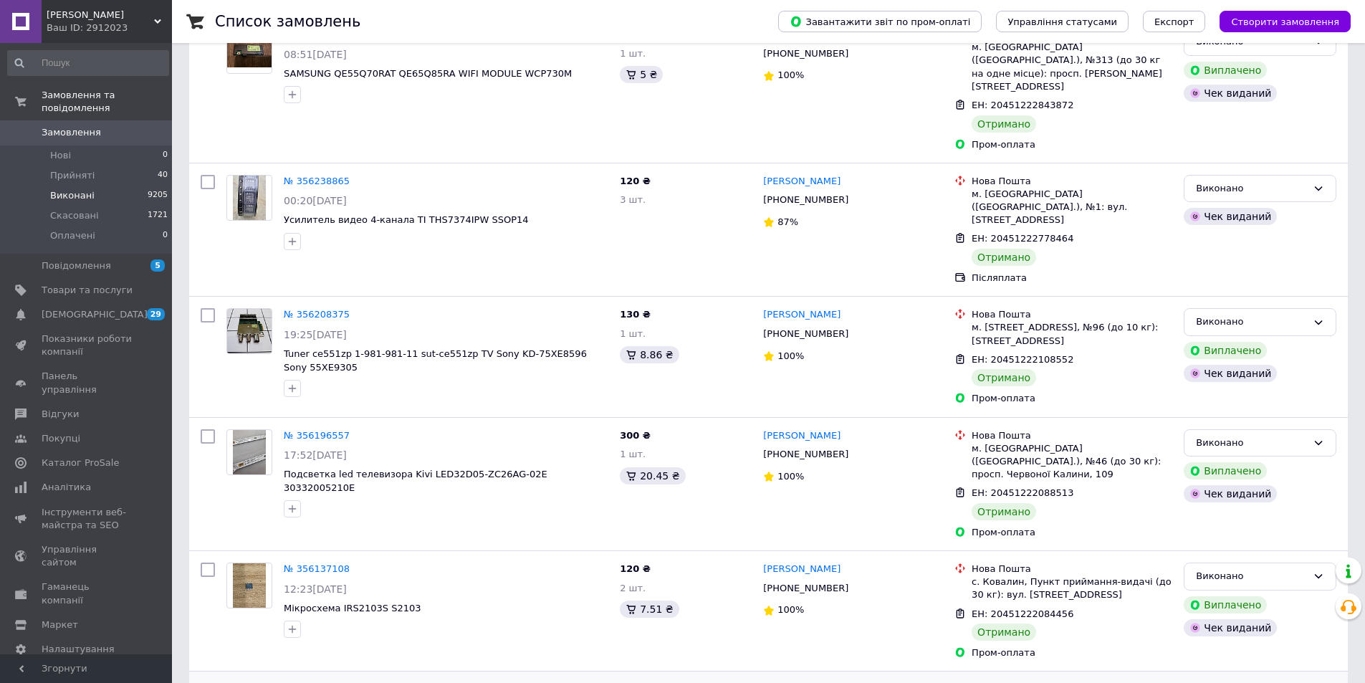
scroll to position [716, 0]
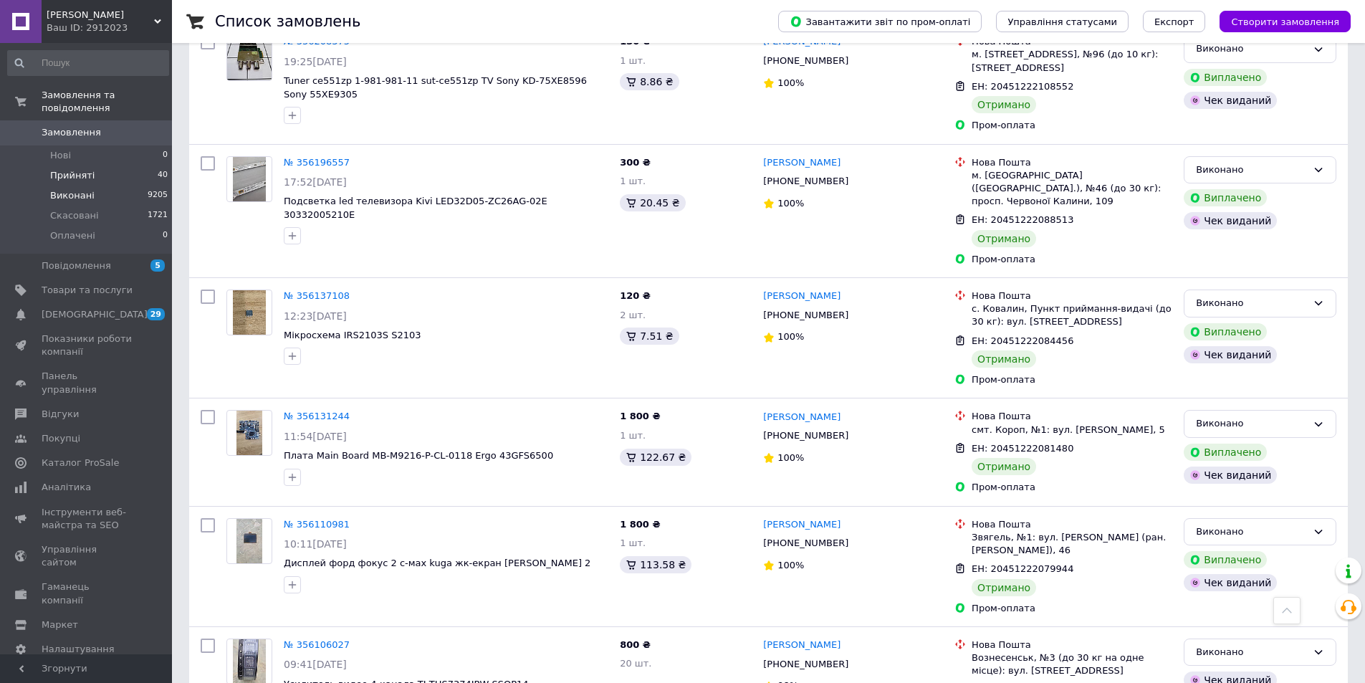
click at [98, 165] on li "Прийняті 40" at bounding box center [88, 175] width 176 height 20
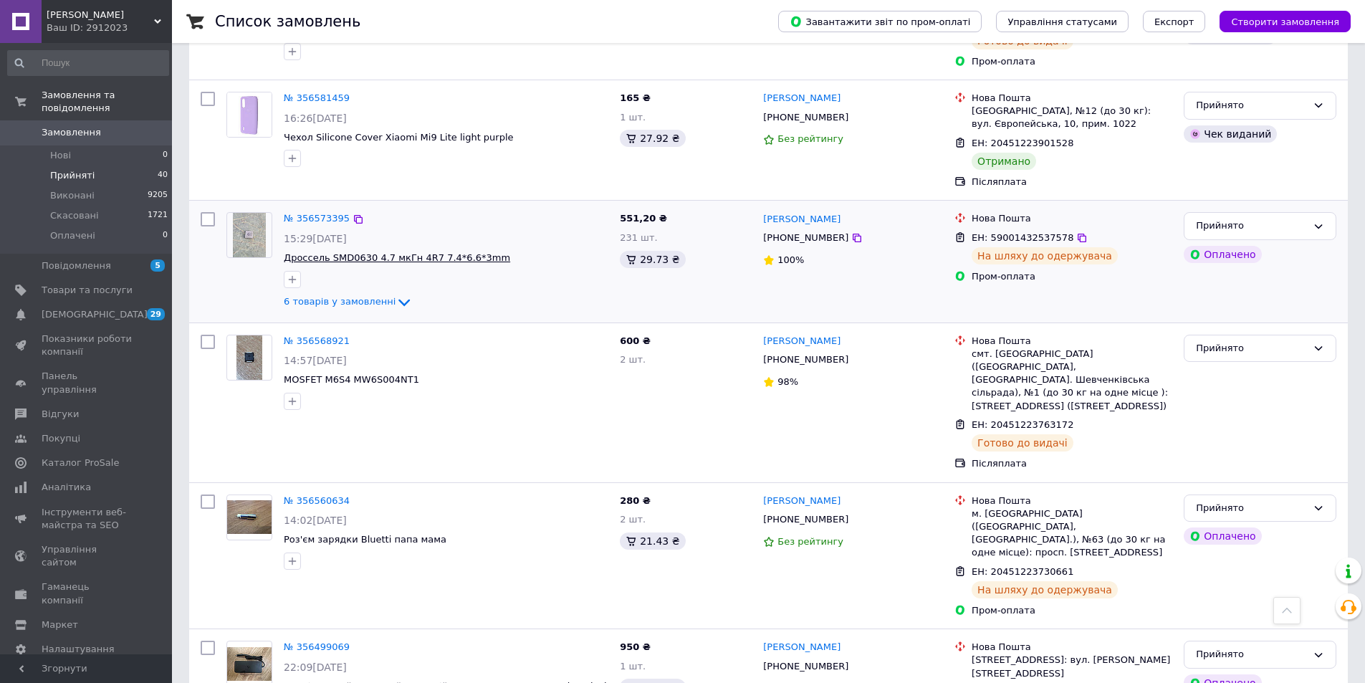
scroll to position [1146, 0]
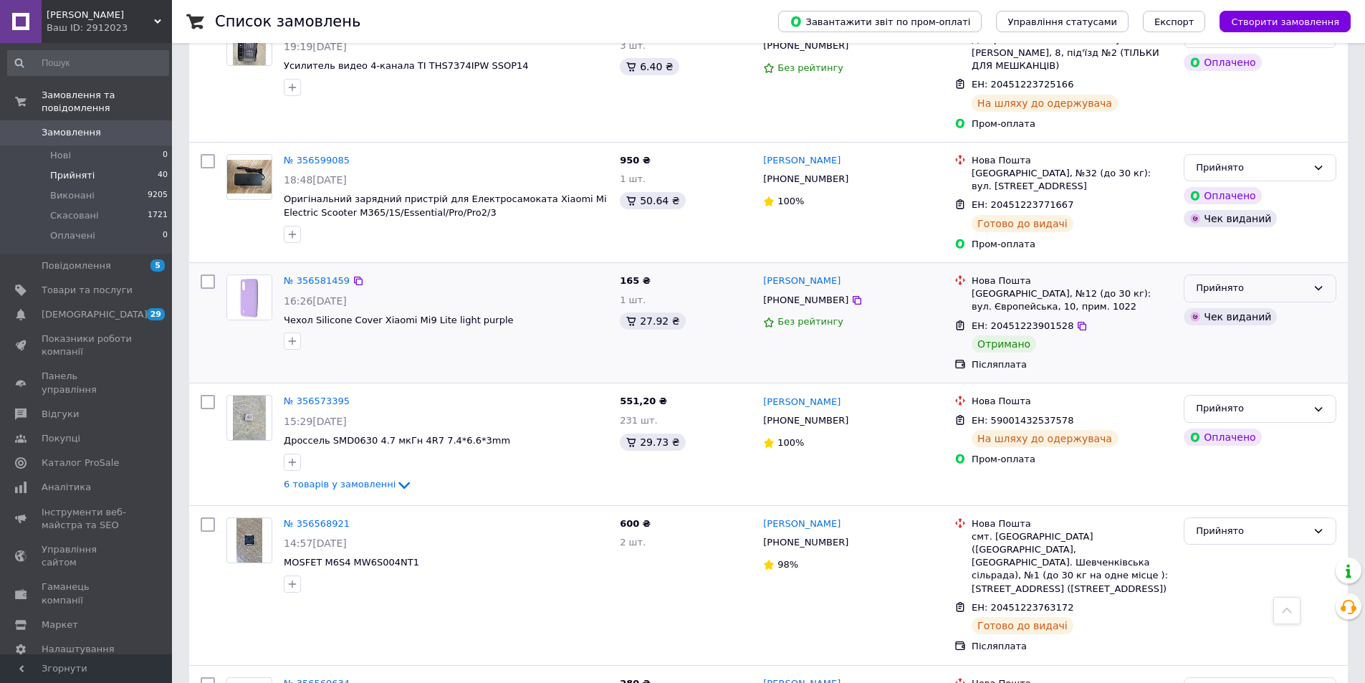
click at [1289, 274] on div "Прийнято" at bounding box center [1259, 288] width 153 height 28
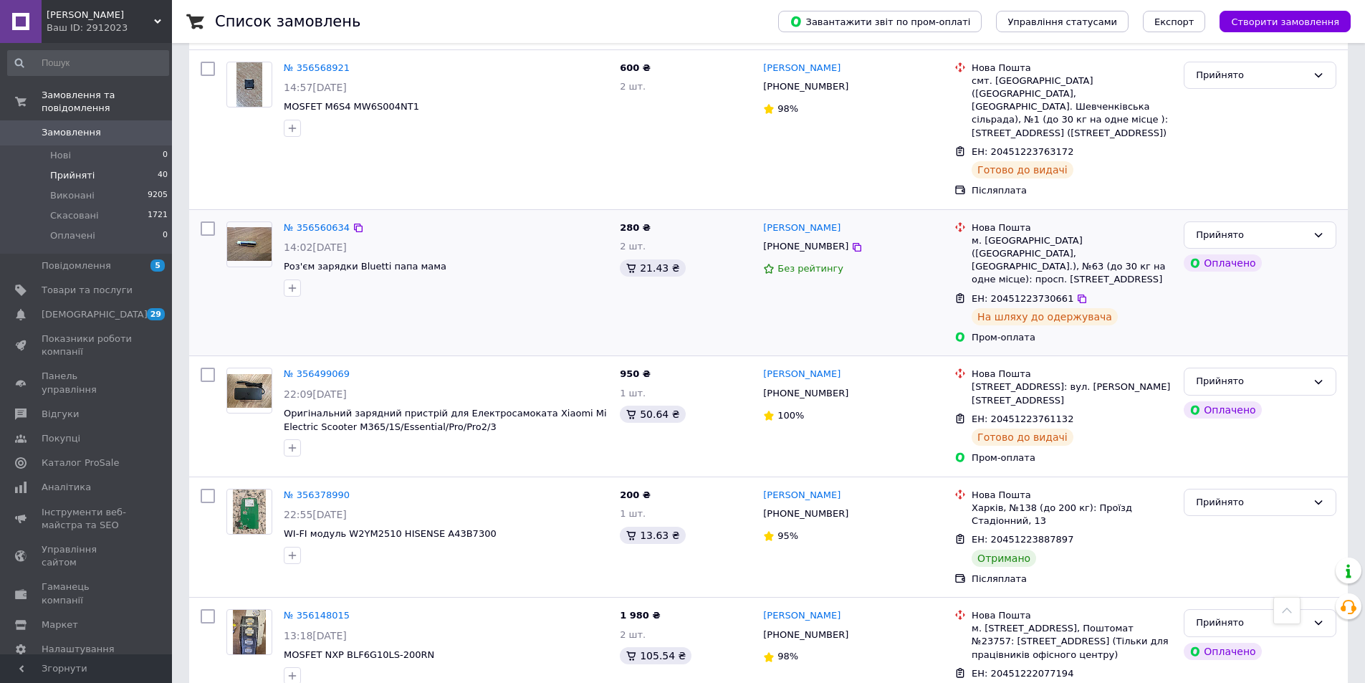
scroll to position [1719, 0]
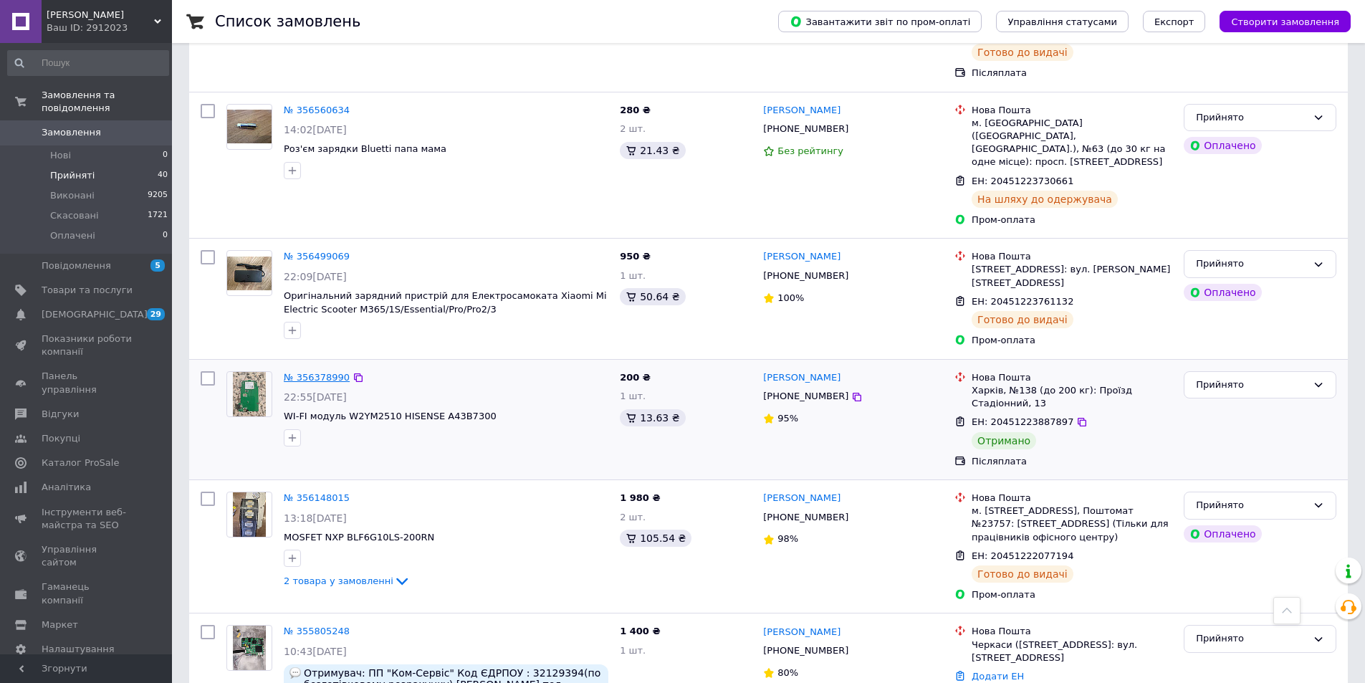
click at [305, 372] on link "№ 356378990" at bounding box center [317, 377] width 66 height 11
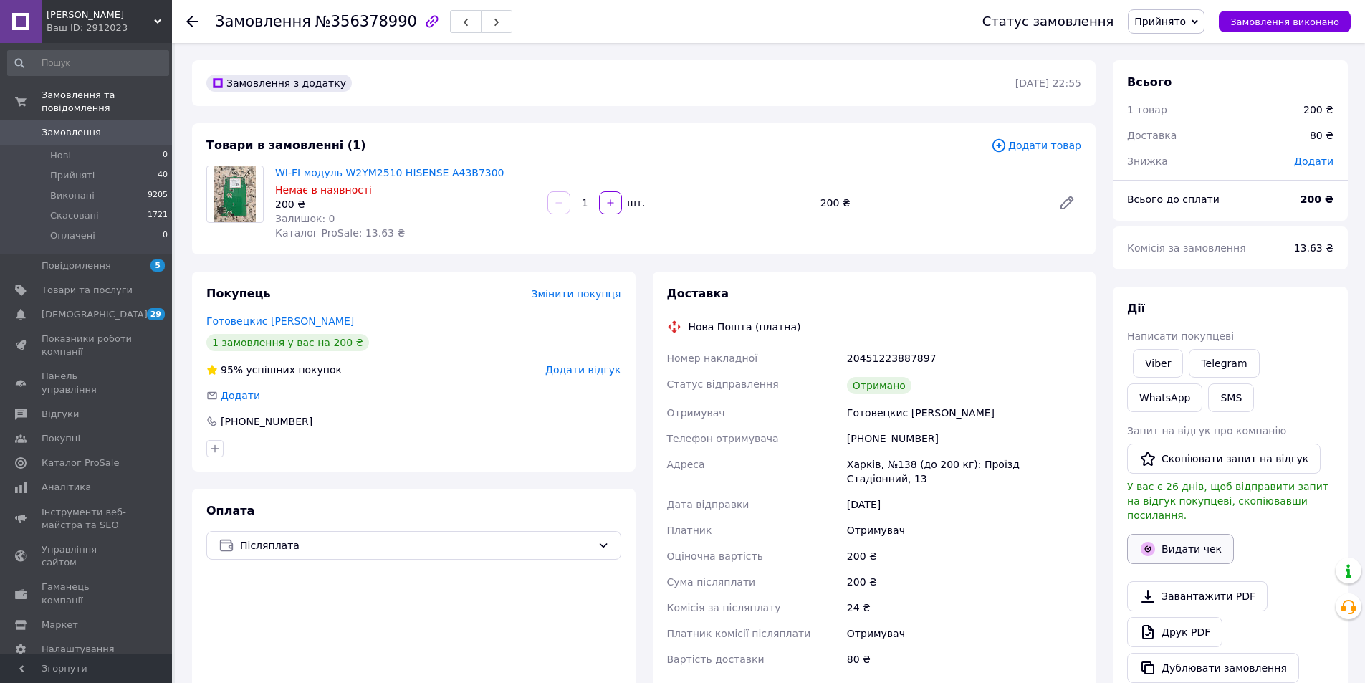
click at [1161, 534] on button "Видати чек" at bounding box center [1180, 549] width 107 height 30
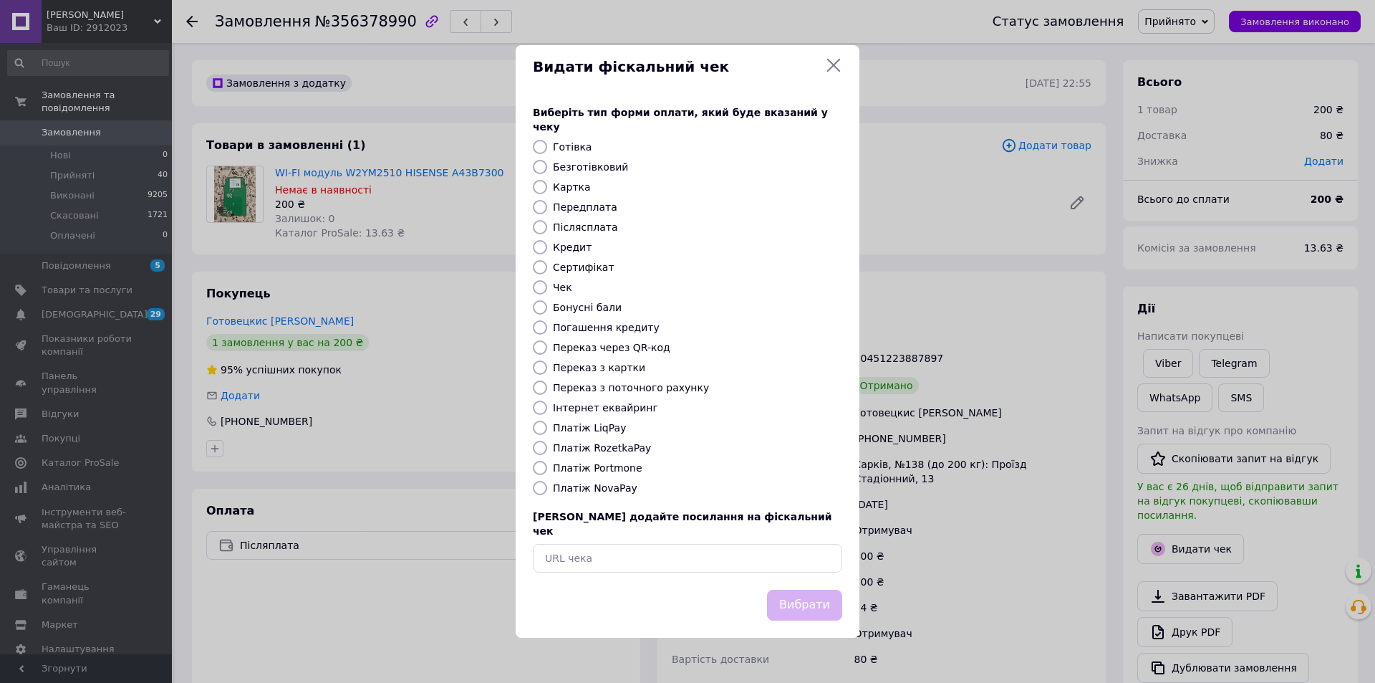
click at [575, 223] on label "Післясплата" at bounding box center [585, 226] width 65 height 11
click at [547, 223] on input "Післясплата" at bounding box center [540, 227] width 14 height 14
radio input "true"
click at [804, 591] on button "Вибрати" at bounding box center [804, 605] width 75 height 31
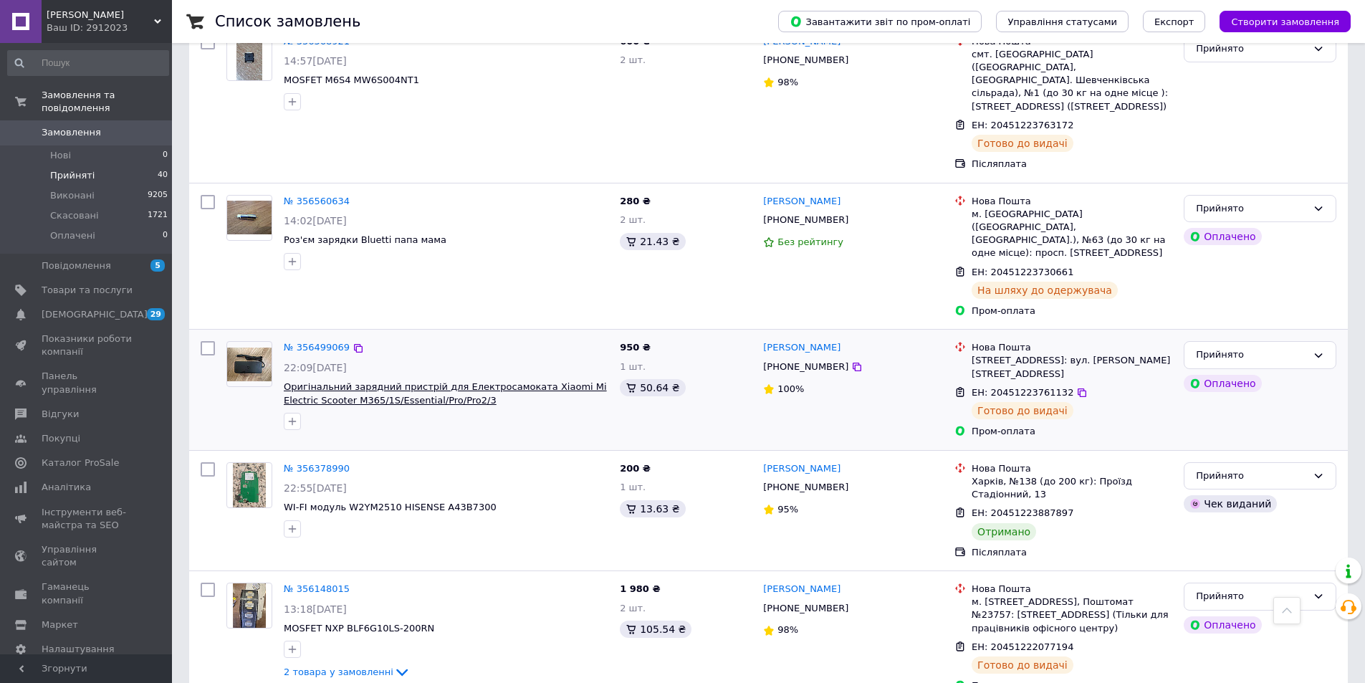
scroll to position [1791, 0]
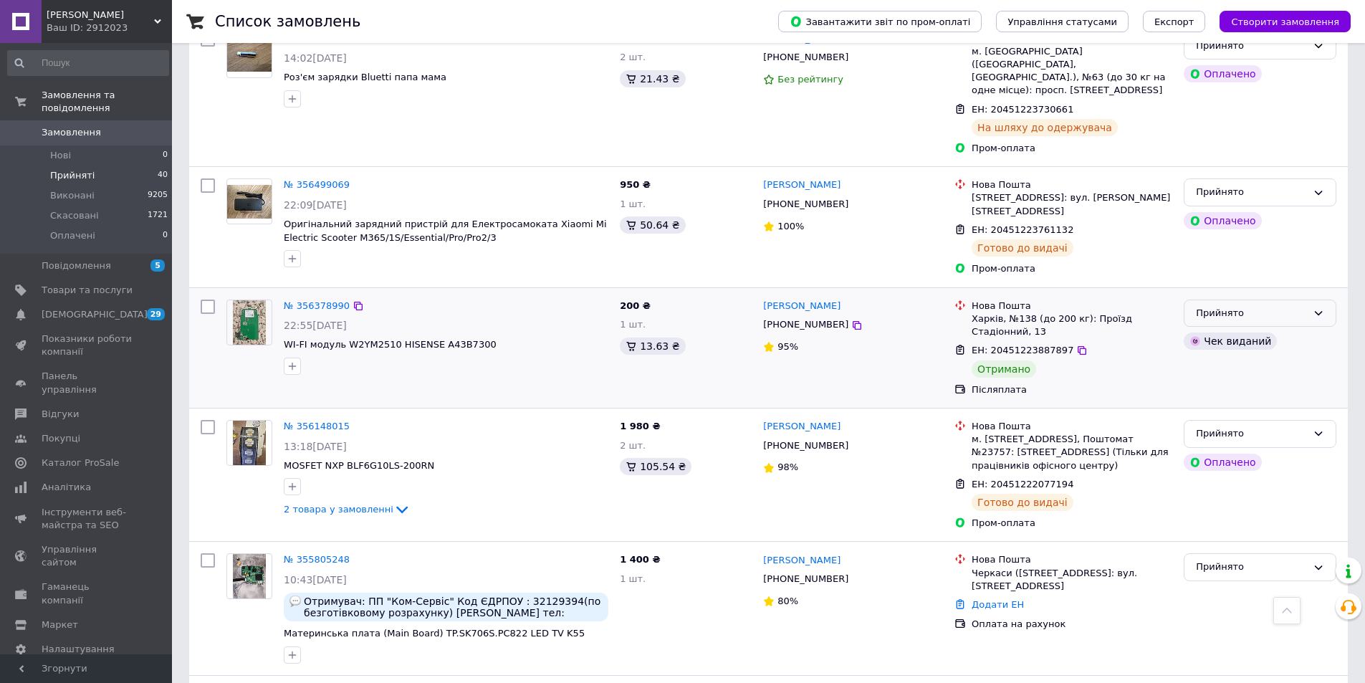
click at [1264, 306] on div "Прийнято" at bounding box center [1251, 313] width 111 height 15
click at [1255, 330] on li "Виконано" at bounding box center [1259, 343] width 151 height 27
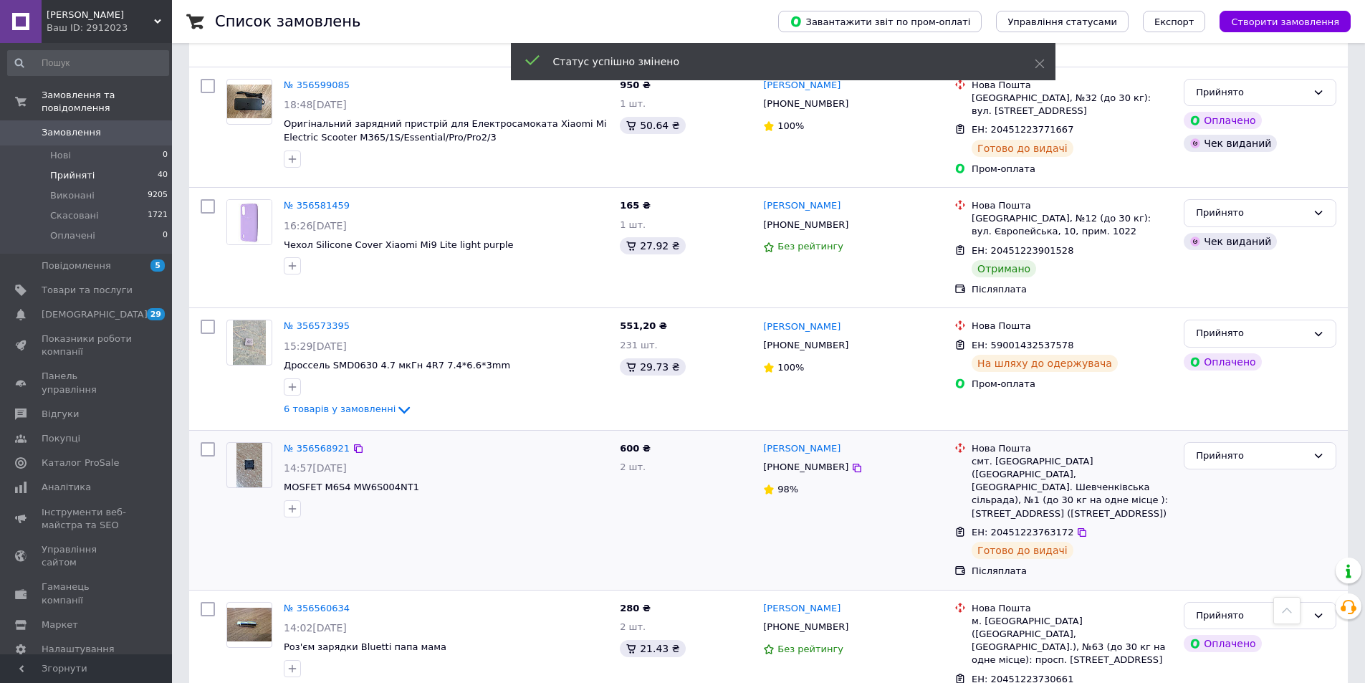
scroll to position [1146, 0]
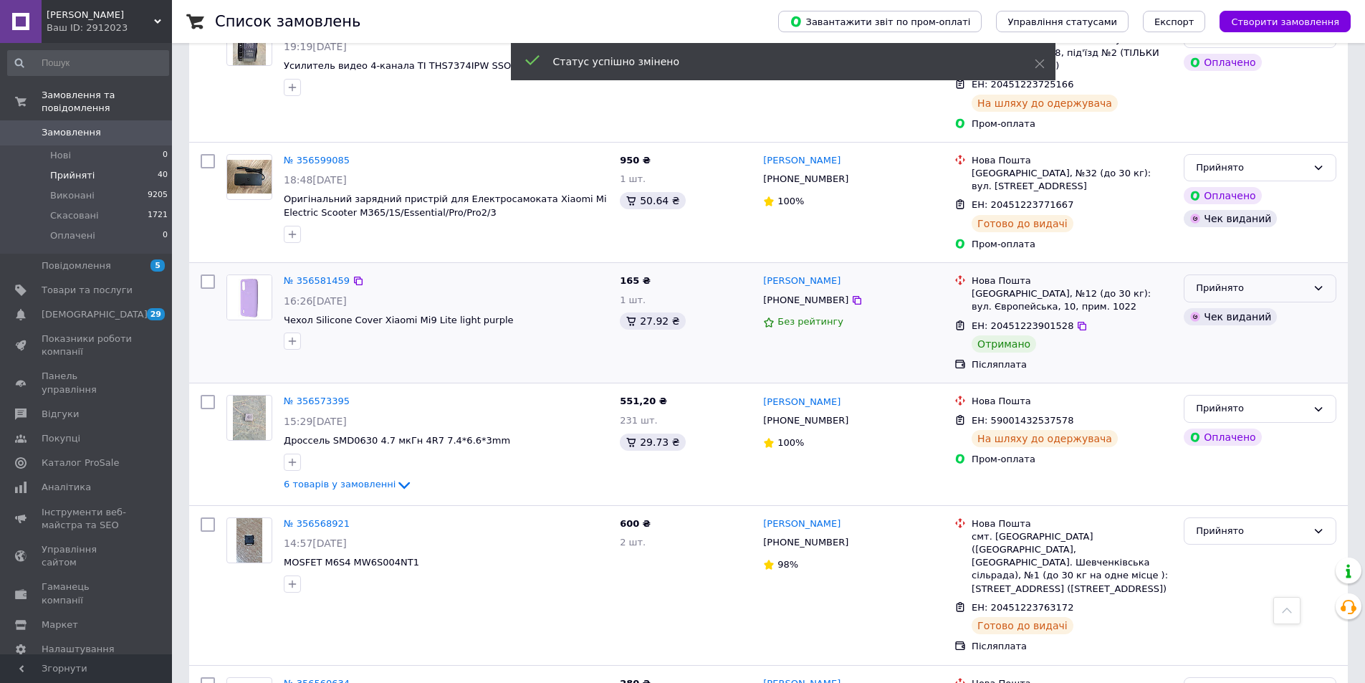
click at [1246, 281] on div "Прийнято" at bounding box center [1251, 288] width 111 height 15
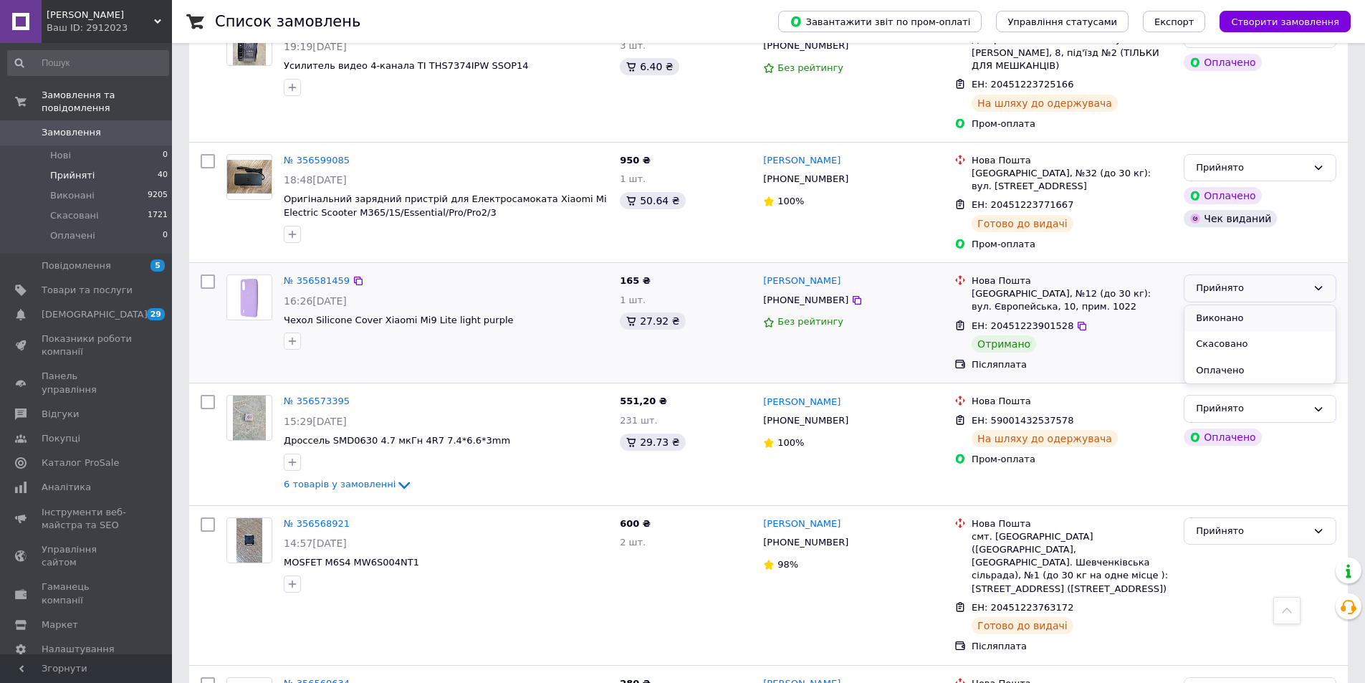
click at [1230, 305] on li "Виконано" at bounding box center [1259, 318] width 151 height 27
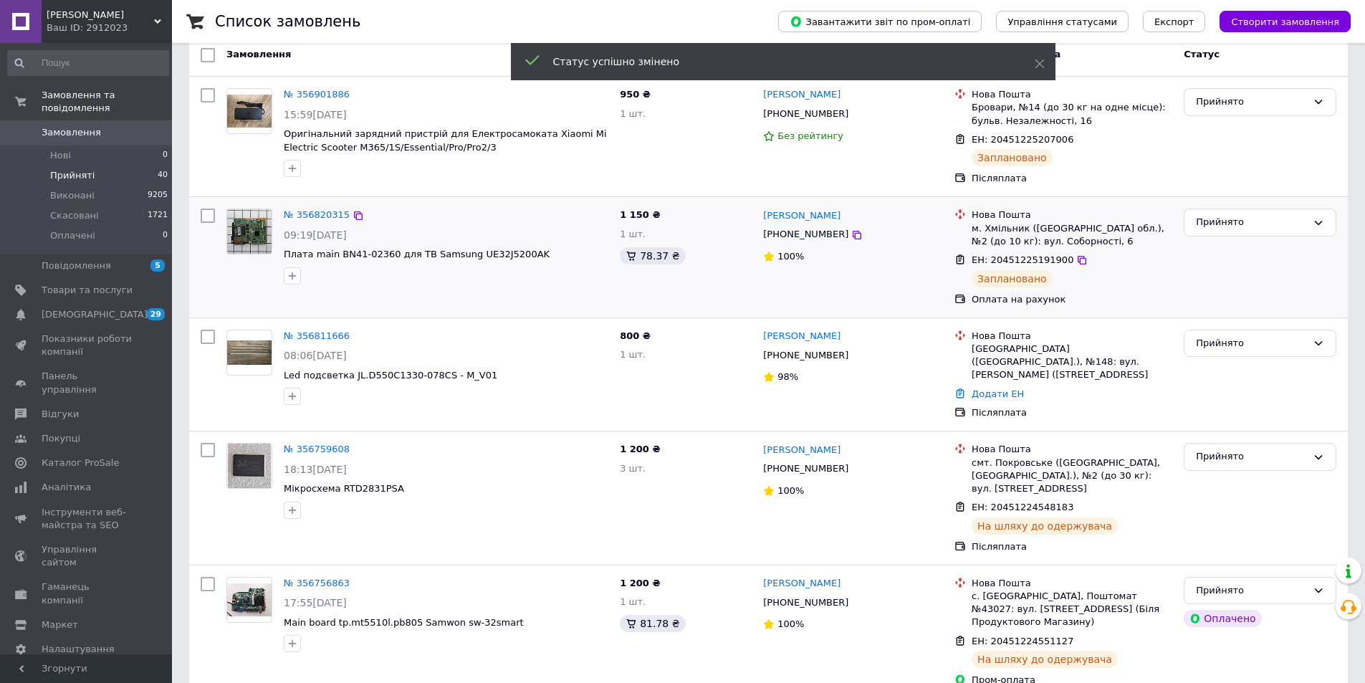
scroll to position [0, 0]
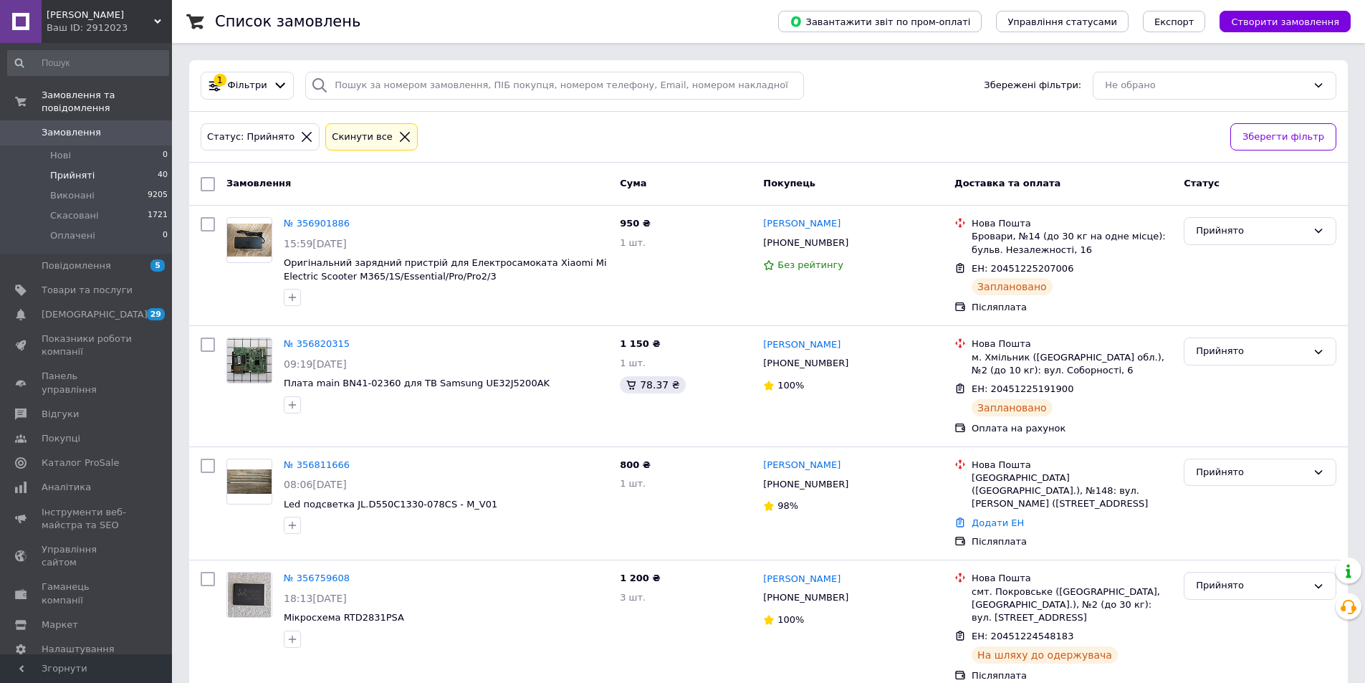
click at [108, 165] on li "Прийняті 40" at bounding box center [88, 175] width 176 height 20
click at [92, 165] on li "Прийняті 40" at bounding box center [88, 175] width 176 height 20
